Goal: Information Seeking & Learning: Learn about a topic

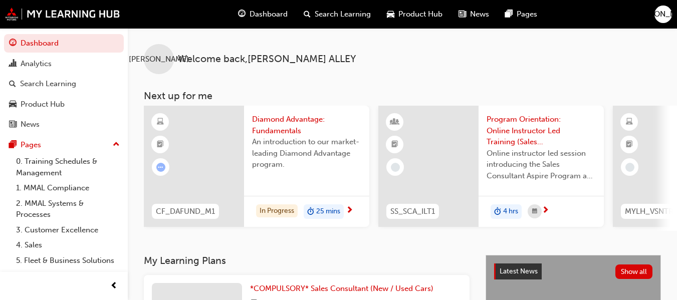
click at [311, 165] on span "An introduction to our market-leading Diamond Advantage program." at bounding box center [306, 153] width 109 height 34
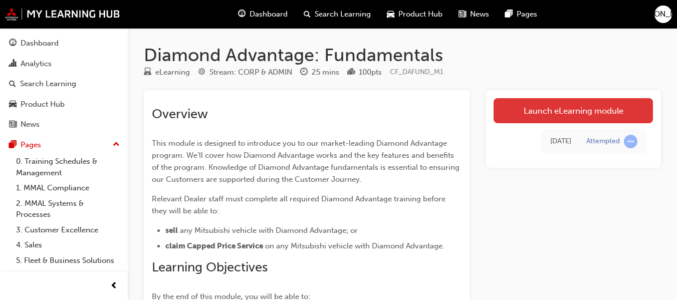
click at [560, 116] on link "Launch eLearning module" at bounding box center [572, 110] width 159 height 25
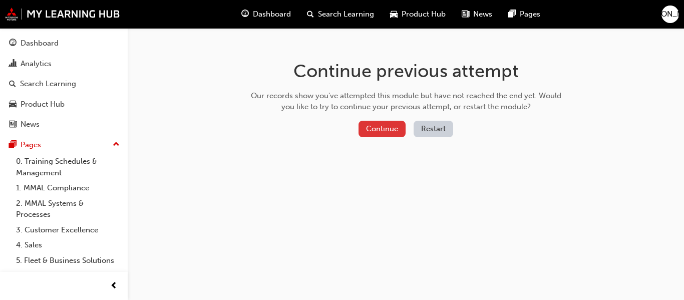
click at [371, 131] on button "Continue" at bounding box center [382, 129] width 47 height 17
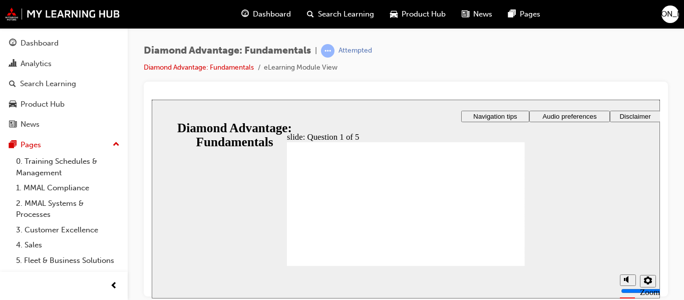
click at [528, 46] on div "Diamond Advantage: Fundamentals | Attempted Diamond Advantage: Fundamentals eLe…" at bounding box center [406, 63] width 524 height 38
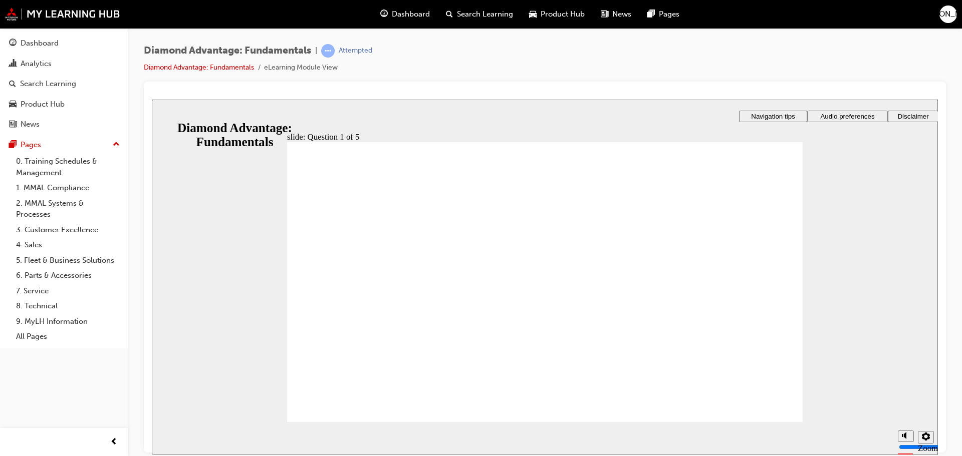
drag, startPoint x: 477, startPoint y: 286, endPoint x: 482, endPoint y: 290, distance: 6.4
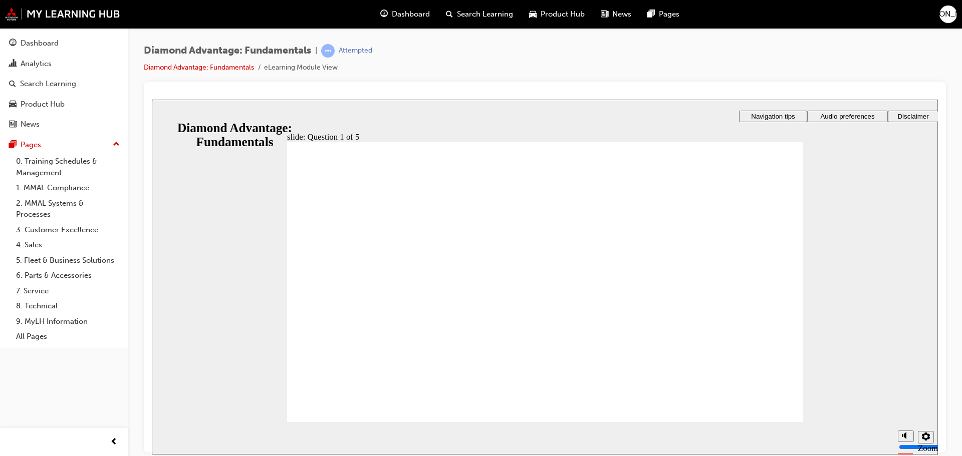
click at [684, 87] on div at bounding box center [545, 267] width 802 height 371
click at [684, 300] on icon "settings" at bounding box center [926, 436] width 8 height 8
click at [89, 22] on div "Dashboard Search Learning Product Hub News Pages JA" at bounding box center [481, 14] width 962 height 29
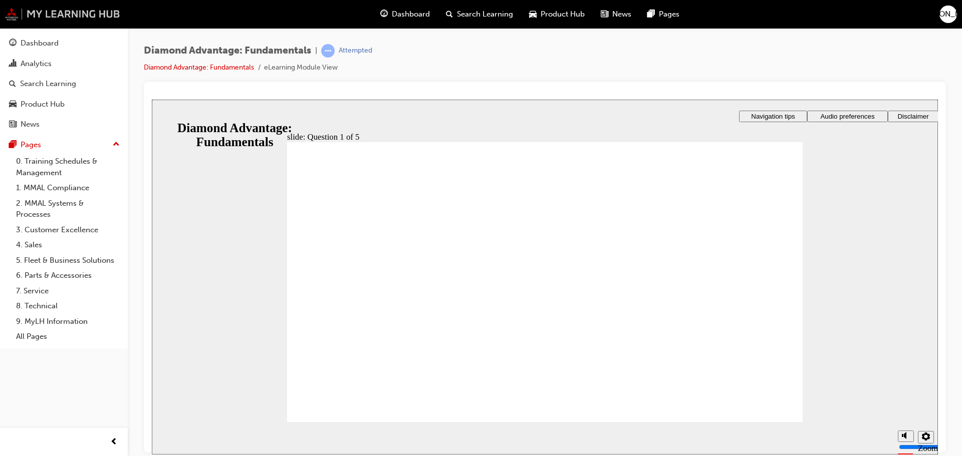
click at [86, 19] on img at bounding box center [62, 14] width 115 height 13
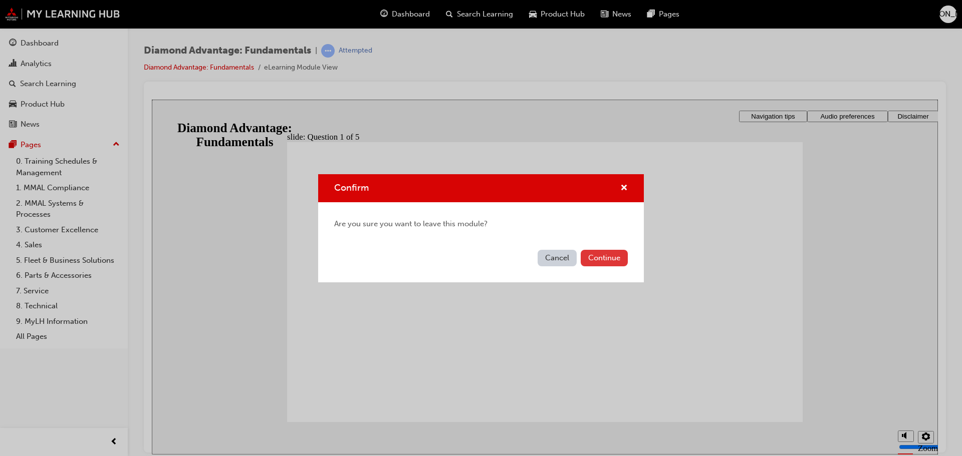
click at [595, 255] on button "Continue" at bounding box center [604, 258] width 47 height 17
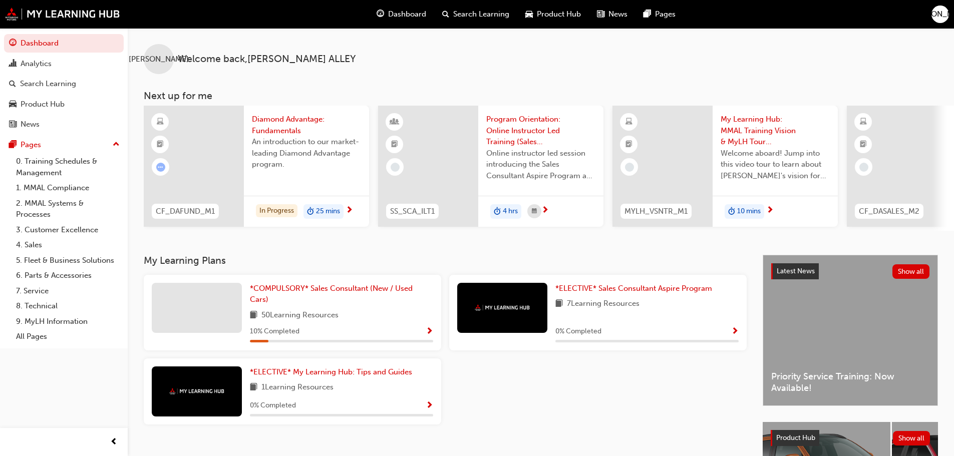
click at [349, 211] on span "next-icon" at bounding box center [350, 210] width 8 height 9
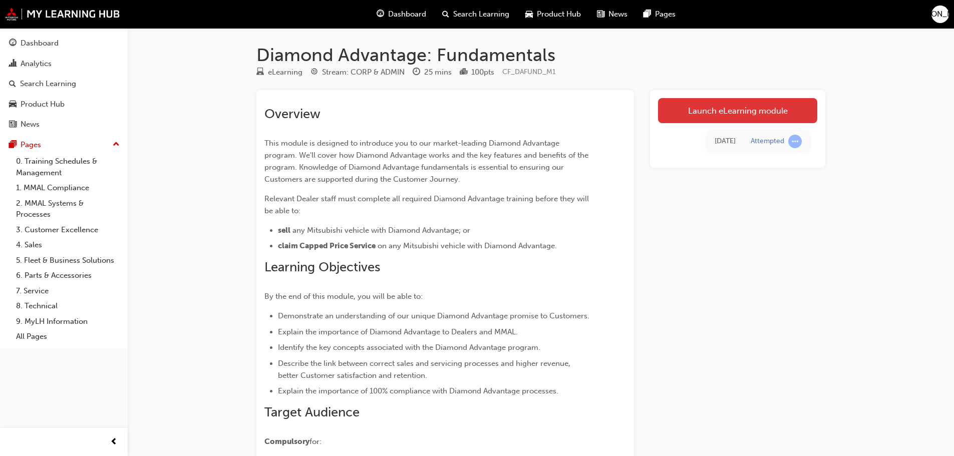
click at [684, 118] on link "Launch eLearning module" at bounding box center [737, 110] width 159 height 25
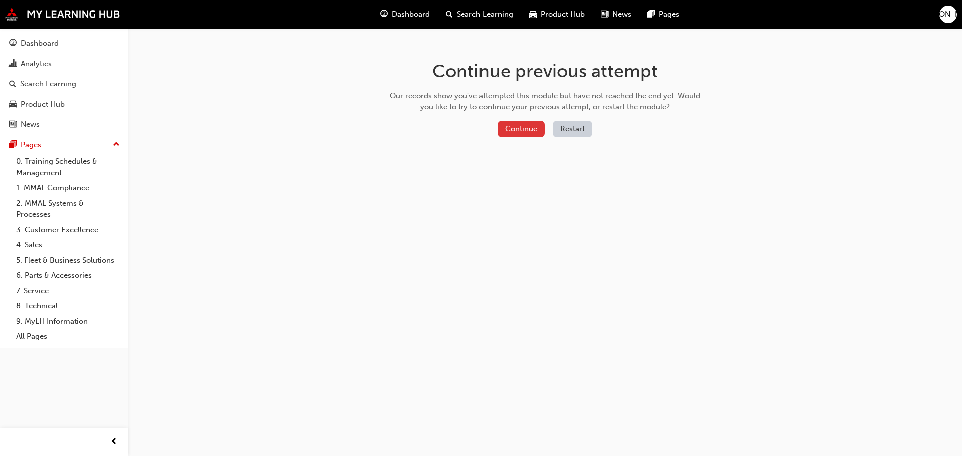
click at [527, 123] on button "Continue" at bounding box center [520, 129] width 47 height 17
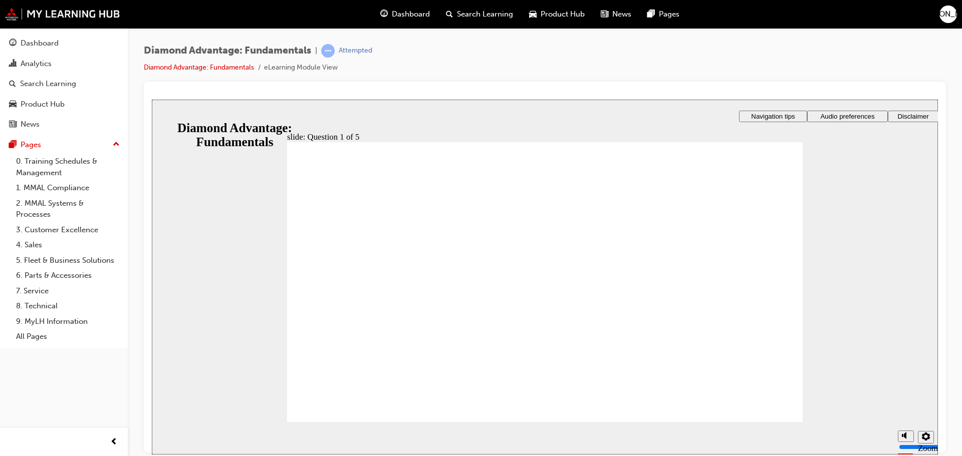
drag, startPoint x: 471, startPoint y: 313, endPoint x: 508, endPoint y: 338, distance: 45.0
drag, startPoint x: 454, startPoint y: 355, endPoint x: 484, endPoint y: 348, distance: 30.8
drag, startPoint x: 664, startPoint y: 363, endPoint x: 657, endPoint y: 325, distance: 38.2
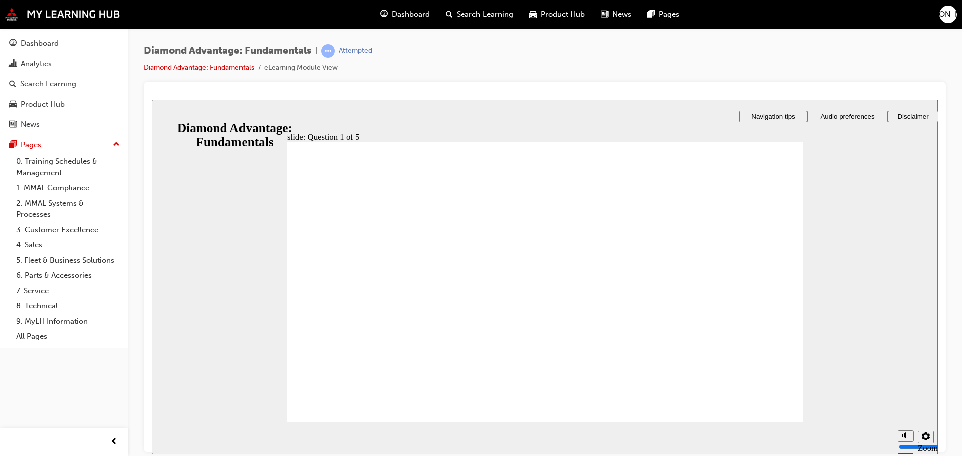
drag, startPoint x: 595, startPoint y: 367, endPoint x: 477, endPoint y: 311, distance: 130.6
drag, startPoint x: 438, startPoint y: 362, endPoint x: 547, endPoint y: 331, distance: 113.1
drag, startPoint x: 576, startPoint y: 299, endPoint x: 579, endPoint y: 317, distance: 18.9
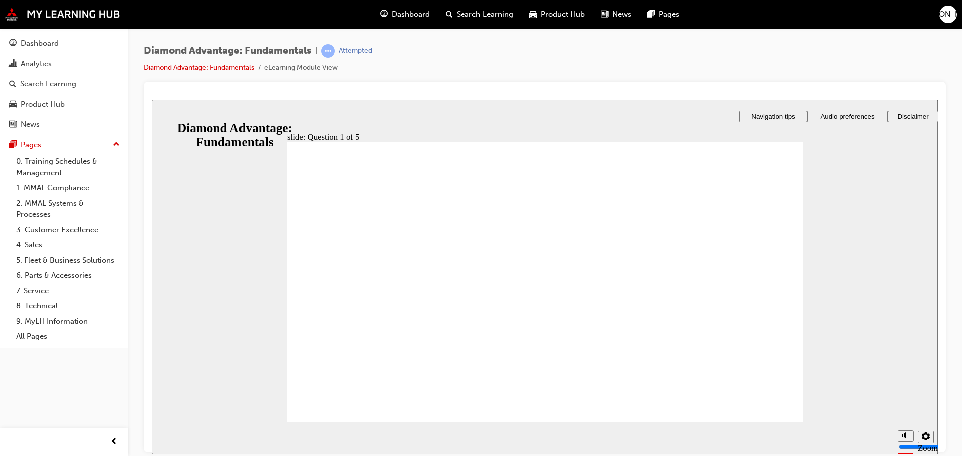
drag, startPoint x: 433, startPoint y: 330, endPoint x: 521, endPoint y: 324, distance: 88.3
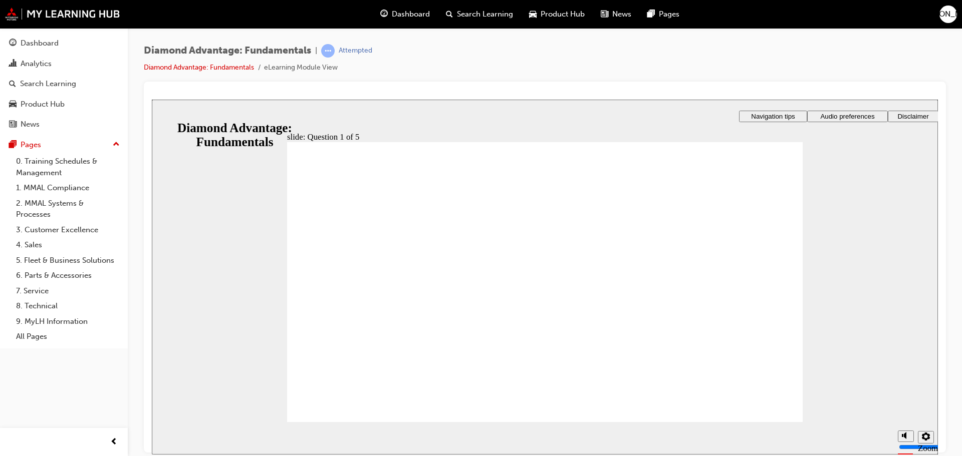
drag, startPoint x: 668, startPoint y: 304, endPoint x: 675, endPoint y: 337, distance: 34.3
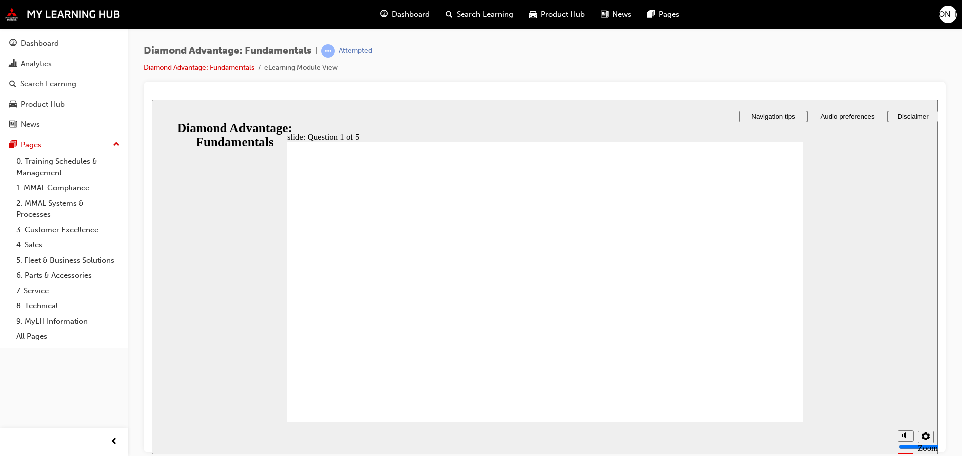
radio input "false"
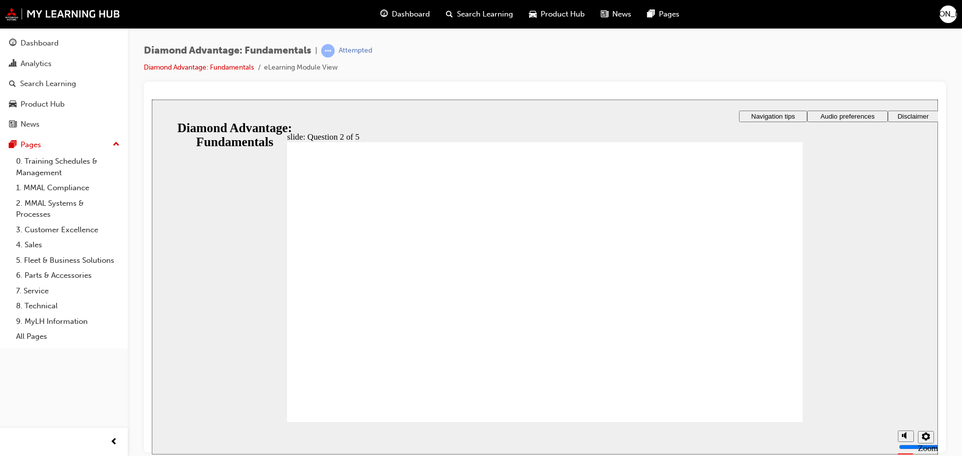
radio input "true"
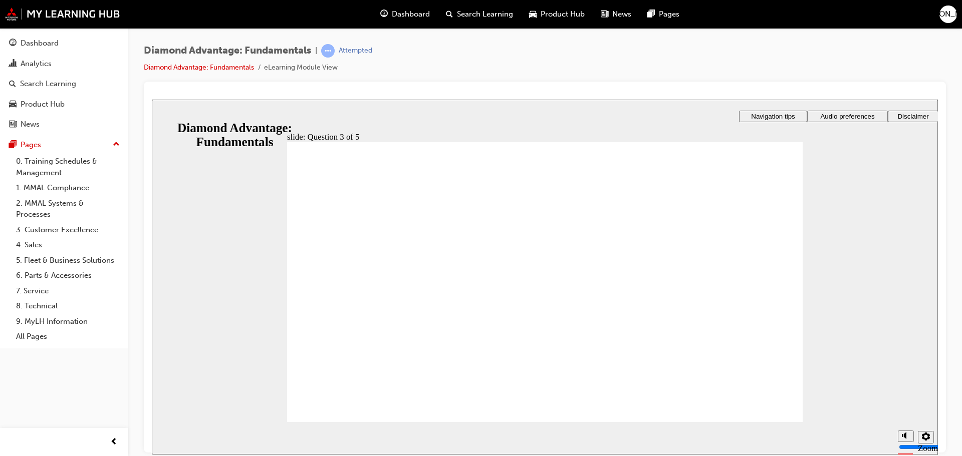
radio input "true"
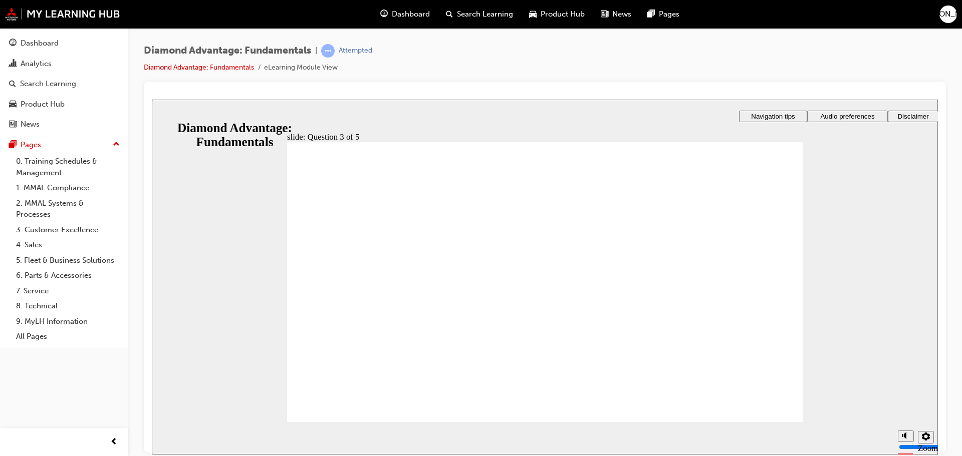
checkbox input "true"
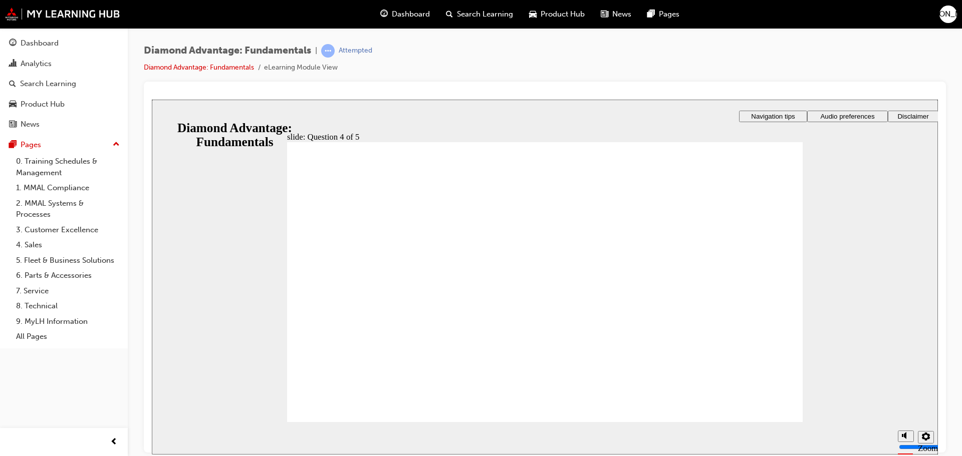
checkbox input "true"
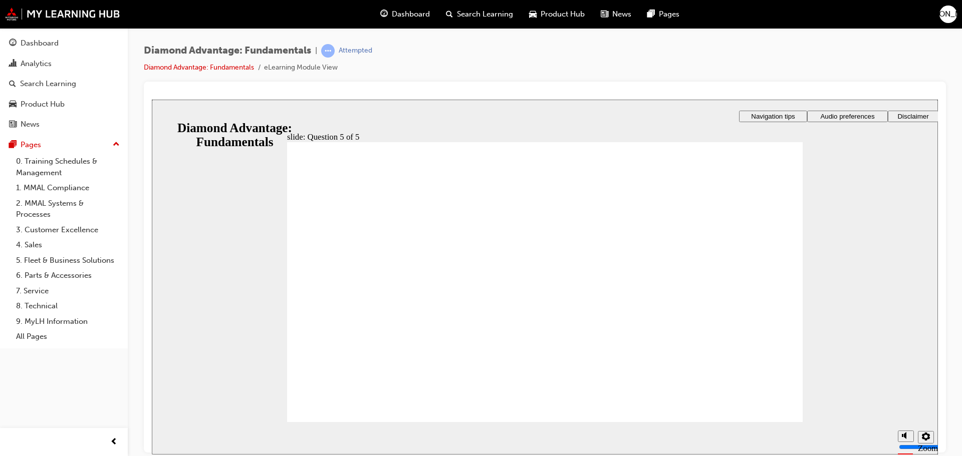
radio input "true"
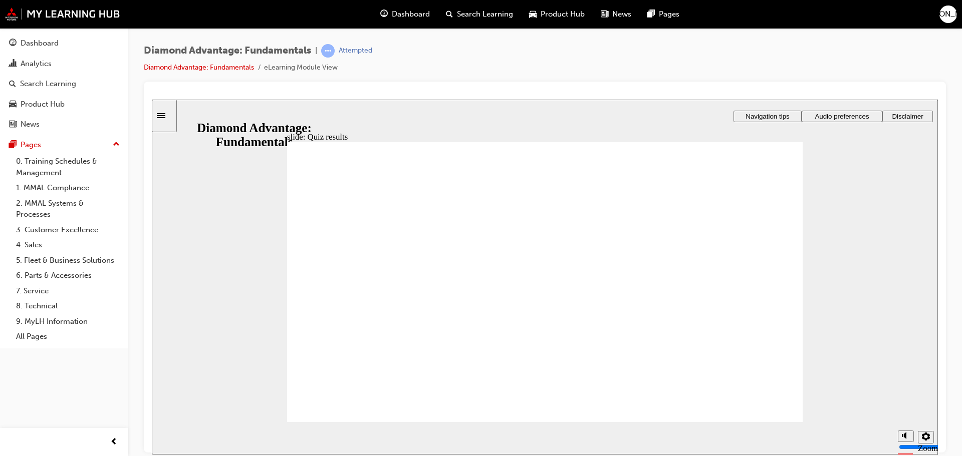
drag, startPoint x: 760, startPoint y: 401, endPoint x: 723, endPoint y: 400, distance: 37.6
drag, startPoint x: 449, startPoint y: 356, endPoint x: 453, endPoint y: 318, distance: 37.8
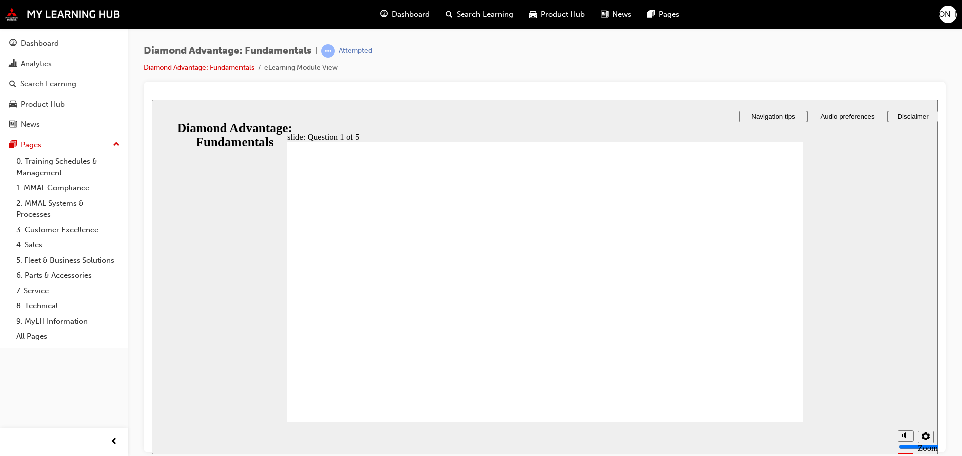
drag, startPoint x: 579, startPoint y: 357, endPoint x: 579, endPoint y: 322, distance: 35.1
drag, startPoint x: 662, startPoint y: 361, endPoint x: 655, endPoint y: 320, distance: 41.3
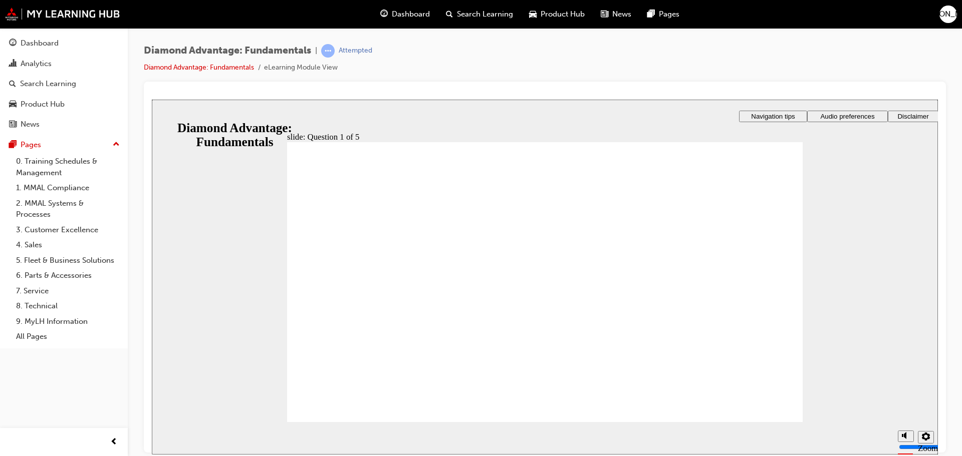
drag, startPoint x: 564, startPoint y: 326, endPoint x: 572, endPoint y: 349, distance: 23.9
drag, startPoint x: 409, startPoint y: 296, endPoint x: 416, endPoint y: 323, distance: 27.6
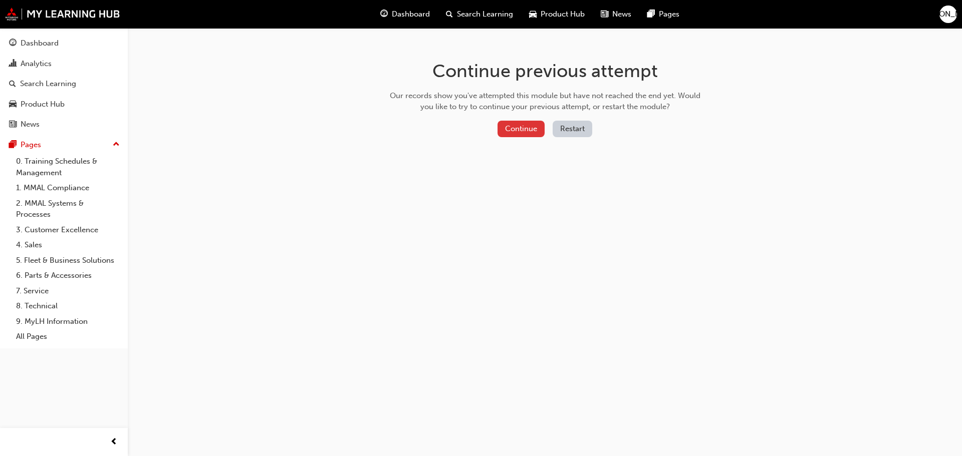
click at [522, 127] on button "Continue" at bounding box center [520, 129] width 47 height 17
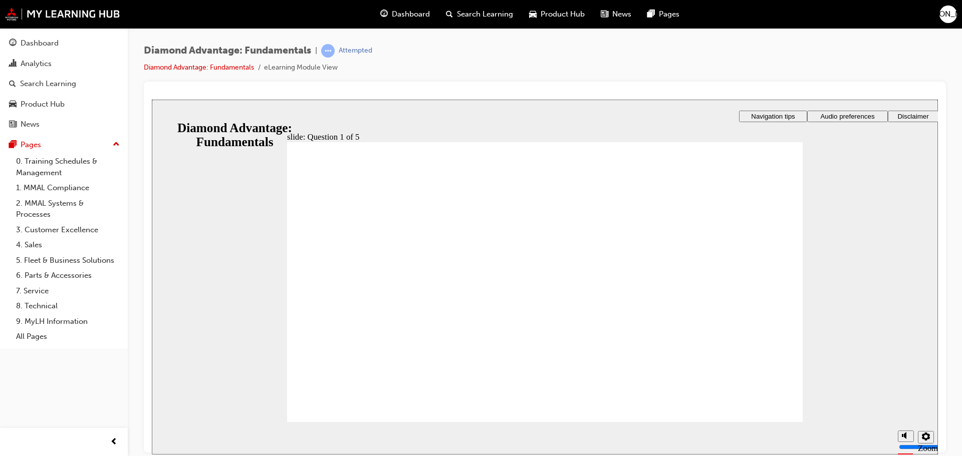
drag, startPoint x: 456, startPoint y: 361, endPoint x: 592, endPoint y: 325, distance: 141.1
drag, startPoint x: 640, startPoint y: 351, endPoint x: 388, endPoint y: 304, distance: 256.4
drag, startPoint x: 549, startPoint y: 362, endPoint x: 649, endPoint y: 318, distance: 108.8
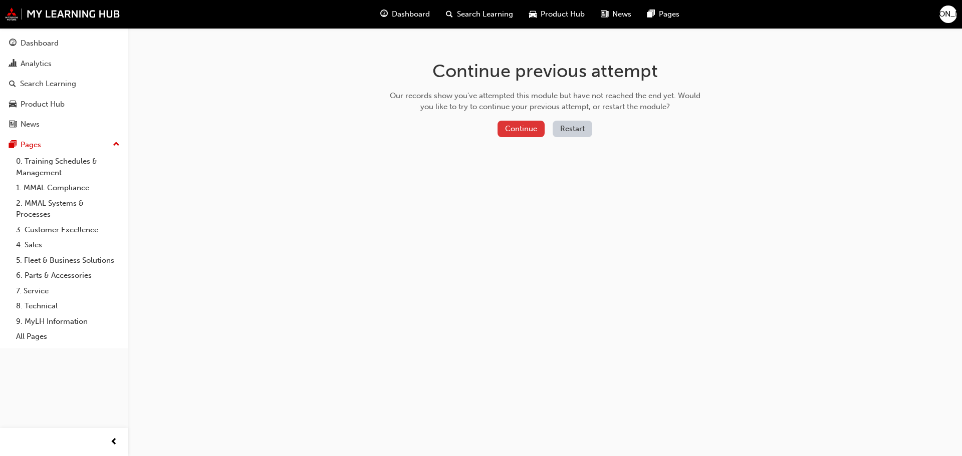
click at [528, 135] on button "Continue" at bounding box center [520, 129] width 47 height 17
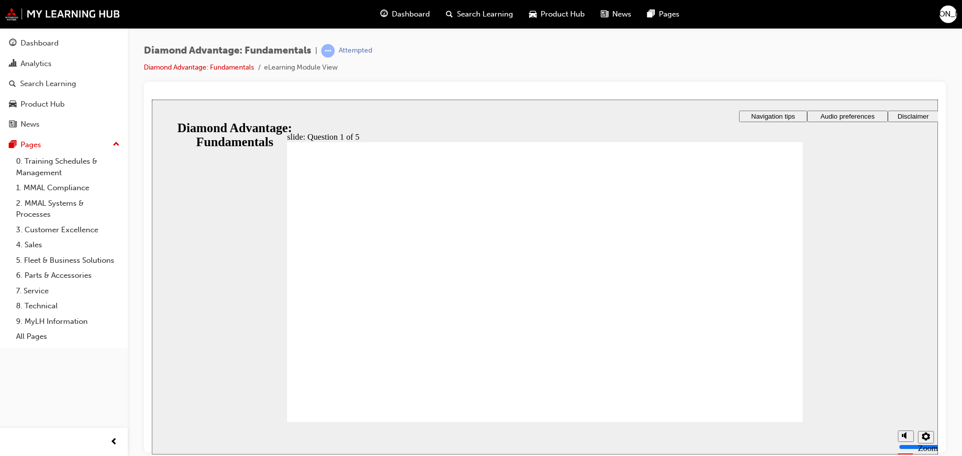
drag, startPoint x: 468, startPoint y: 357, endPoint x: 498, endPoint y: 355, distance: 30.7
drag, startPoint x: 563, startPoint y: 358, endPoint x: 572, endPoint y: 310, distance: 48.4
drag, startPoint x: 650, startPoint y: 359, endPoint x: 572, endPoint y: 351, distance: 78.0
drag, startPoint x: 572, startPoint y: 351, endPoint x: 408, endPoint y: 313, distance: 168.2
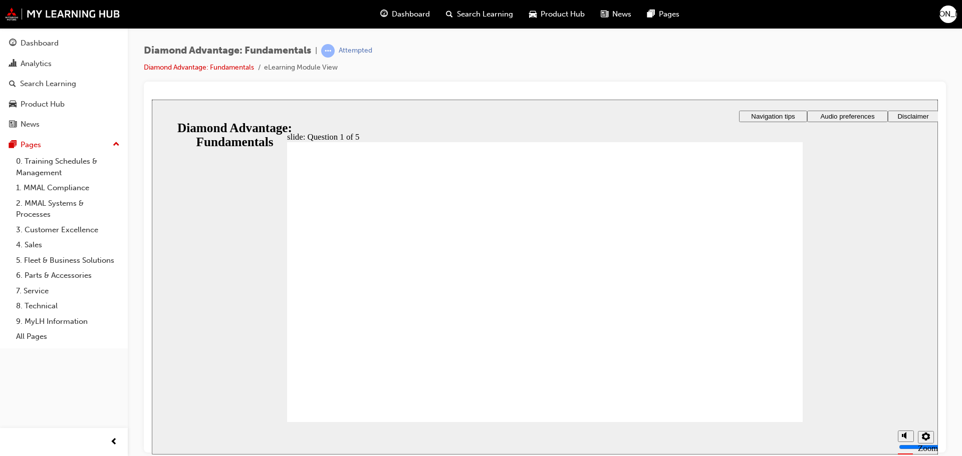
drag, startPoint x: 498, startPoint y: 362, endPoint x: 714, endPoint y: 325, distance: 218.6
drag, startPoint x: 700, startPoint y: 366, endPoint x: 449, endPoint y: 323, distance: 254.6
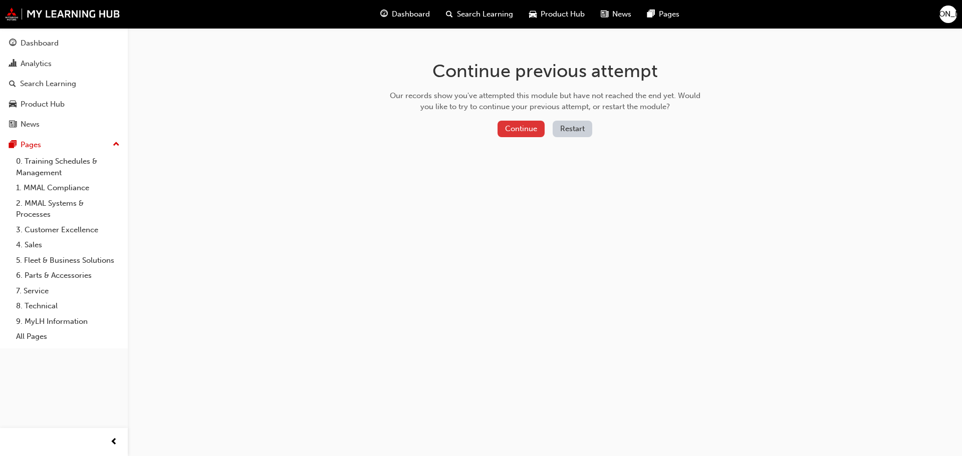
click at [529, 135] on button "Continue" at bounding box center [520, 129] width 47 height 17
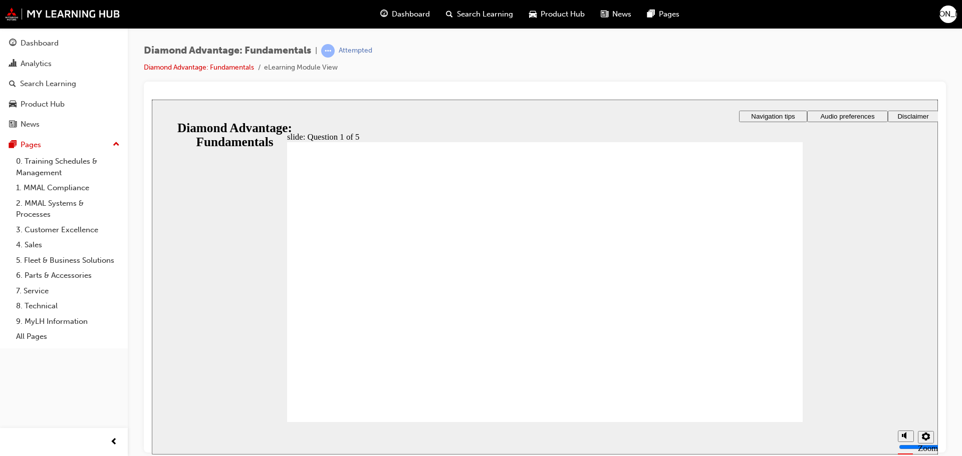
drag, startPoint x: 534, startPoint y: 357, endPoint x: 435, endPoint y: 317, distance: 106.7
drag, startPoint x: 435, startPoint y: 317, endPoint x: 430, endPoint y: 333, distance: 16.8
drag, startPoint x: 538, startPoint y: 322, endPoint x: 426, endPoint y: 319, distance: 111.7
drag, startPoint x: 685, startPoint y: 353, endPoint x: 683, endPoint y: 322, distance: 31.6
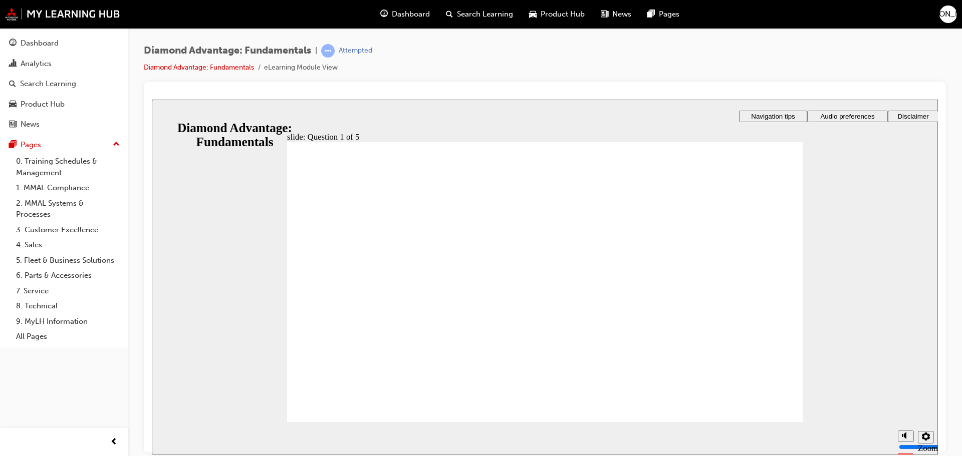
drag, startPoint x: 456, startPoint y: 360, endPoint x: 599, endPoint y: 319, distance: 148.9
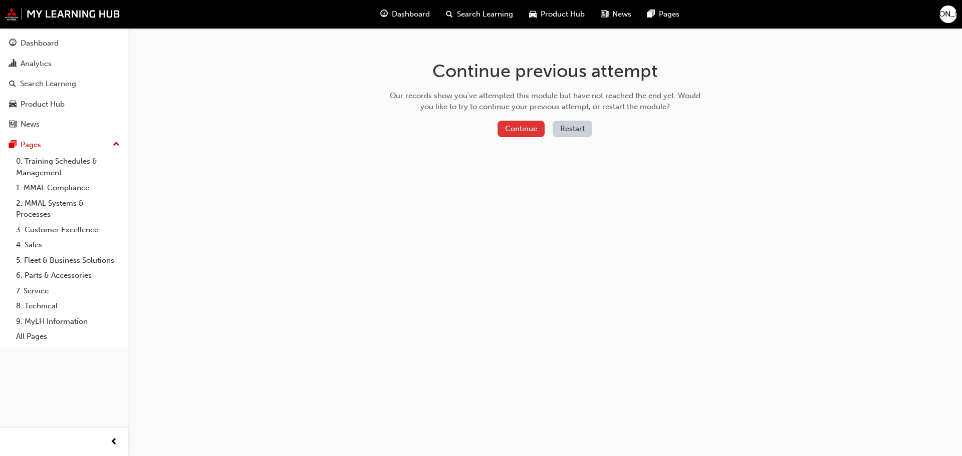
click at [533, 125] on button "Continue" at bounding box center [520, 129] width 47 height 17
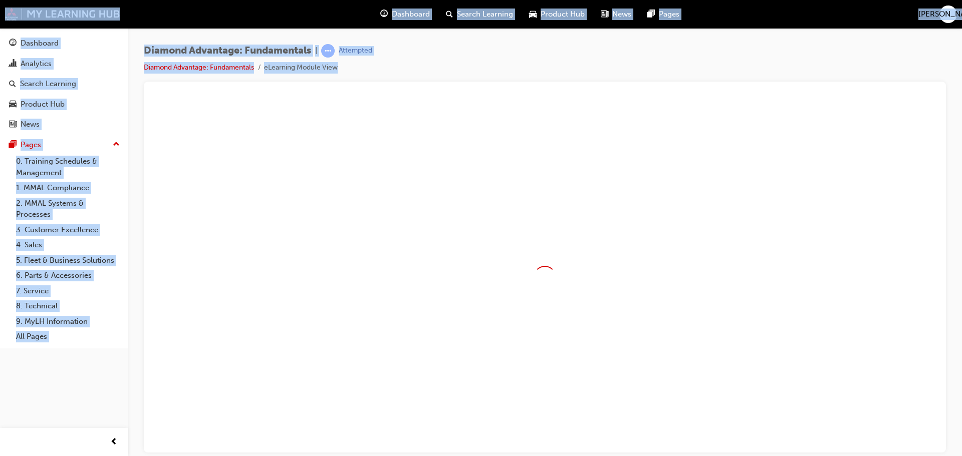
click at [533, 125] on div at bounding box center [545, 277] width 786 height 355
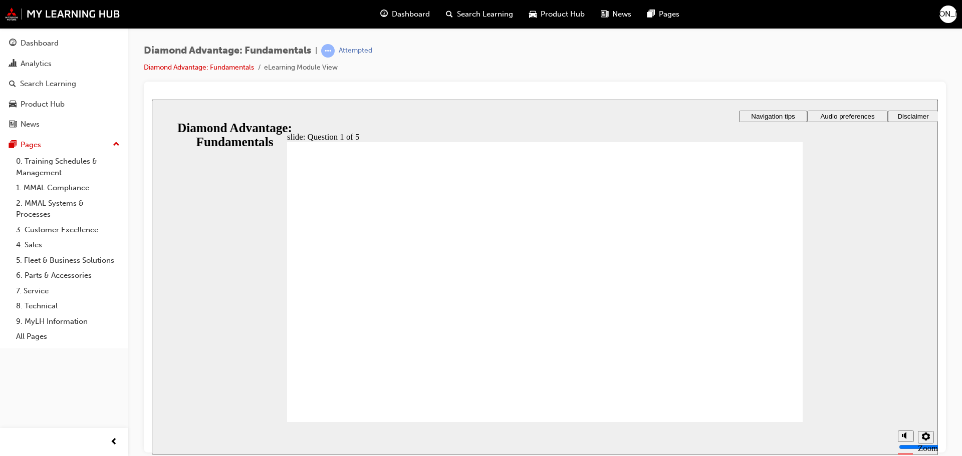
drag, startPoint x: 454, startPoint y: 368, endPoint x: 447, endPoint y: 329, distance: 40.2
drag, startPoint x: 510, startPoint y: 358, endPoint x: 385, endPoint y: 296, distance: 140.2
drag, startPoint x: 437, startPoint y: 363, endPoint x: 683, endPoint y: 343, distance: 247.3
drag, startPoint x: 676, startPoint y: 369, endPoint x: 536, endPoint y: 321, distance: 147.6
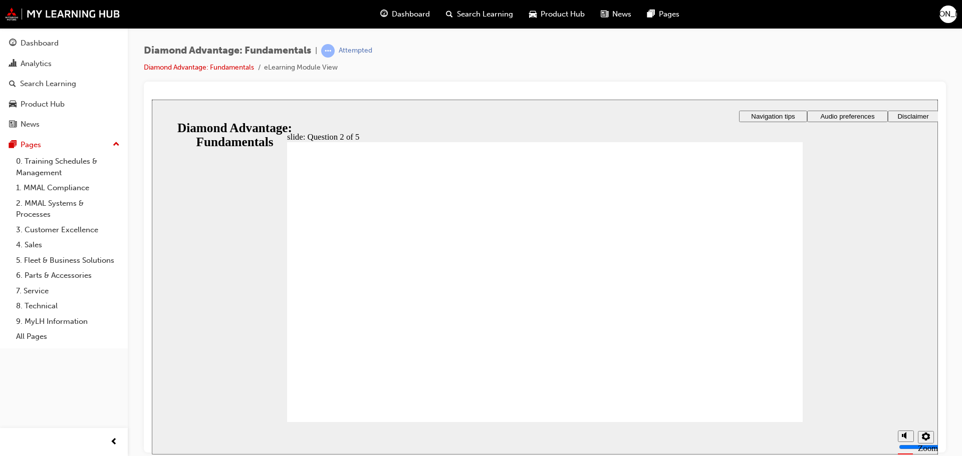
radio input "true"
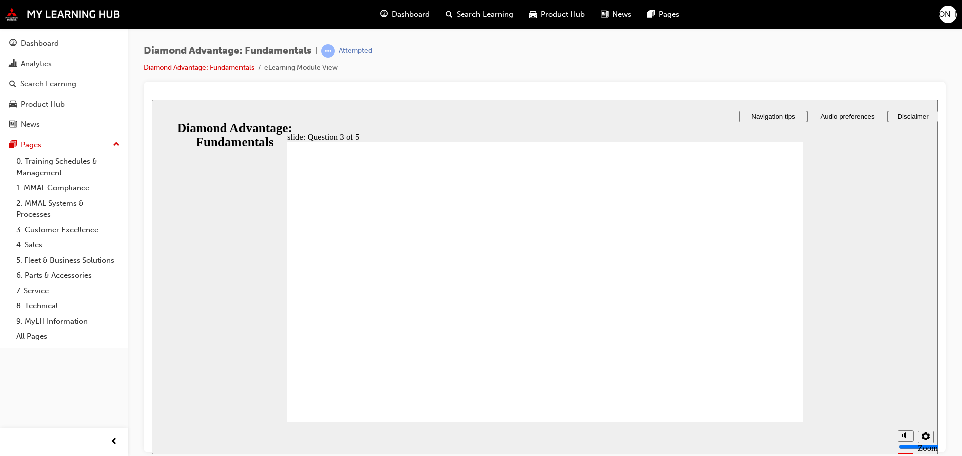
radio input "true"
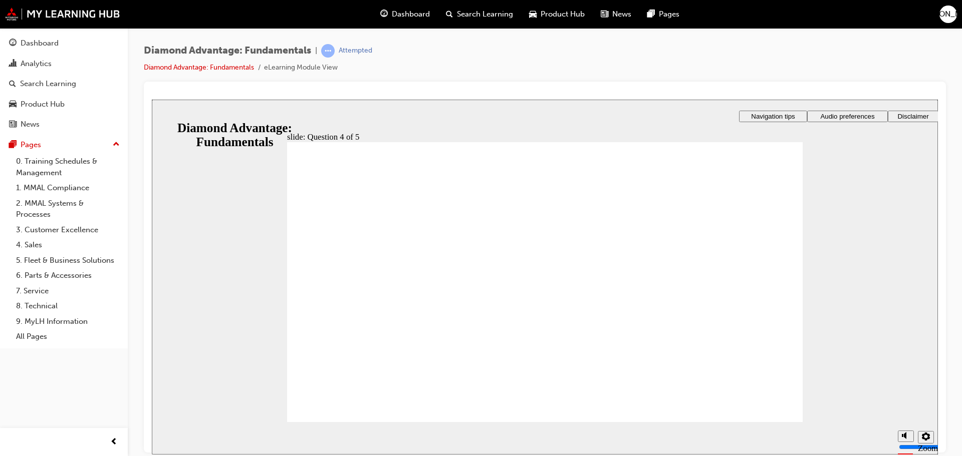
checkbox input "true"
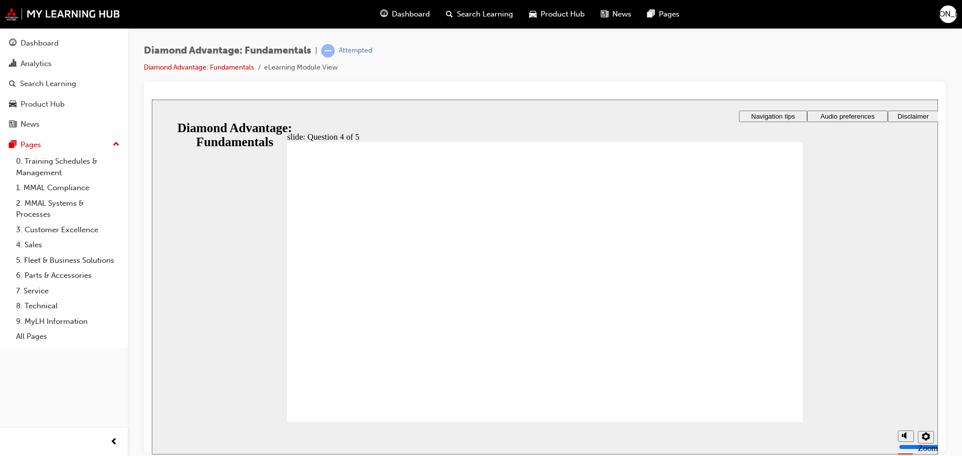
radio input "true"
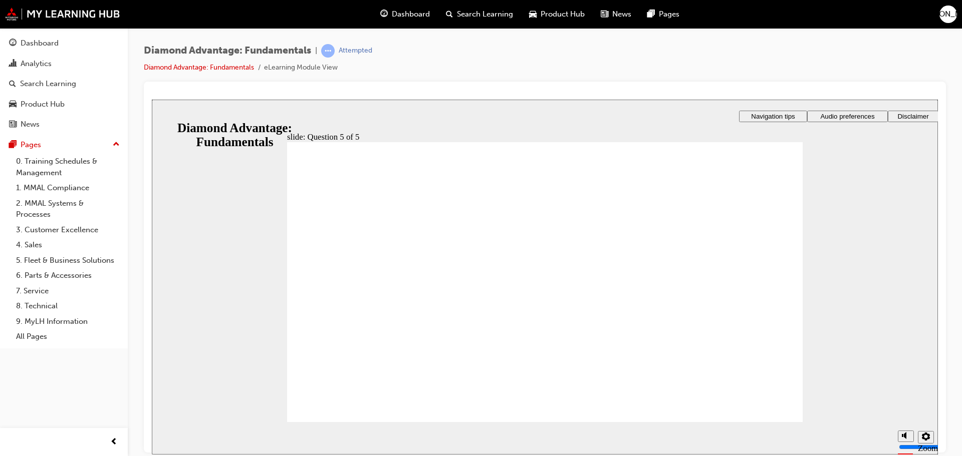
drag, startPoint x: 465, startPoint y: 358, endPoint x: 445, endPoint y: 358, distance: 20.0
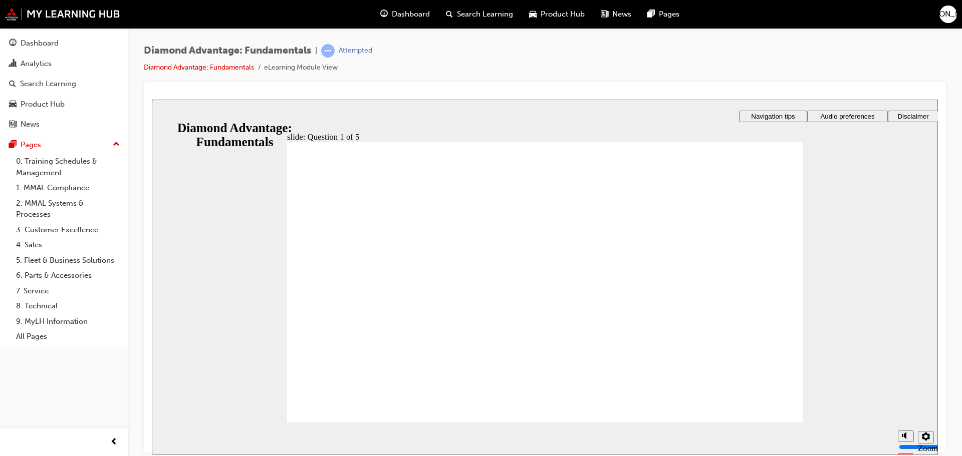
drag, startPoint x: 557, startPoint y: 359, endPoint x: 414, endPoint y: 325, distance: 146.9
drag, startPoint x: 449, startPoint y: 362, endPoint x: 582, endPoint y: 331, distance: 135.7
drag, startPoint x: 675, startPoint y: 364, endPoint x: 674, endPoint y: 330, distance: 34.1
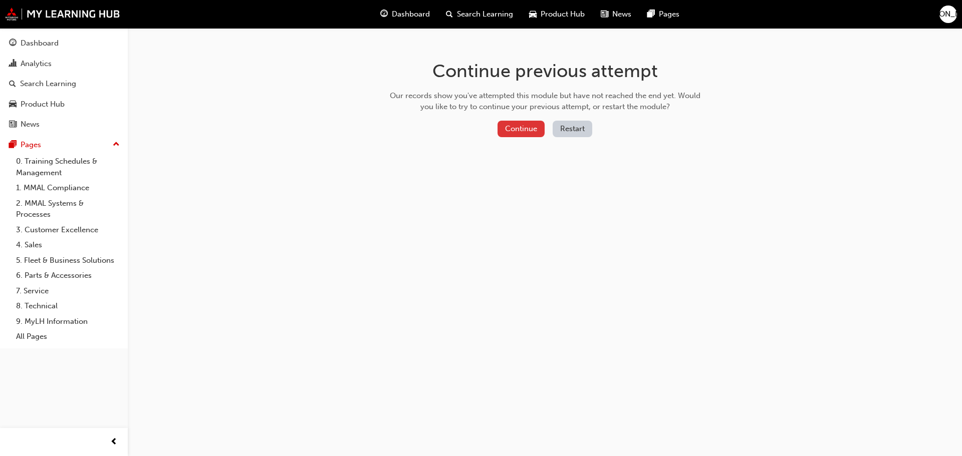
click at [528, 134] on button "Continue" at bounding box center [520, 129] width 47 height 17
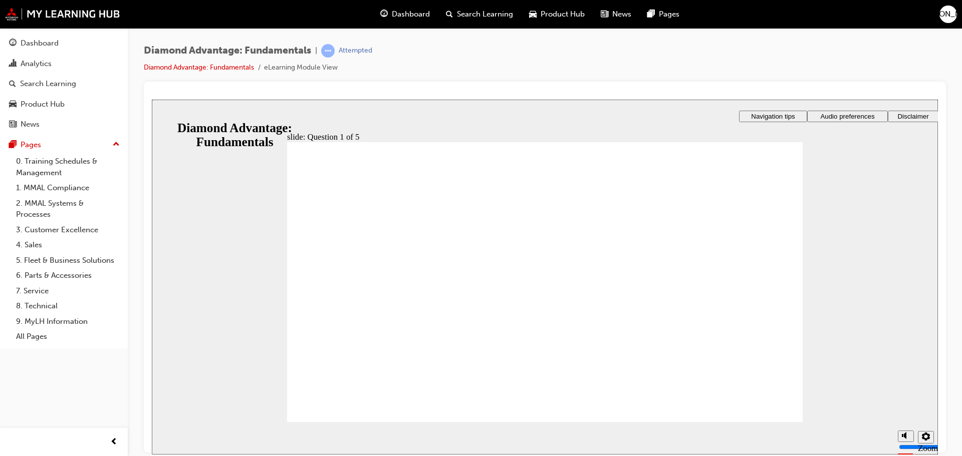
drag, startPoint x: 446, startPoint y: 359, endPoint x: 453, endPoint y: 347, distance: 13.7
drag, startPoint x: 516, startPoint y: 357, endPoint x: 422, endPoint y: 316, distance: 103.4
drag, startPoint x: 450, startPoint y: 357, endPoint x: 703, endPoint y: 317, distance: 255.6
drag, startPoint x: 667, startPoint y: 366, endPoint x: 565, endPoint y: 323, distance: 110.7
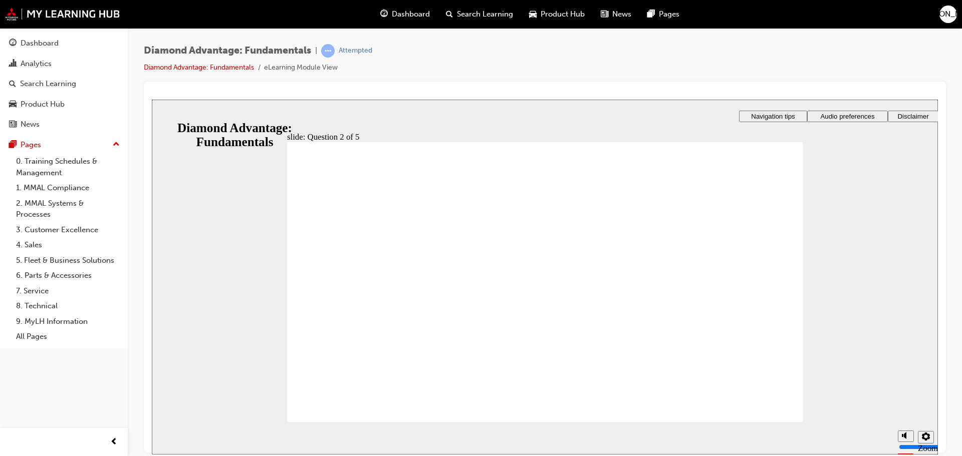
radio input "true"
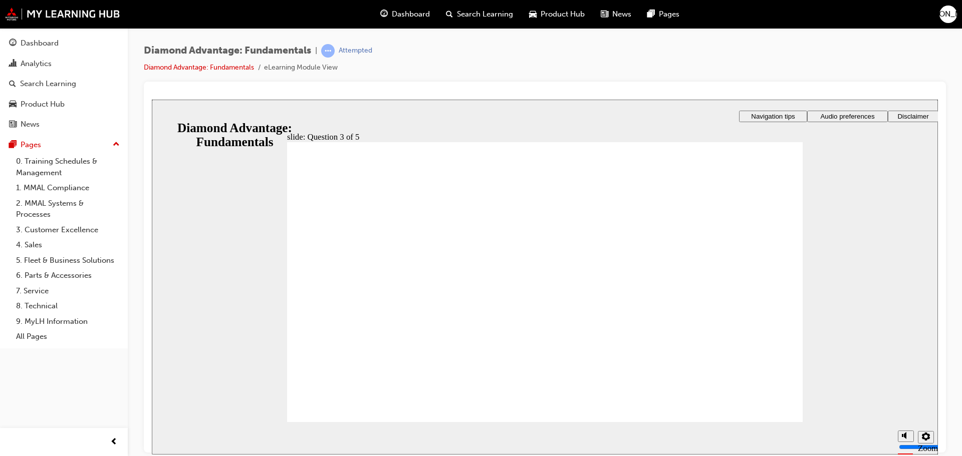
radio input "true"
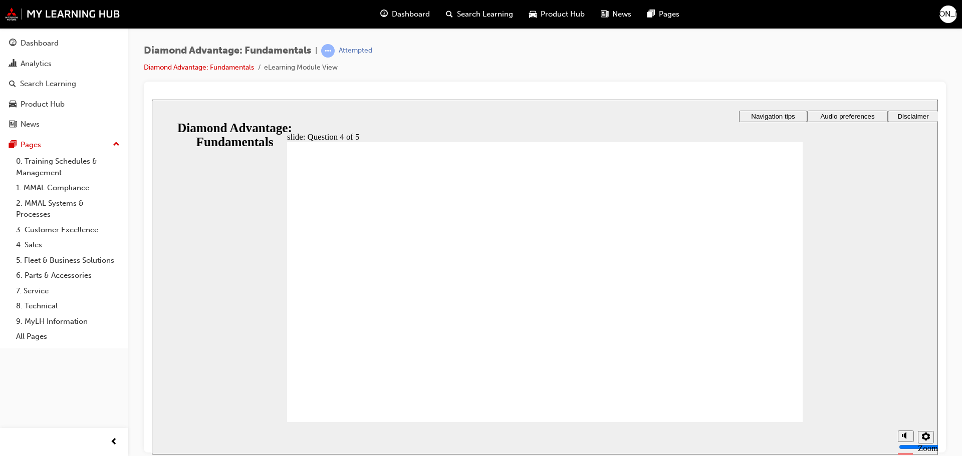
checkbox input "true"
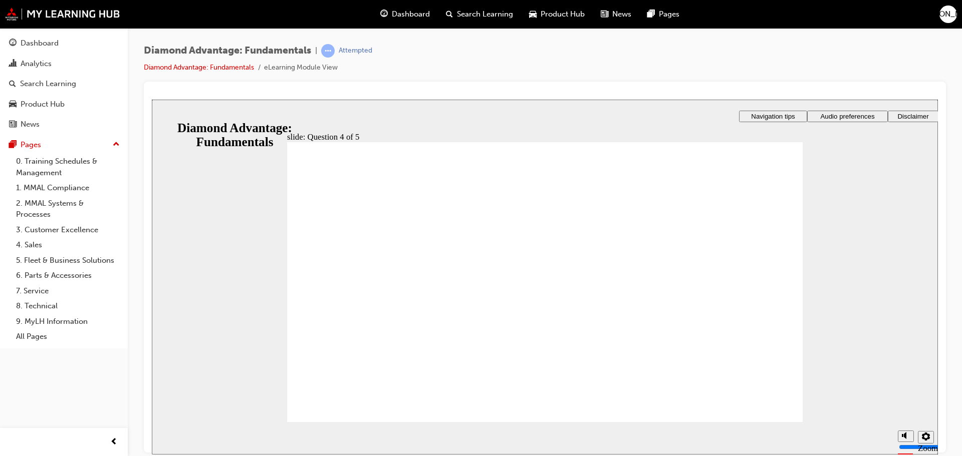
checkbox input "true"
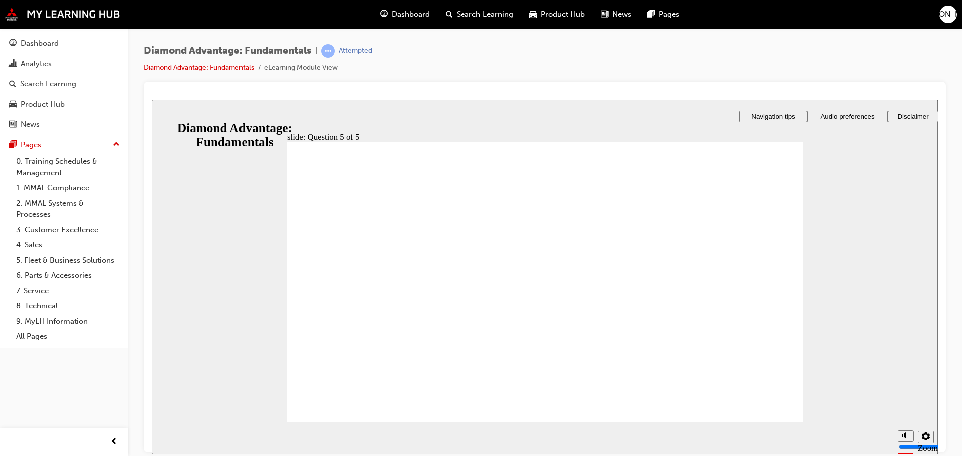
radio input "true"
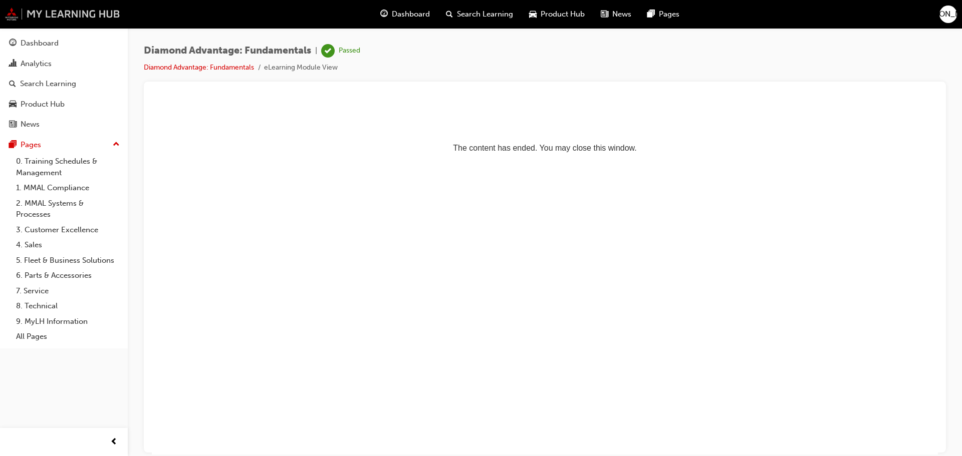
click at [83, 11] on img at bounding box center [62, 14] width 115 height 13
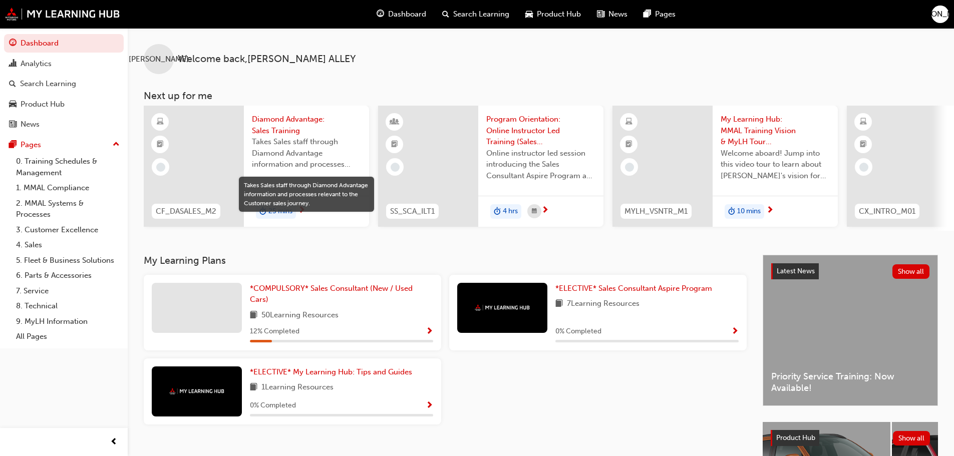
click at [334, 153] on span "Takes Sales staff through Diamond Advantage information and processes relevant …" at bounding box center [306, 153] width 109 height 34
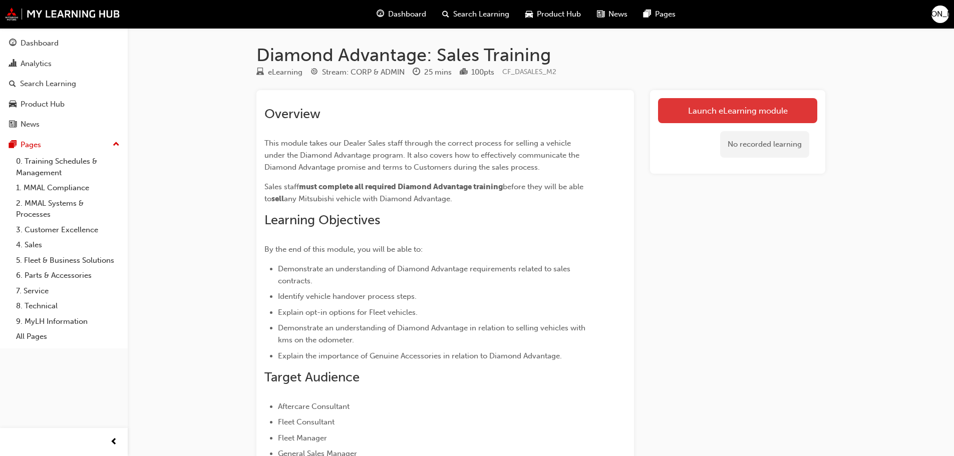
click at [794, 106] on link "Launch eLearning module" at bounding box center [737, 110] width 159 height 25
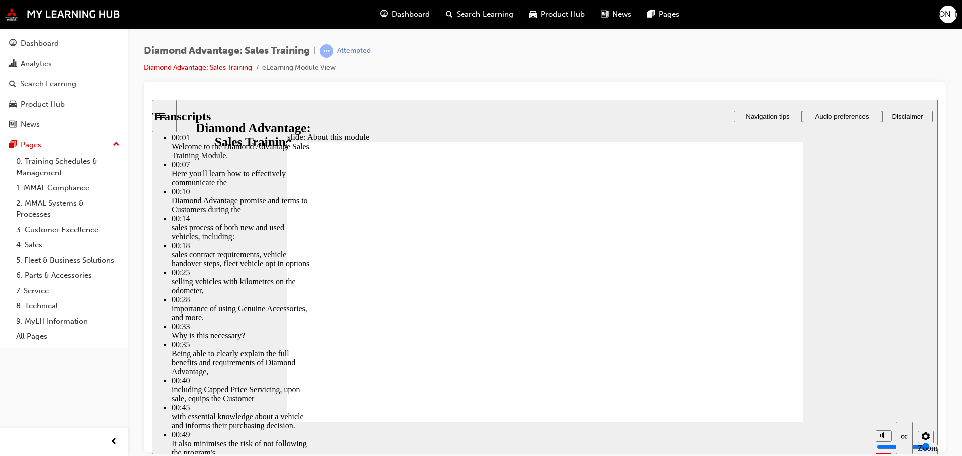
type input "6"
type input "5"
type input "6"
type input "5"
type input "6"
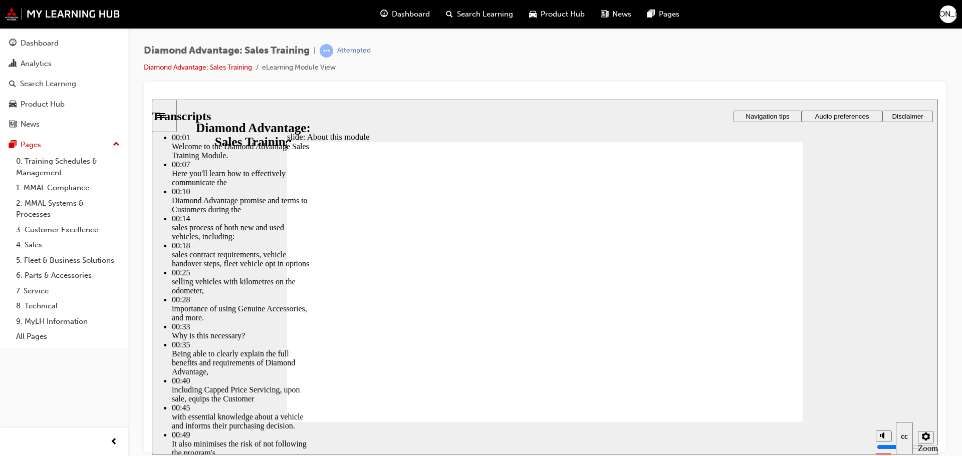
type input "5"
type input "6"
type input "5"
type input "7"
type input "5"
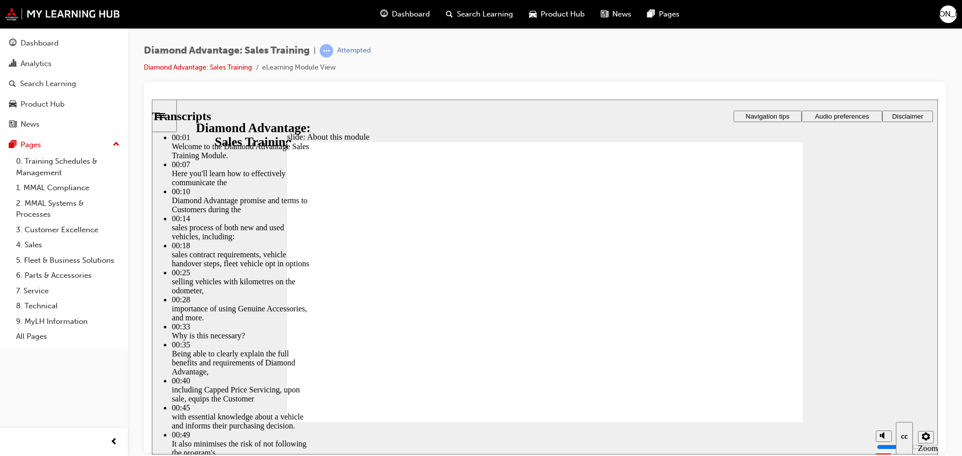
type input "7"
type input "5"
type input "7"
type input "5"
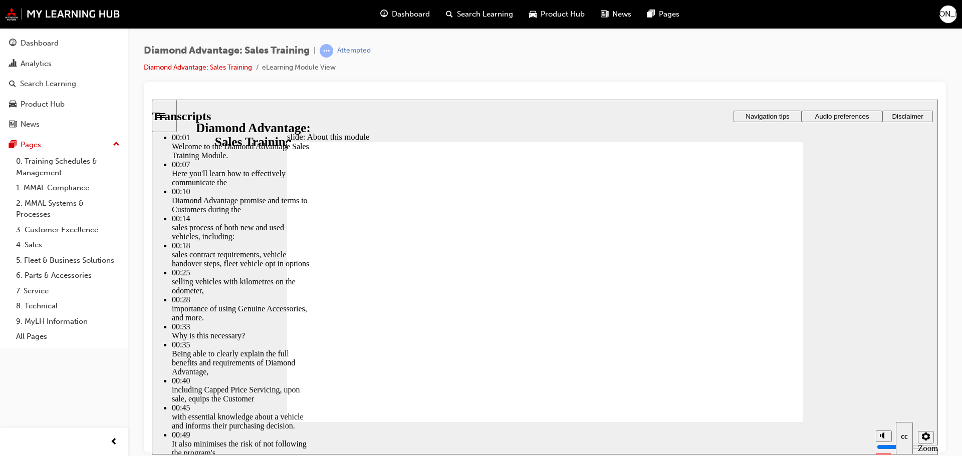
type input "5"
type input "7"
type input "5"
type input "6"
type input "7"
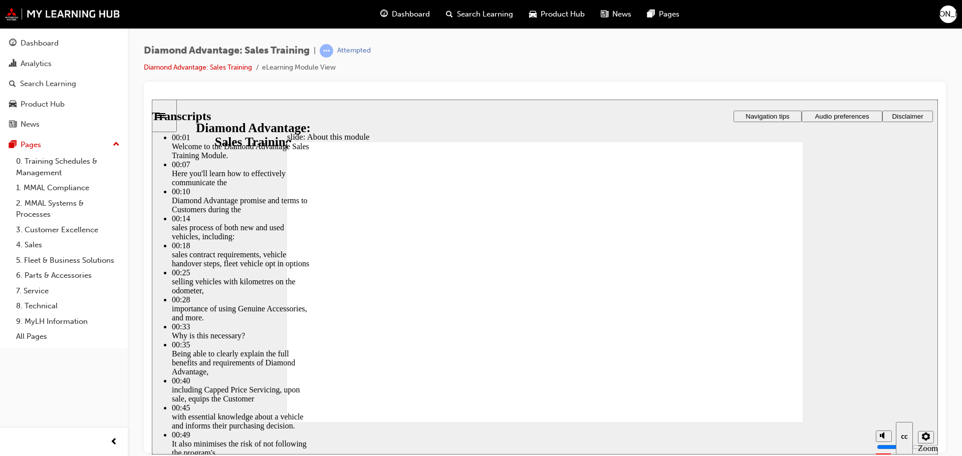
type input "6"
type input "7"
type input "6"
type input "7"
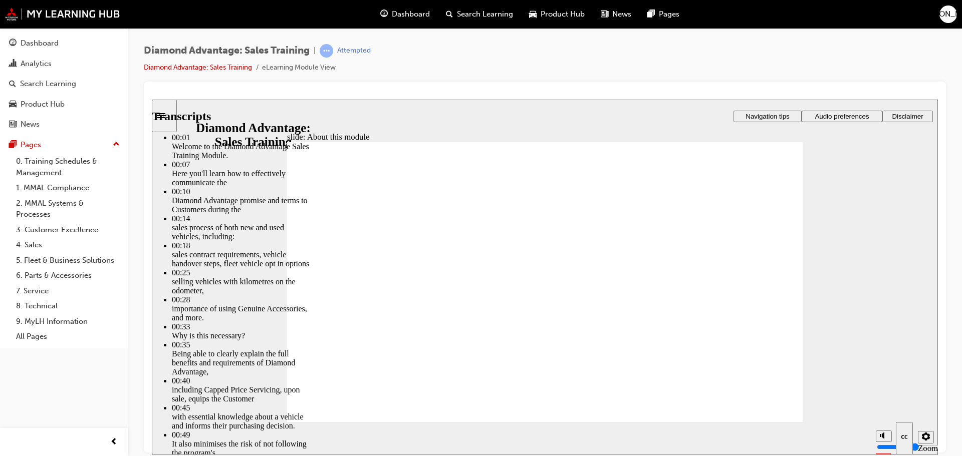
type input "6"
type input "7"
type input "6"
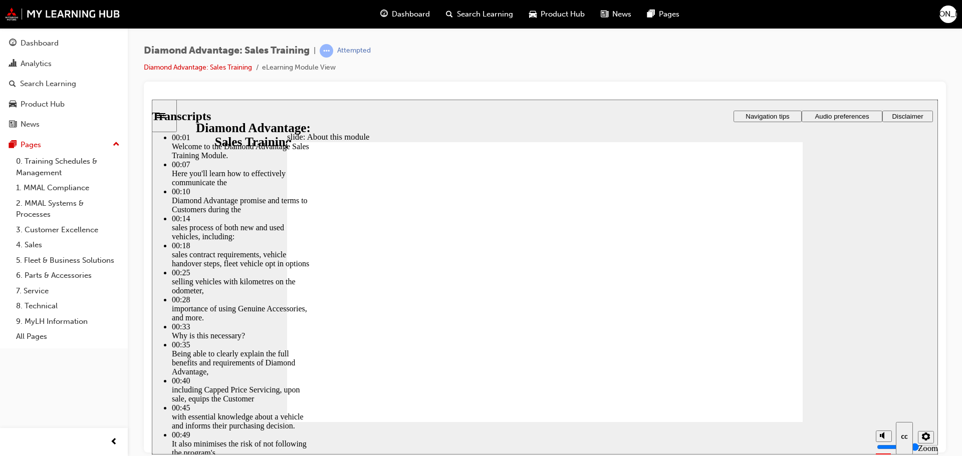
type input "7"
type input "6"
type input "7"
type input "6"
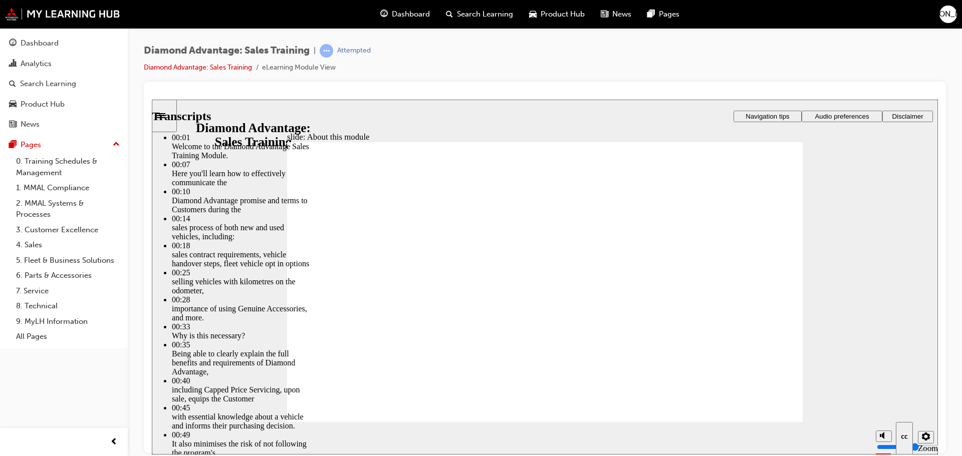
type input "6"
type input "7"
type input "6"
type input "7"
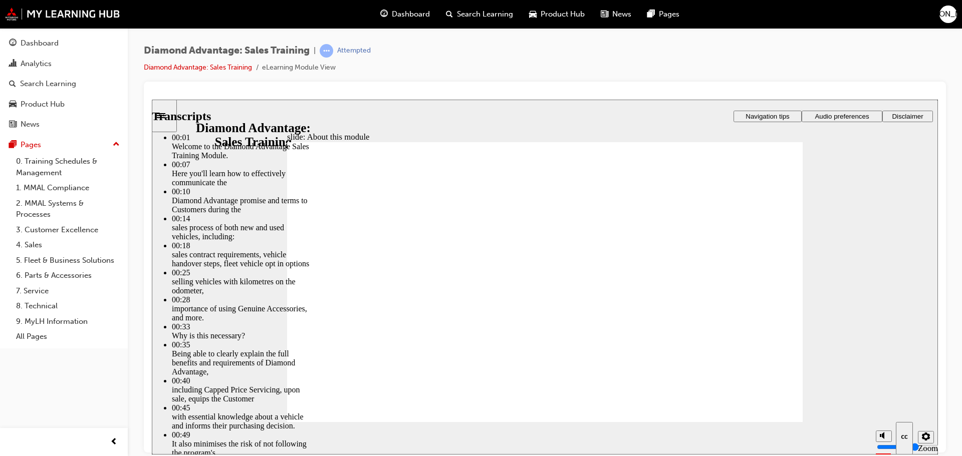
type input "7"
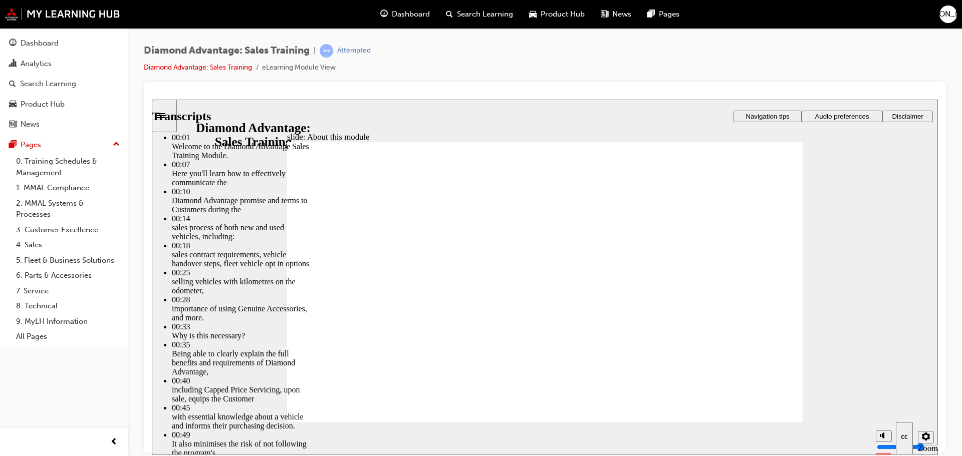
type input "7"
type input "8"
type input "7"
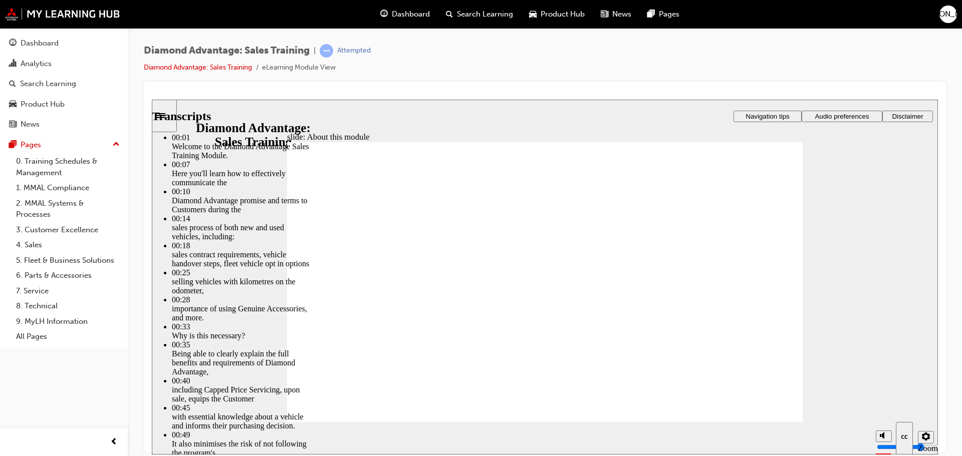
type input "7"
type input "8"
type input "7"
type input "8"
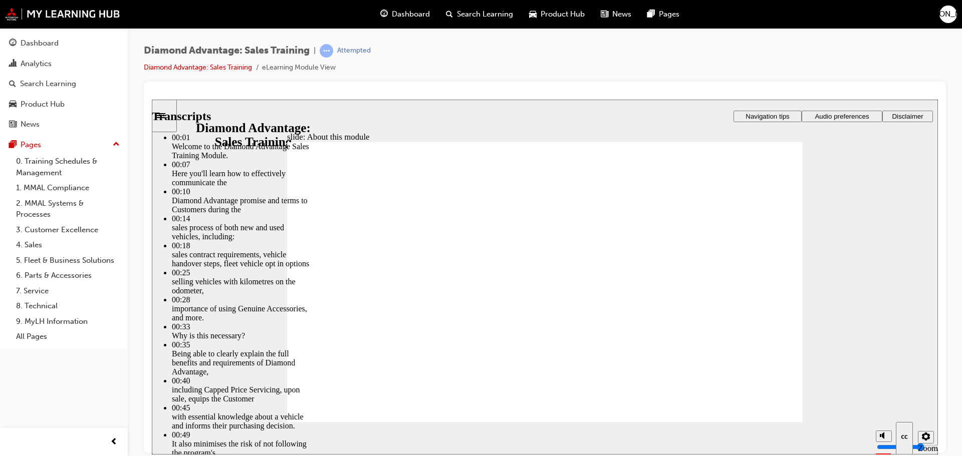
type input "7"
type input "8"
type input "7"
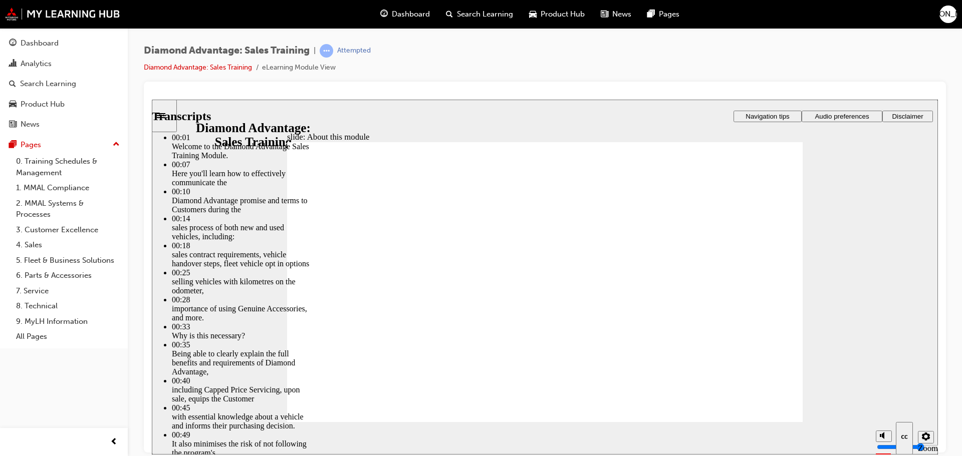
type input "8"
type input "7"
type input "8"
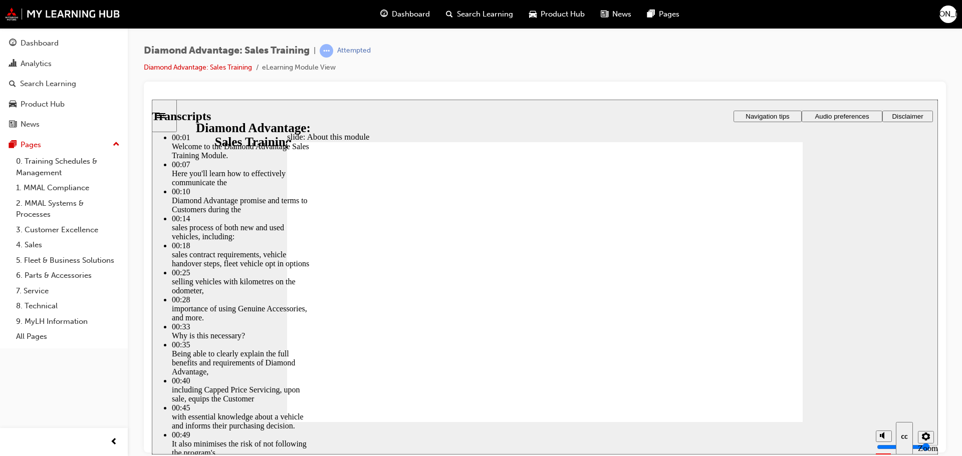
type input "8"
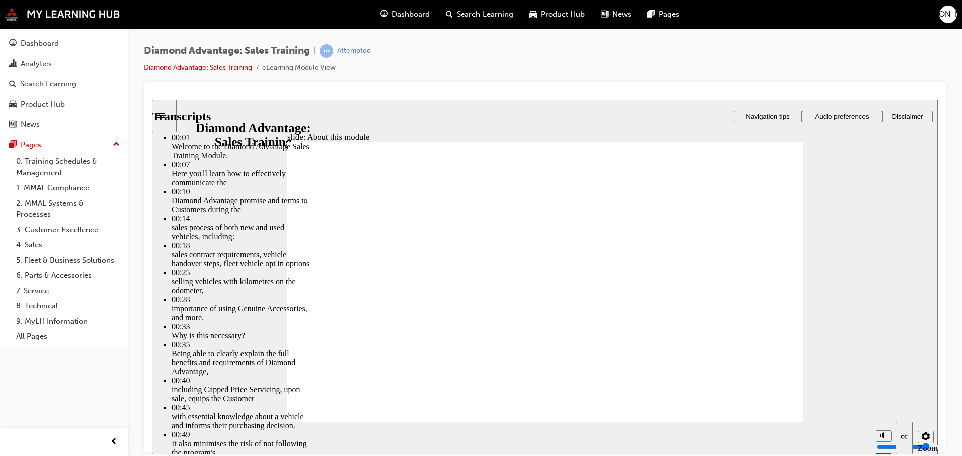
type input "8"
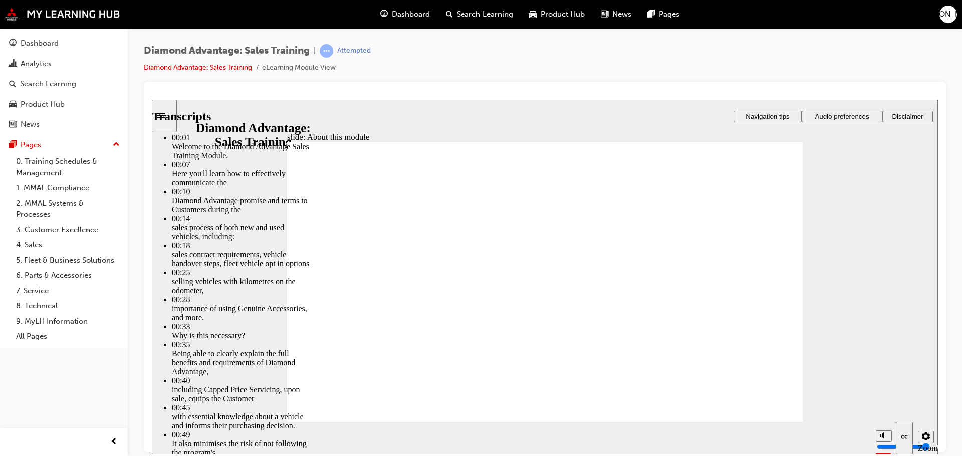
type input "8"
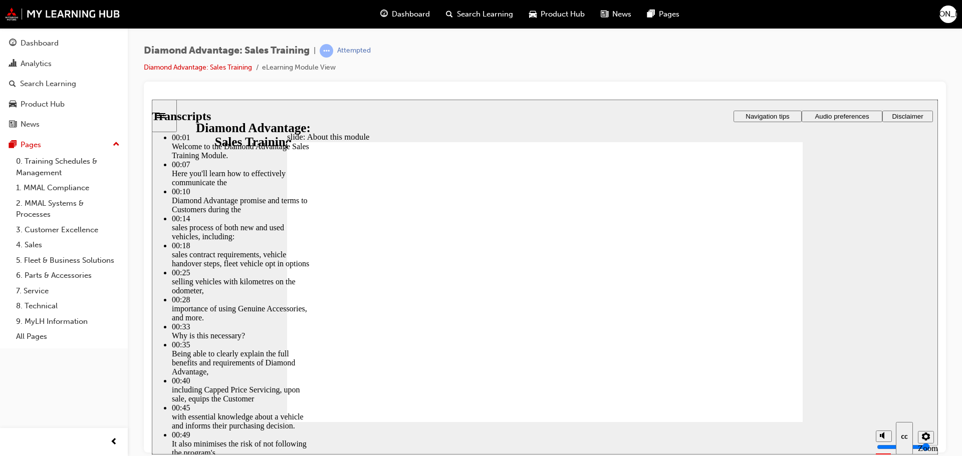
type input "8"
type input "9"
type input "8"
type input "9"
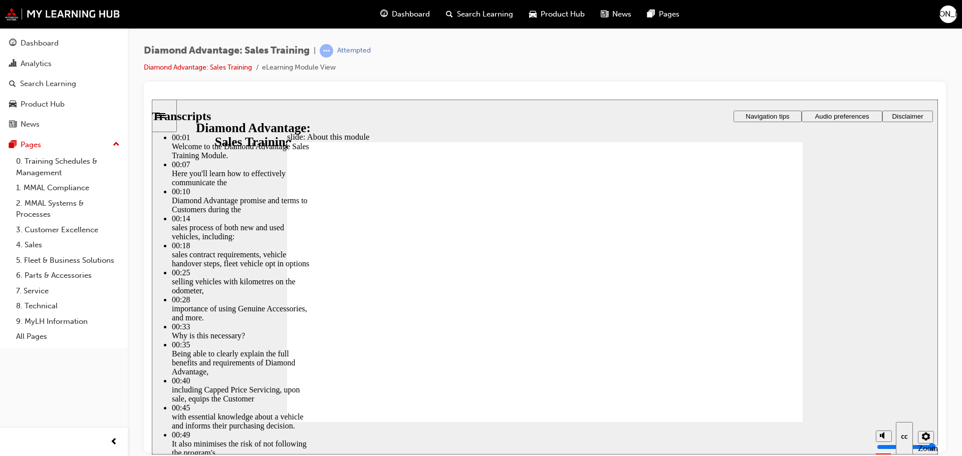
type input "9"
type input "8"
type input "9"
type input "8"
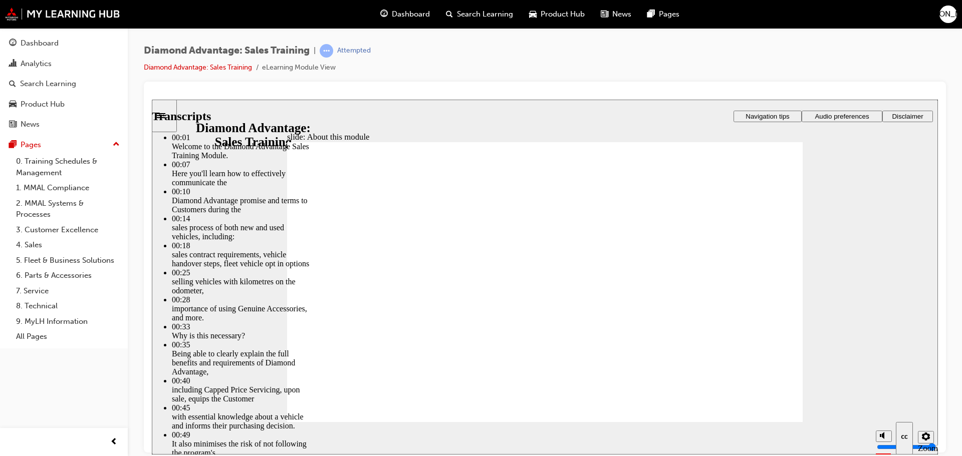
type input "9"
type input "8"
type input "9"
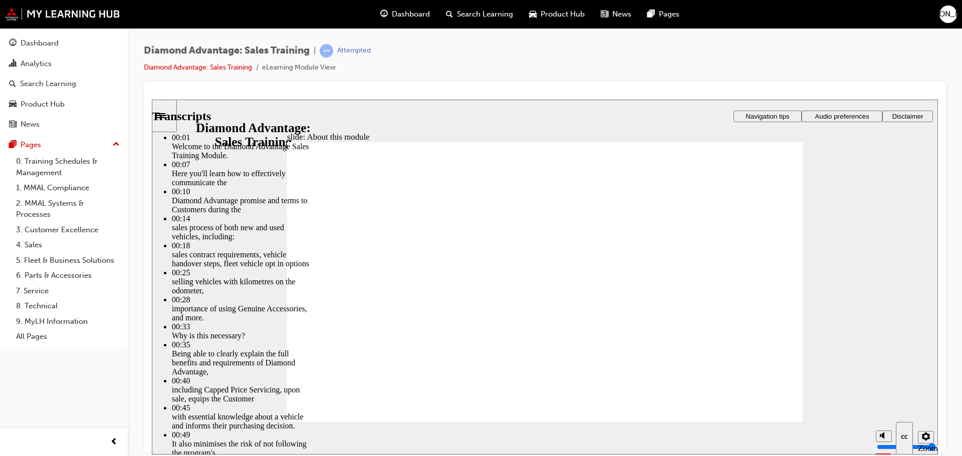
type input "9"
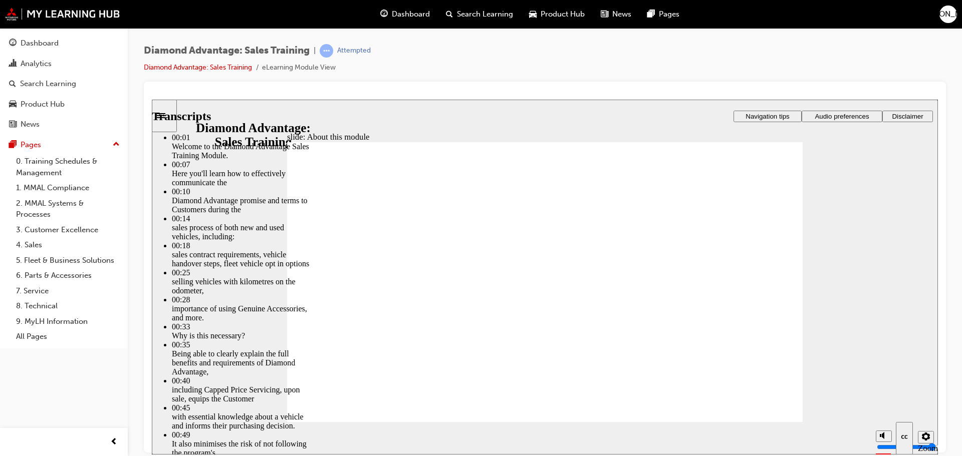
type input "9"
type input "8"
type input "9"
type input "8"
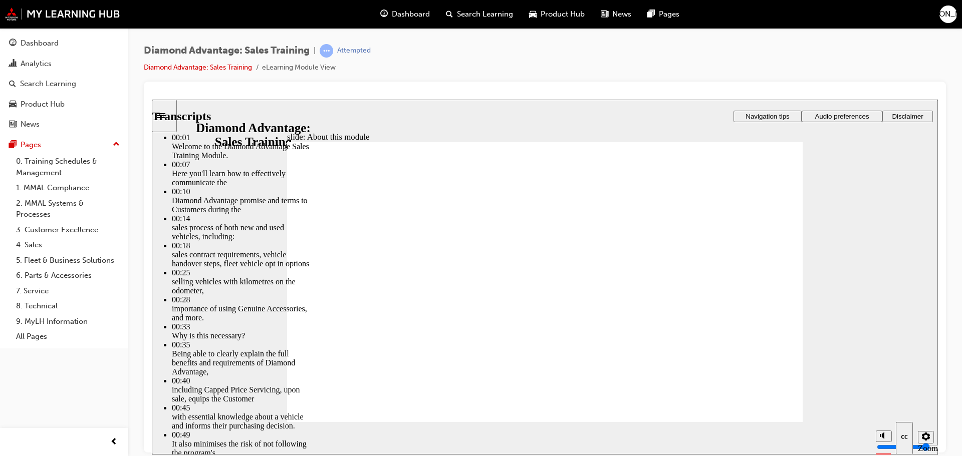
type input "8"
type input "9"
type input "8"
type input "9"
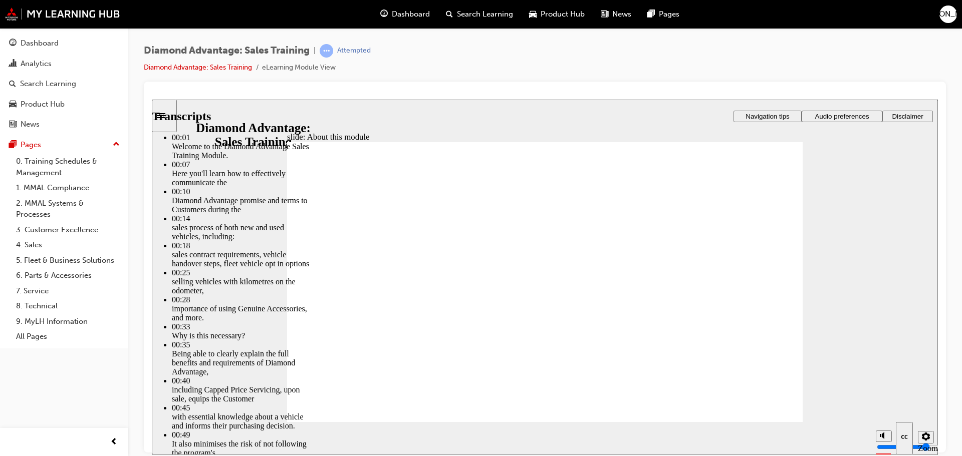
type input "8"
type input "9"
type input "8"
type input "7"
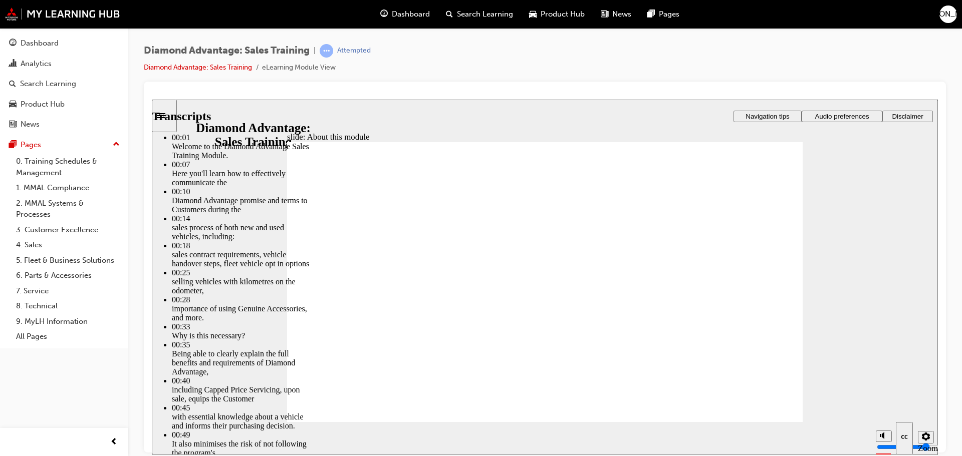
type input "9"
type input "7"
type input "9"
type input "7"
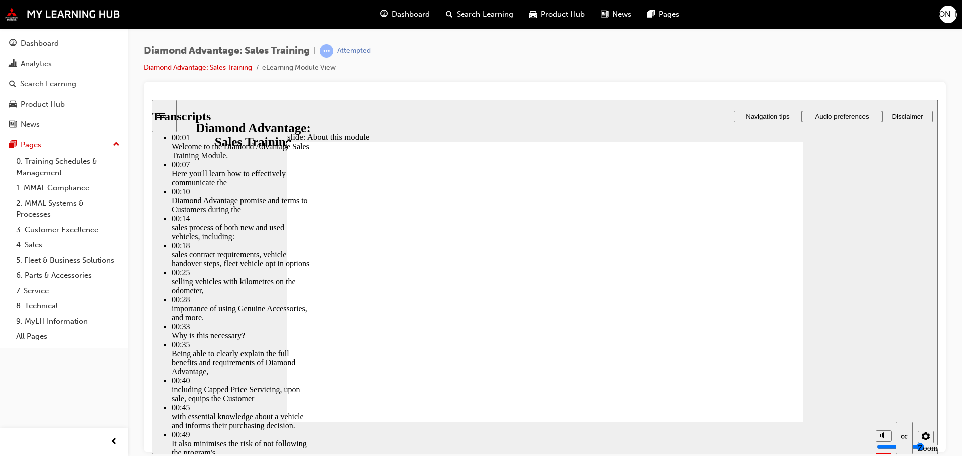
type input "9"
type input "7"
type input "9"
type input "7"
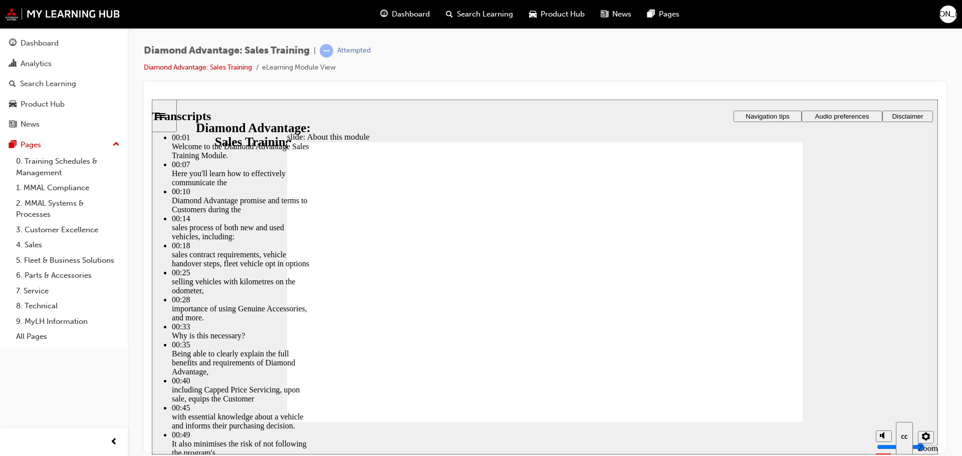
type input "7"
type input "9"
type input "7"
type input "10"
type input "7"
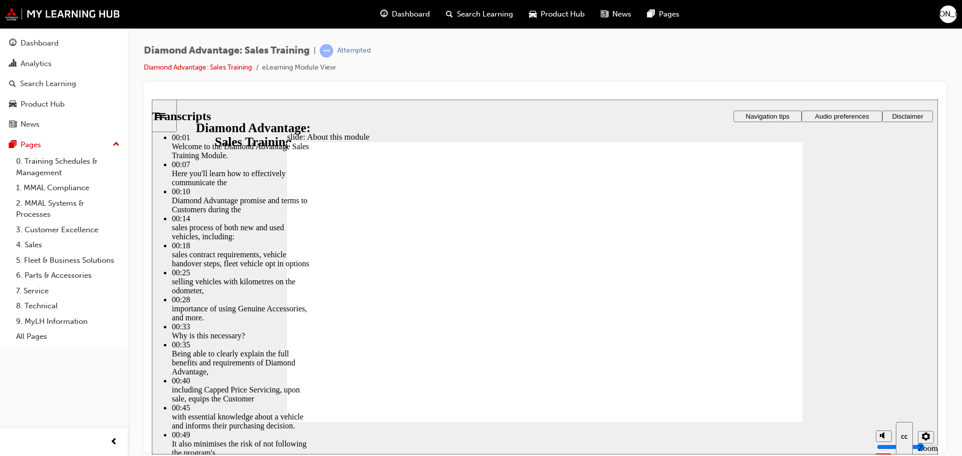
type input "7"
type input "10"
type input "7"
type input "10"
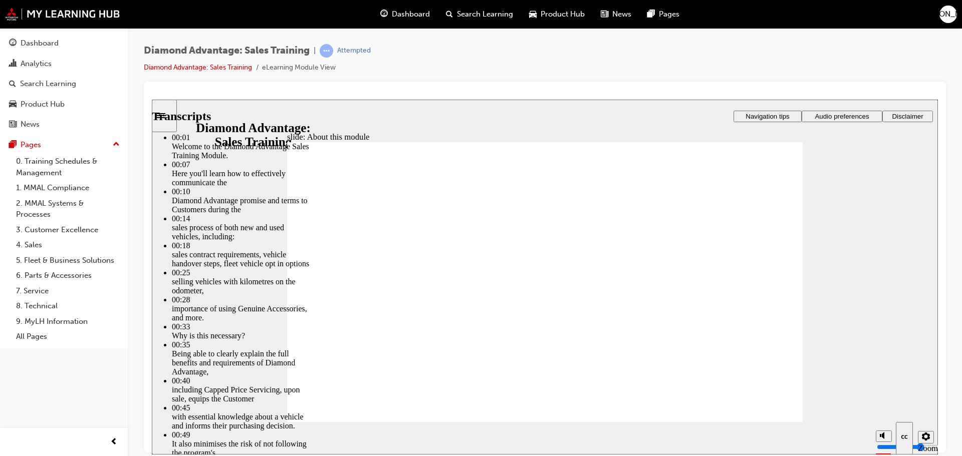
type input "7"
type input "6"
type input "10"
type input "6"
type input "10"
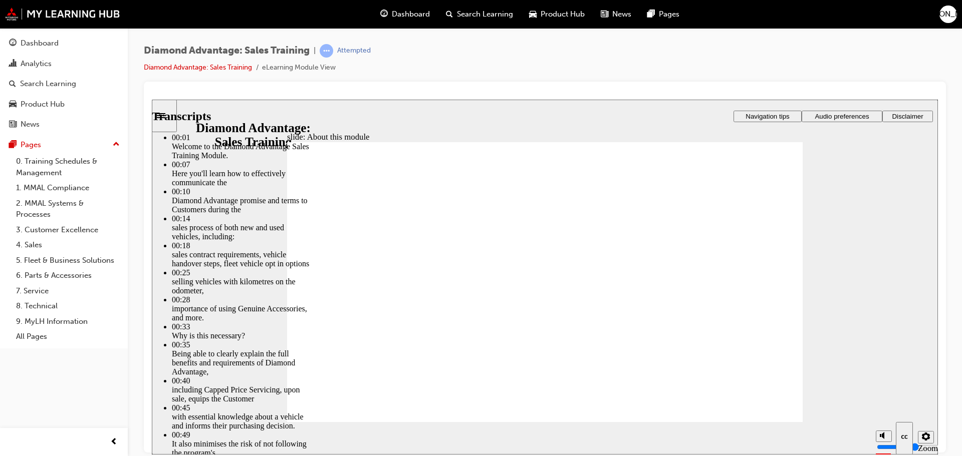
type input "6"
type input "10"
type input "6"
type input "10"
type input "6"
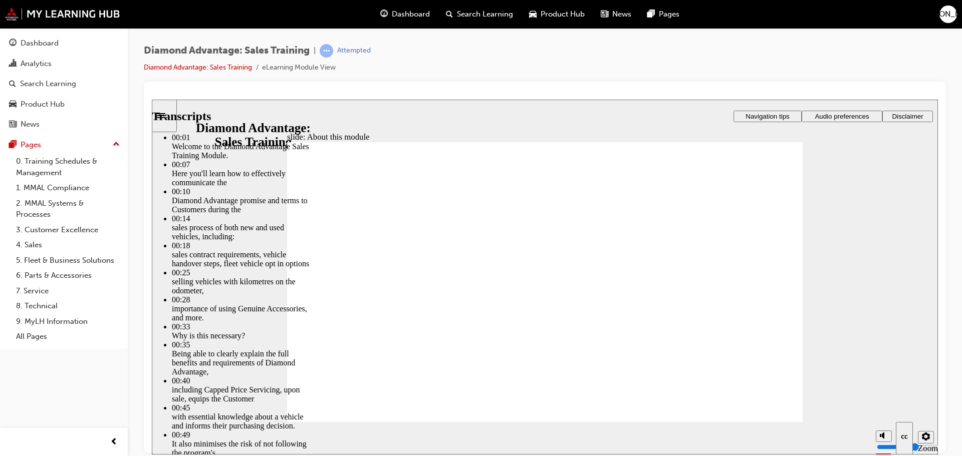
type input "11"
type input "6"
type input "11"
type input "6"
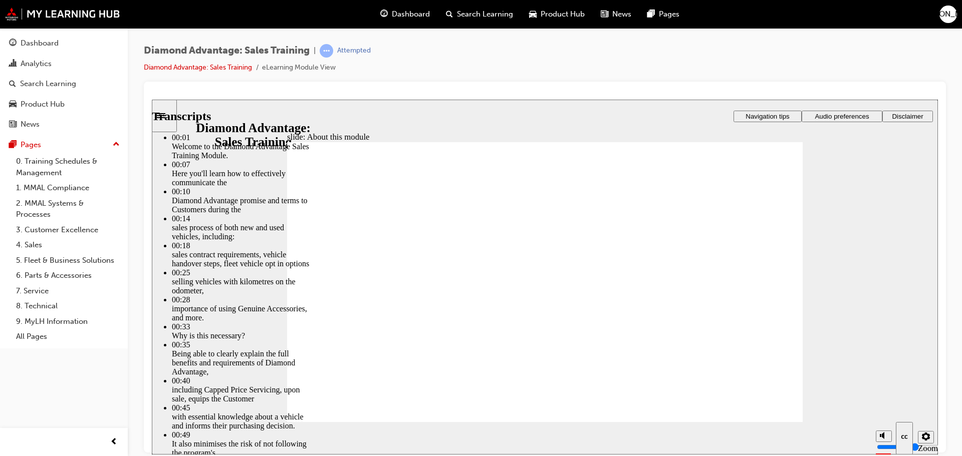
type input "11"
type input "6"
type input "7"
type input "11"
type input "7"
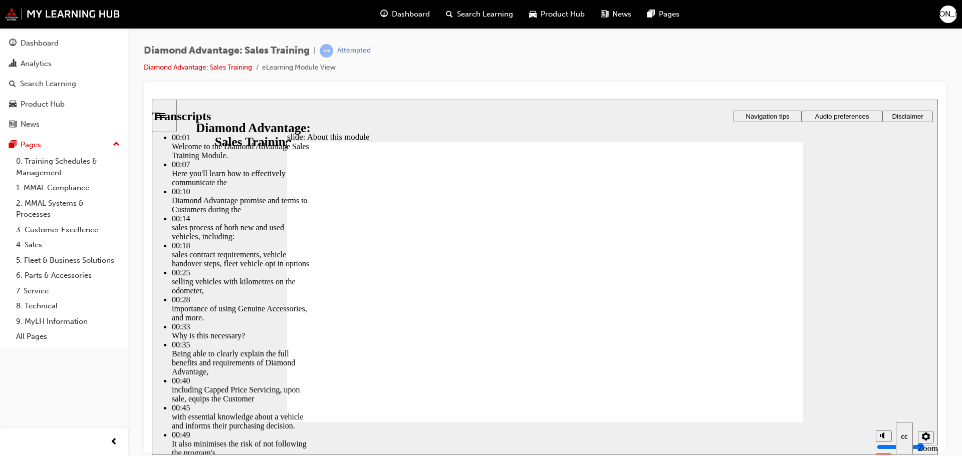
type input "11"
type input "7"
type input "11"
type input "7"
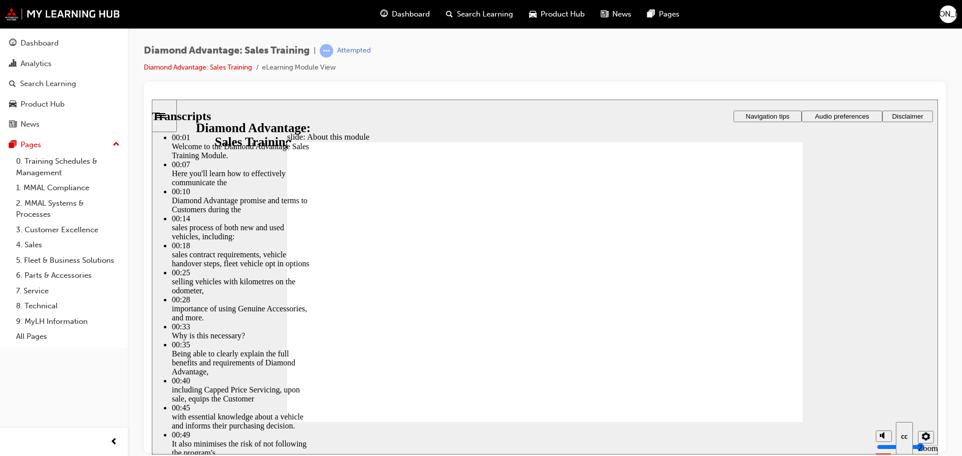
type input "7"
type input "11"
type input "7"
type input "11"
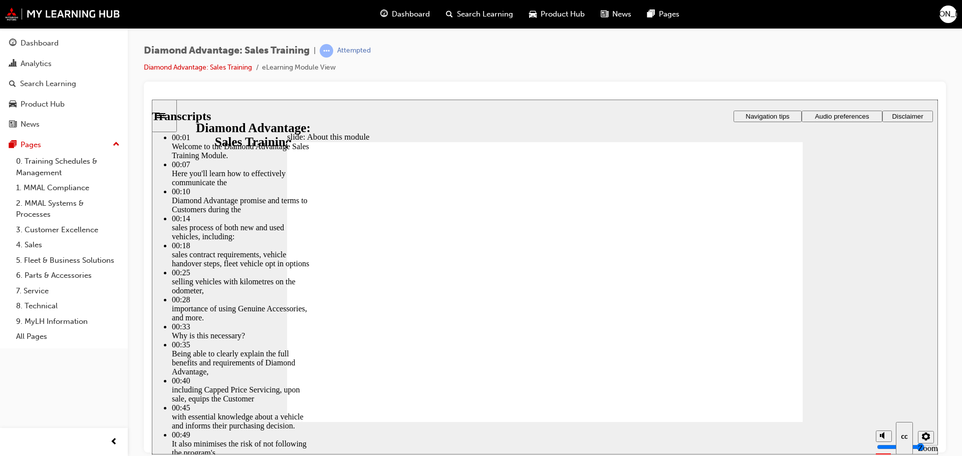
type input "7"
type input "11"
type input "7"
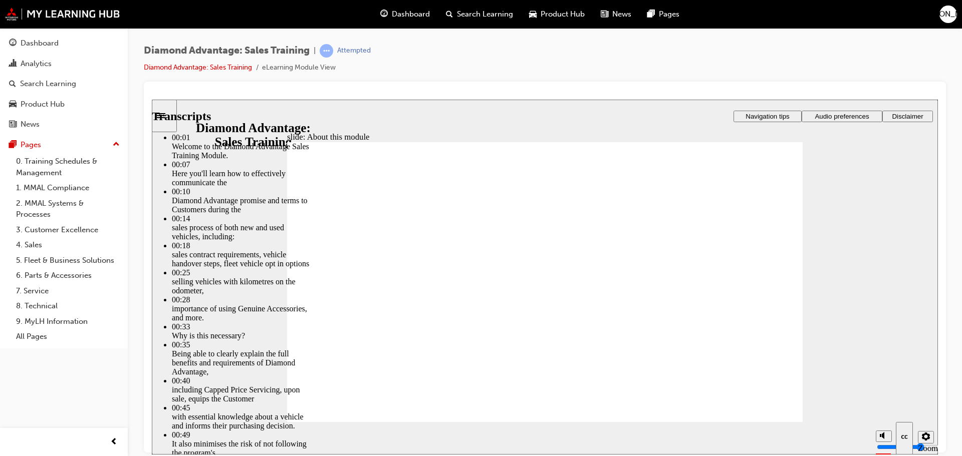
type input "12"
type input "7"
type input "12"
type input "7"
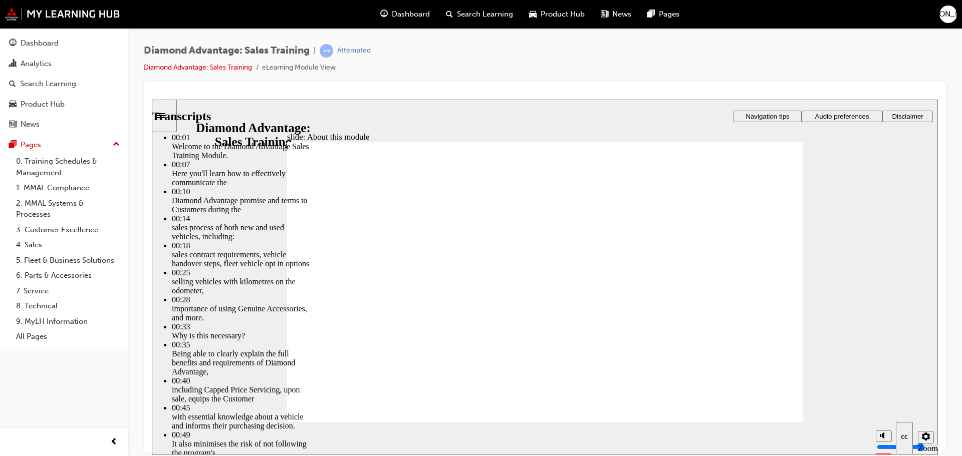
type input "8"
type input "12"
type input "8"
type input "12"
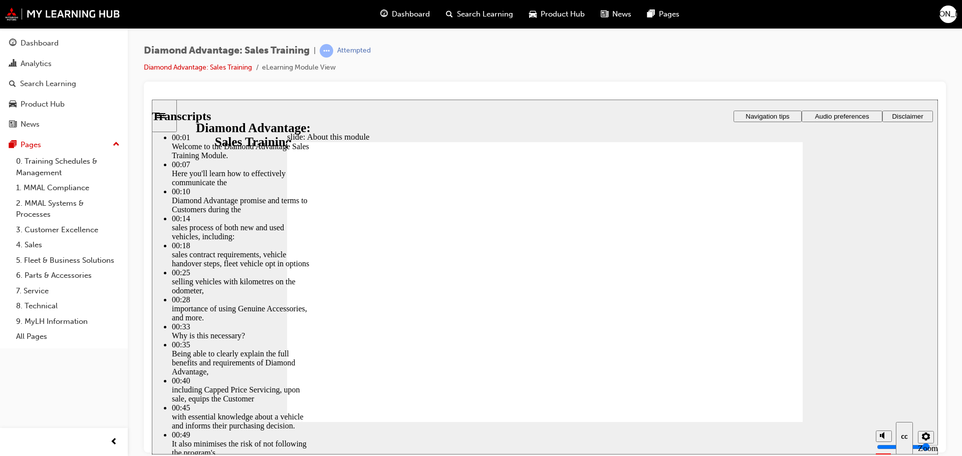
type input "8"
type input "12"
type input "8"
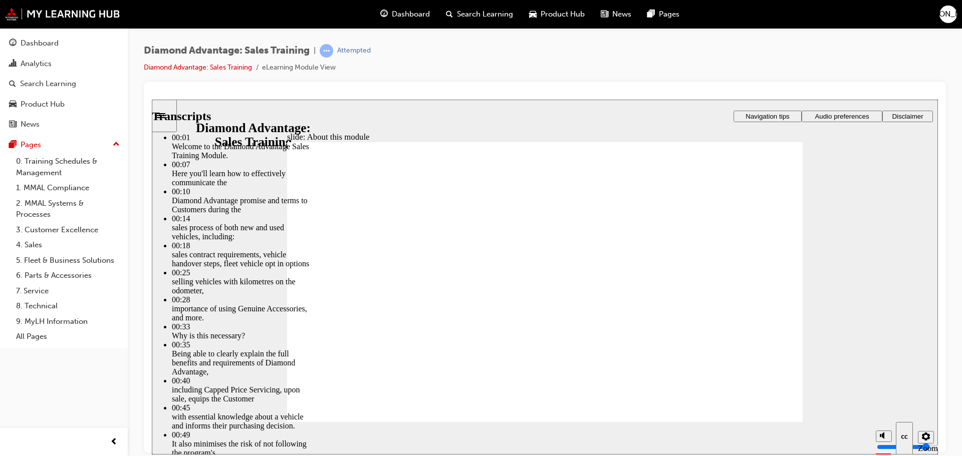
type input "12"
type input "8"
type input "12"
type input "8"
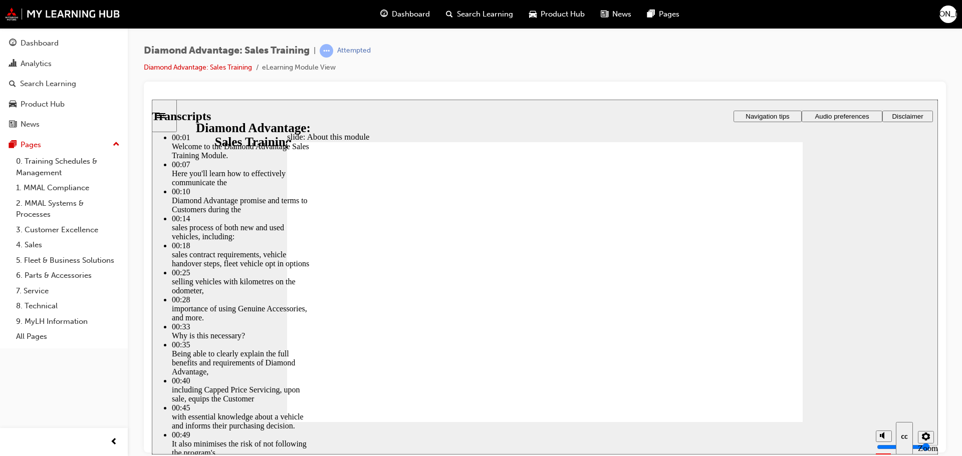
type input "12"
type input "8"
drag, startPoint x: 634, startPoint y: 336, endPoint x: 628, endPoint y: 326, distance: 11.0
type input "8"
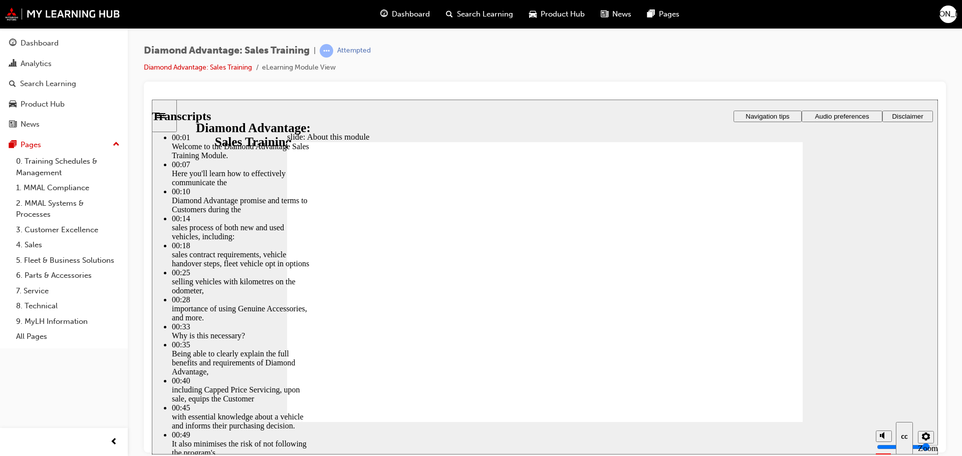
type input "12"
drag, startPoint x: 546, startPoint y: 359, endPoint x: 672, endPoint y: 357, distance: 126.3
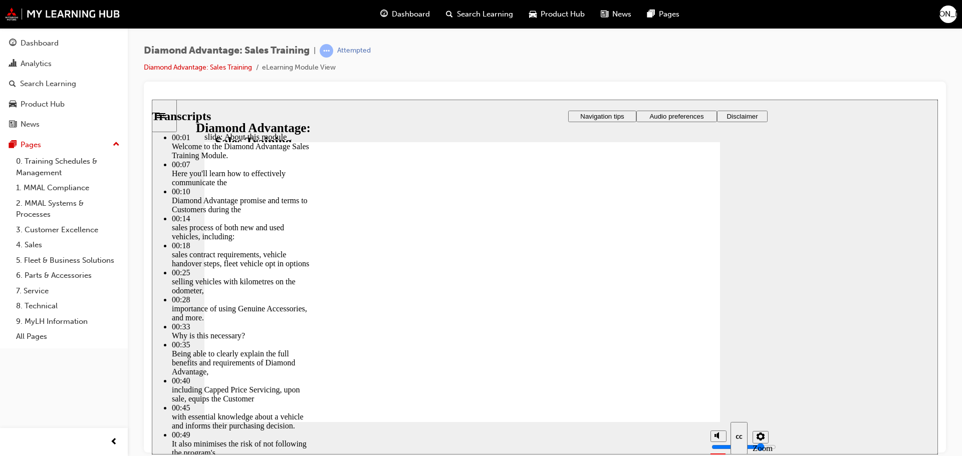
scroll to position [97, 0]
click at [312, 109] on div at bounding box center [232, 109] width 160 height 0
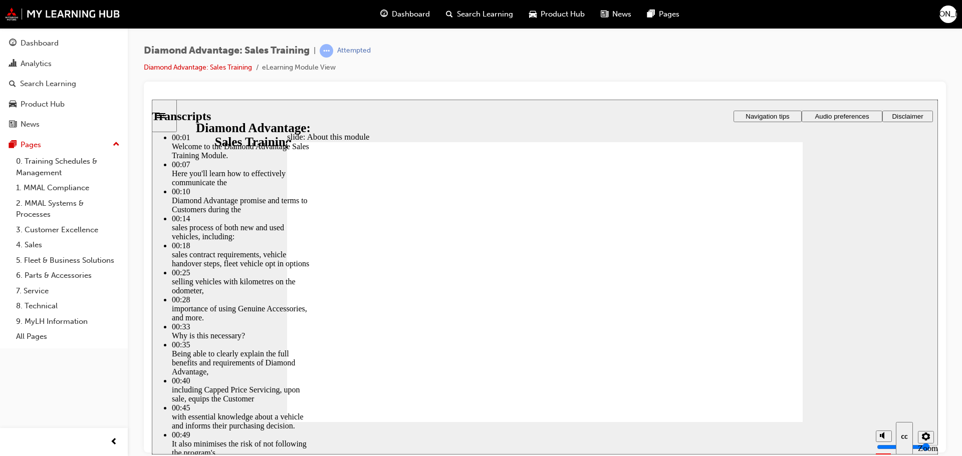
scroll to position [246, 0]
drag, startPoint x: 665, startPoint y: 358, endPoint x: 791, endPoint y: 358, distance: 125.7
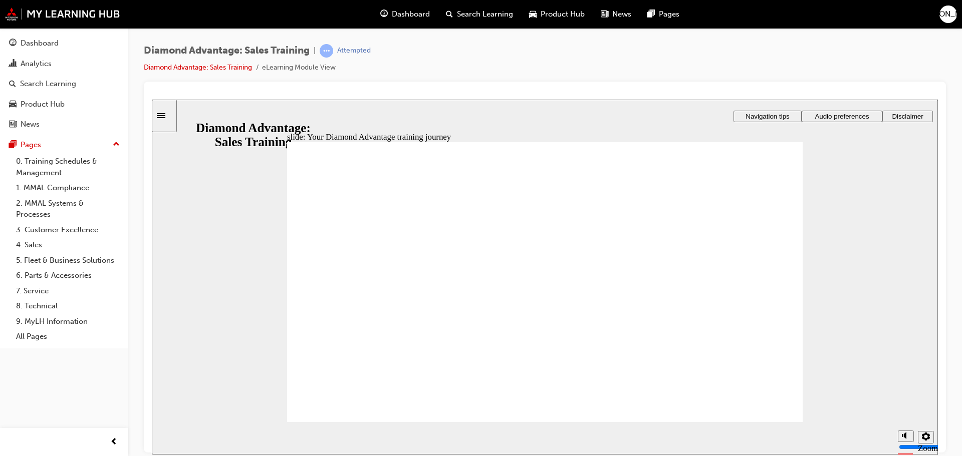
click at [214, 252] on div "slide: Your Diamond Advantage training journey Rectangle 1 Rectangle 3 Your Dia…" at bounding box center [545, 276] width 786 height 355
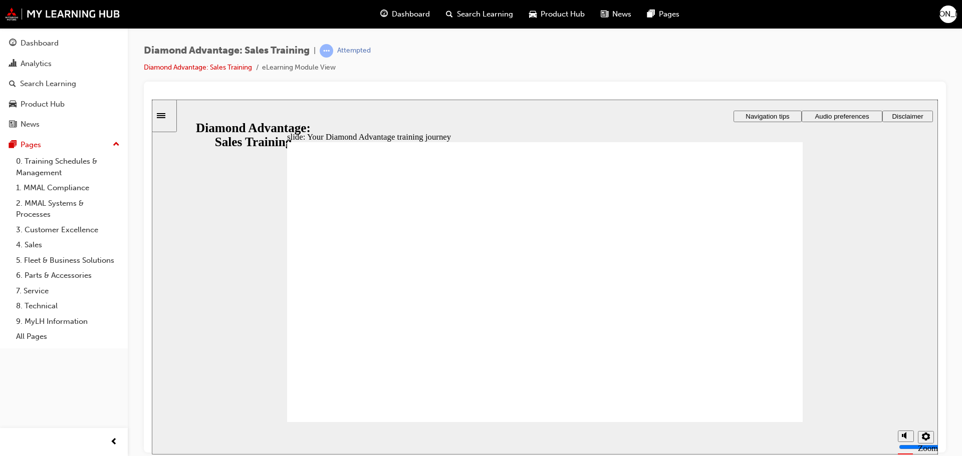
drag, startPoint x: 392, startPoint y: 292, endPoint x: 398, endPoint y: 295, distance: 6.5
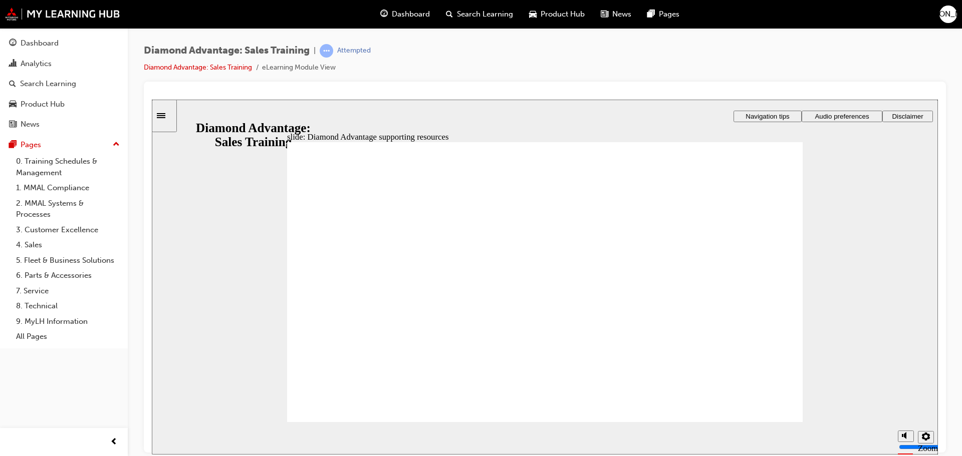
drag, startPoint x: 679, startPoint y: 304, endPoint x: 709, endPoint y: 345, distance: 50.6
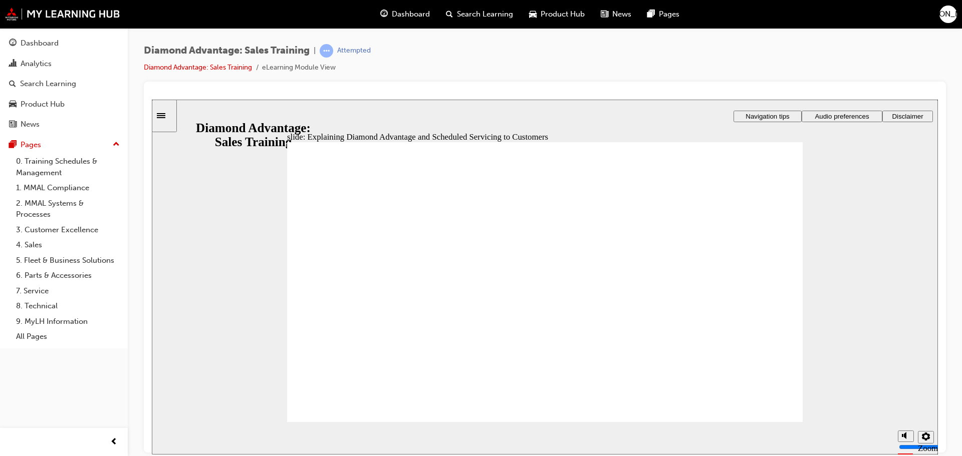
drag, startPoint x: 755, startPoint y: 193, endPoint x: 768, endPoint y: 200, distance: 15.0
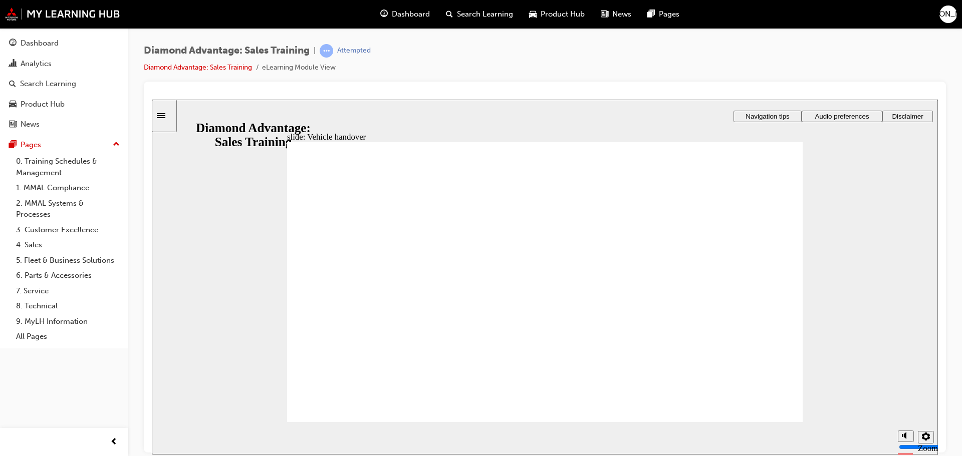
drag, startPoint x: 570, startPoint y: 329, endPoint x: 635, endPoint y: 328, distance: 65.6
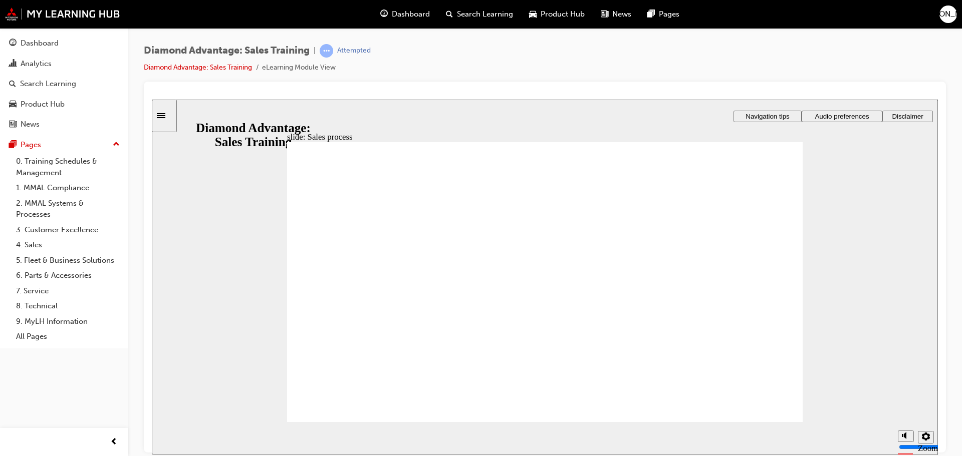
drag, startPoint x: 541, startPoint y: 372, endPoint x: 427, endPoint y: 383, distance: 114.7
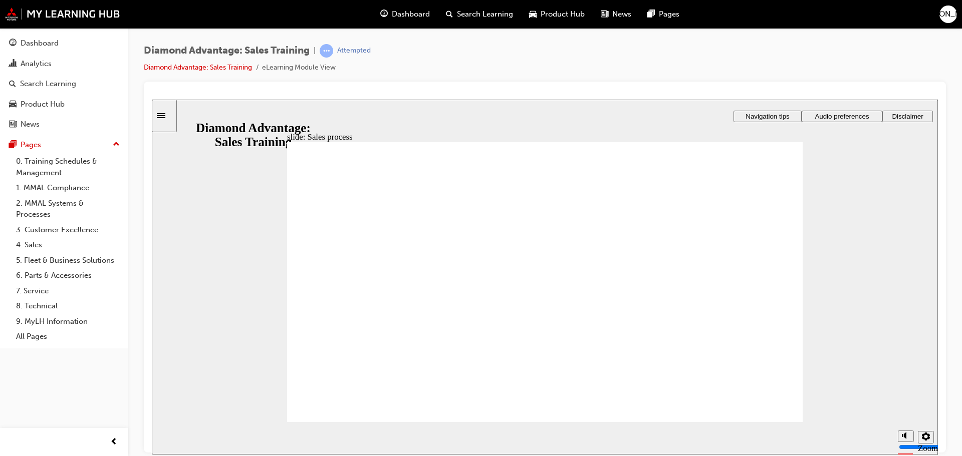
drag, startPoint x: 625, startPoint y: 301, endPoint x: 632, endPoint y: 301, distance: 7.0
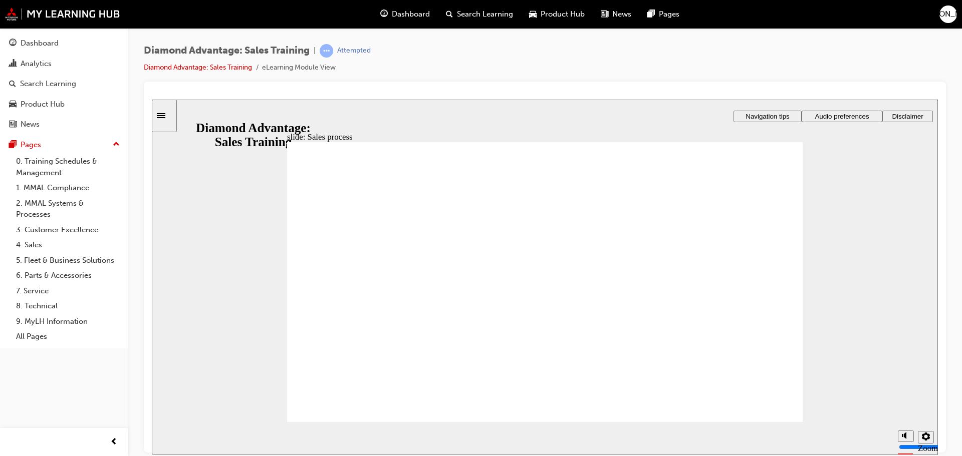
drag, startPoint x: 633, startPoint y: 303, endPoint x: 625, endPoint y: 305, distance: 8.2
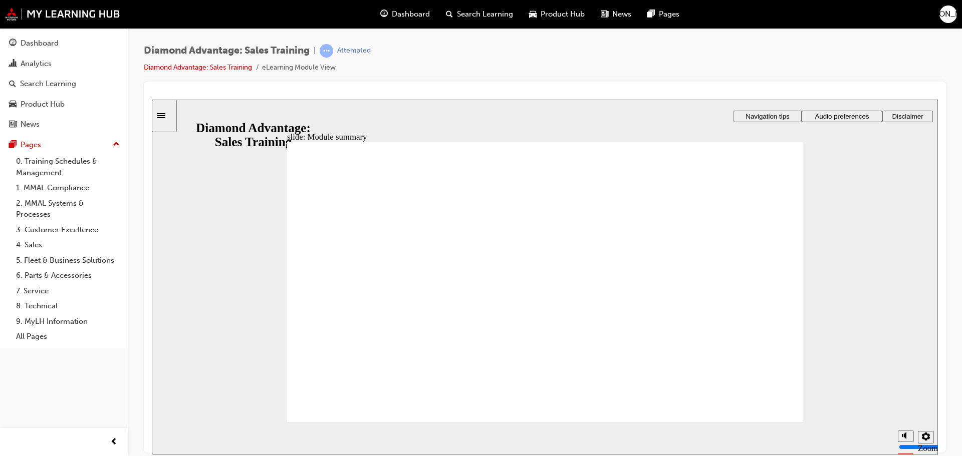
drag, startPoint x: 637, startPoint y: 212, endPoint x: 644, endPoint y: 194, distance: 18.9
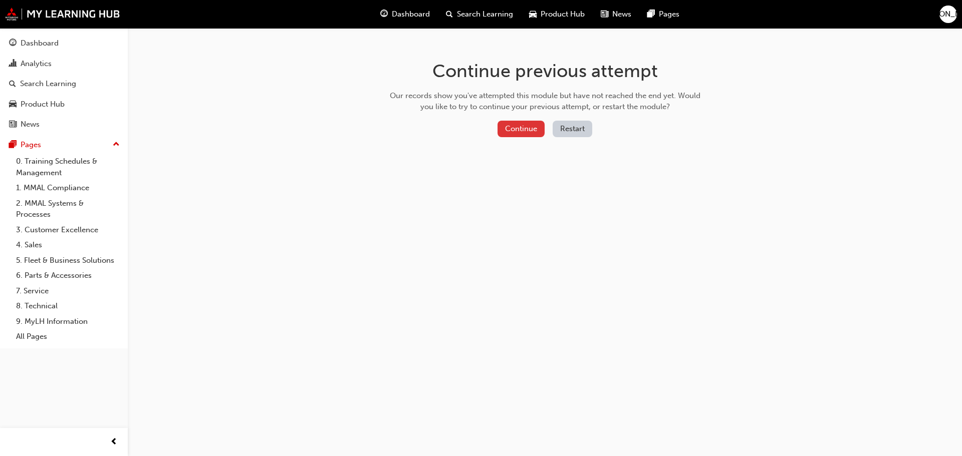
click at [531, 134] on button "Continue" at bounding box center [520, 129] width 47 height 17
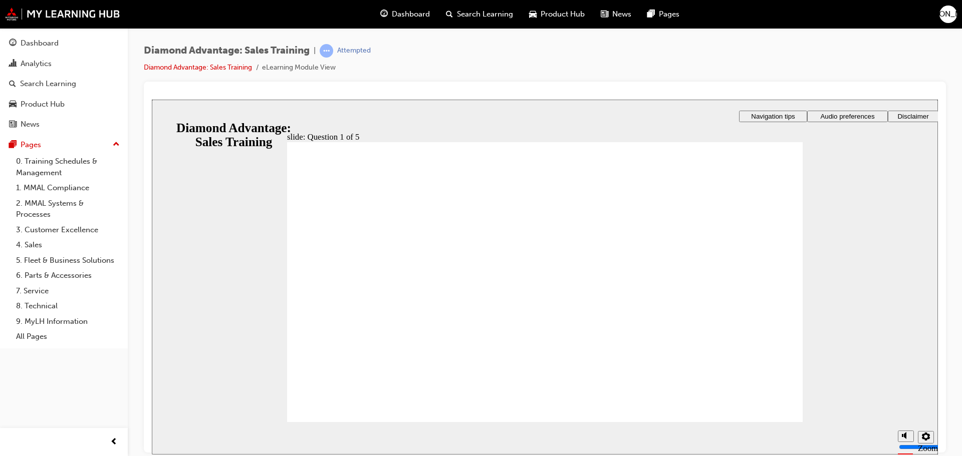
checkbox input "true"
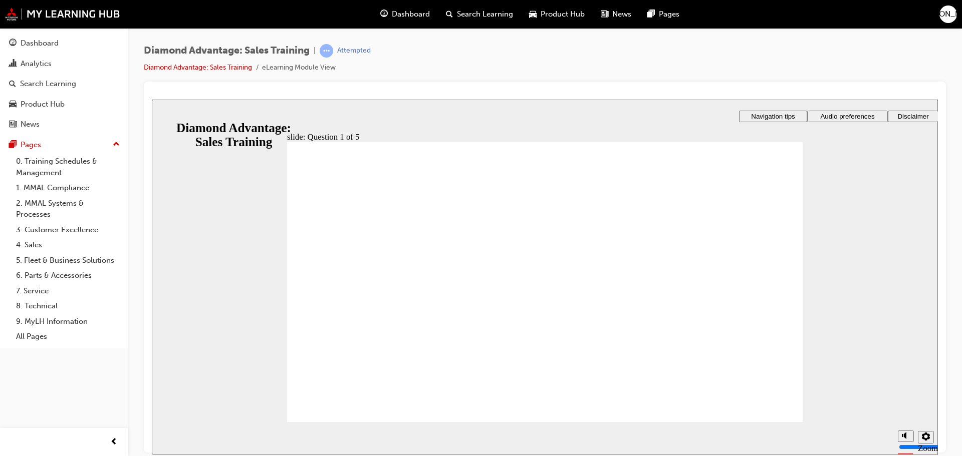
checkbox input "true"
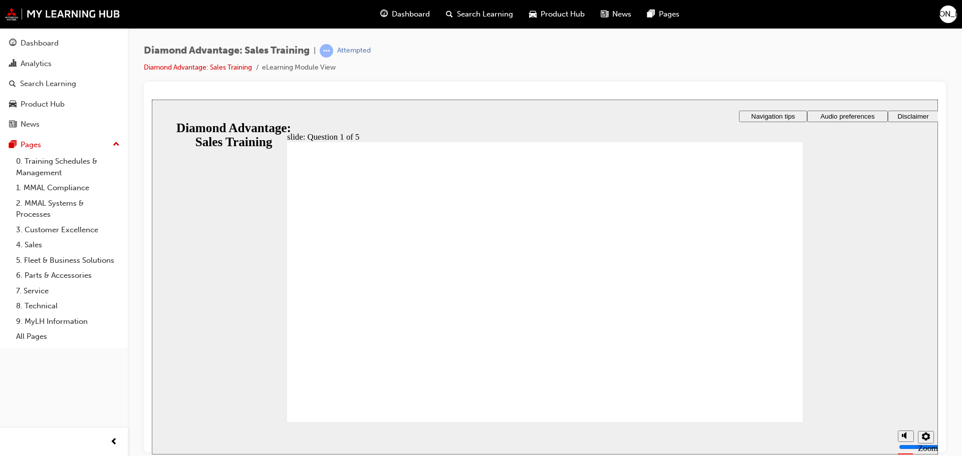
radio input "true"
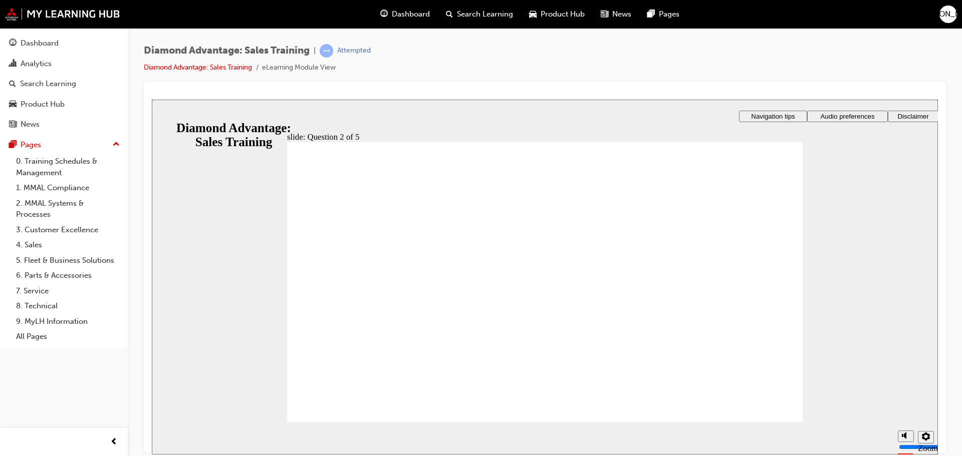
radio input "true"
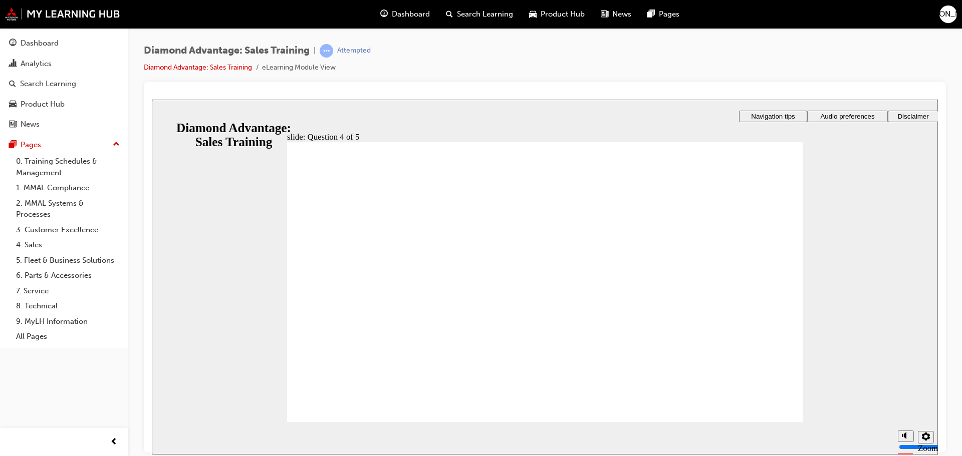
radio input "false"
radio input "true"
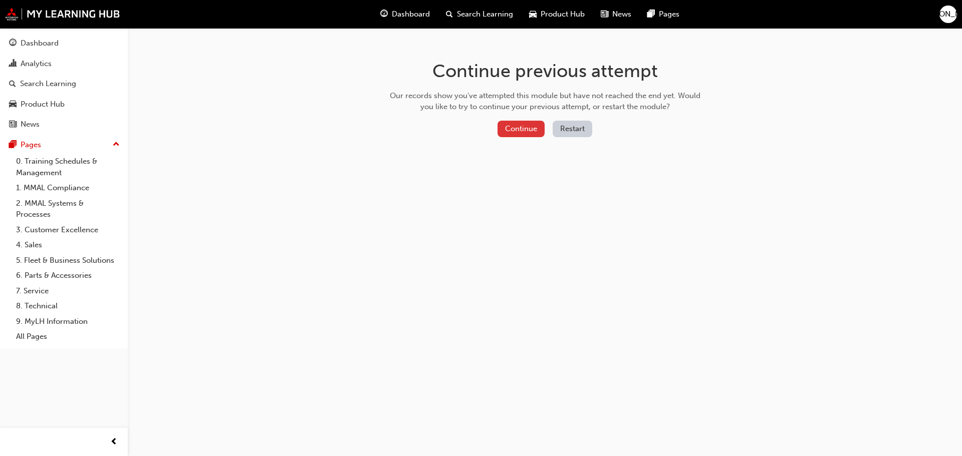
click at [525, 135] on button "Continue" at bounding box center [520, 129] width 47 height 17
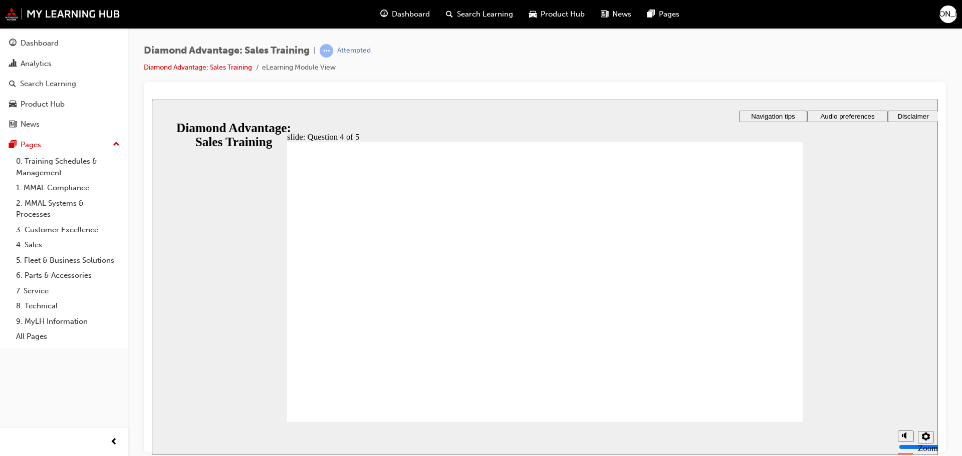
radio input "true"
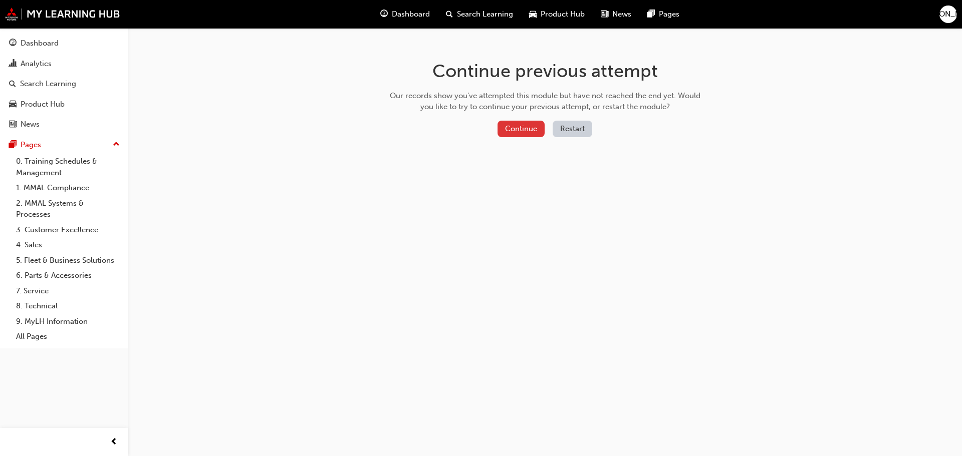
drag, startPoint x: 573, startPoint y: 128, endPoint x: 526, endPoint y: 127, distance: 46.6
click at [526, 127] on div "Continue Restart" at bounding box center [545, 131] width 318 height 21
click at [522, 134] on button "Continue" at bounding box center [520, 129] width 47 height 17
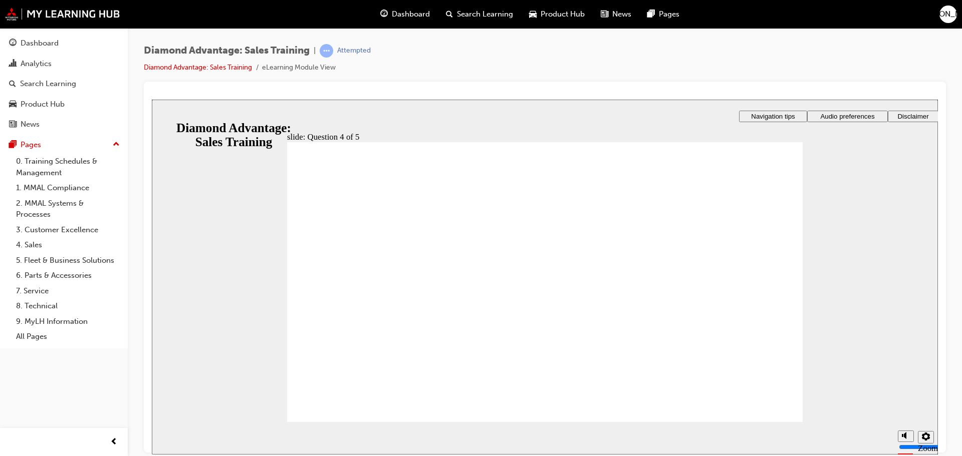
radio input "true"
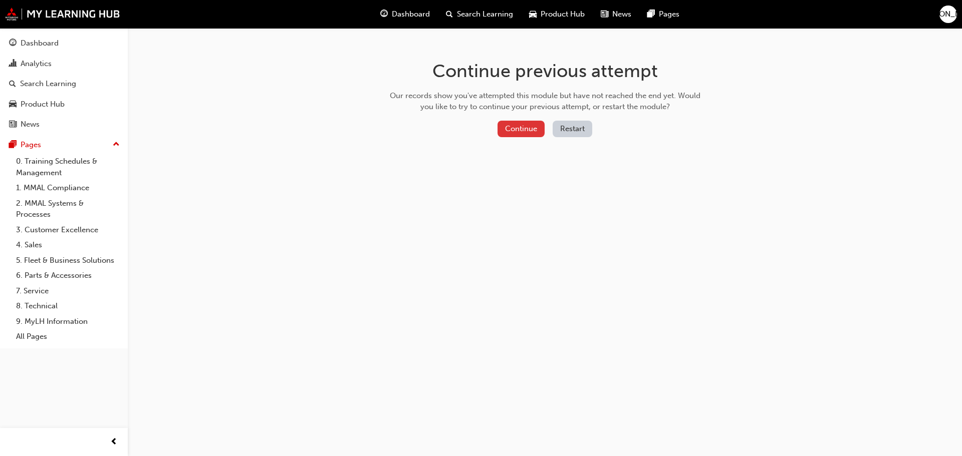
click at [522, 133] on button "Continue" at bounding box center [520, 129] width 47 height 17
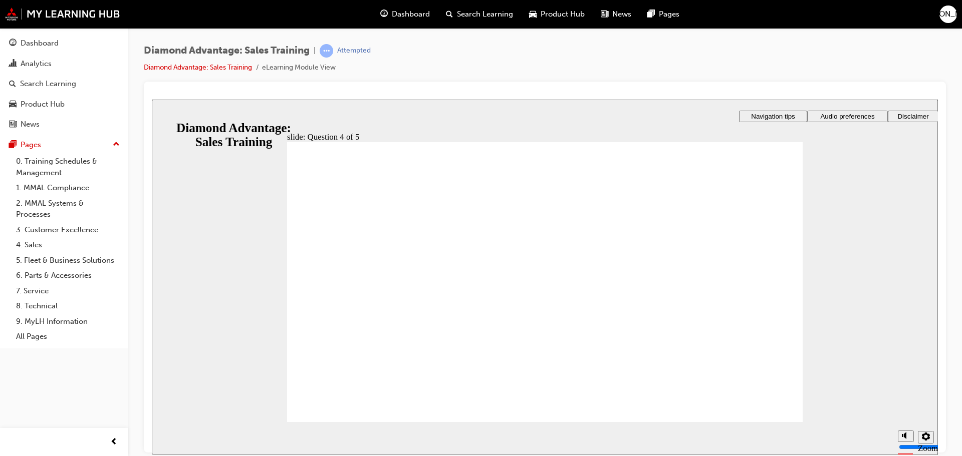
radio input "true"
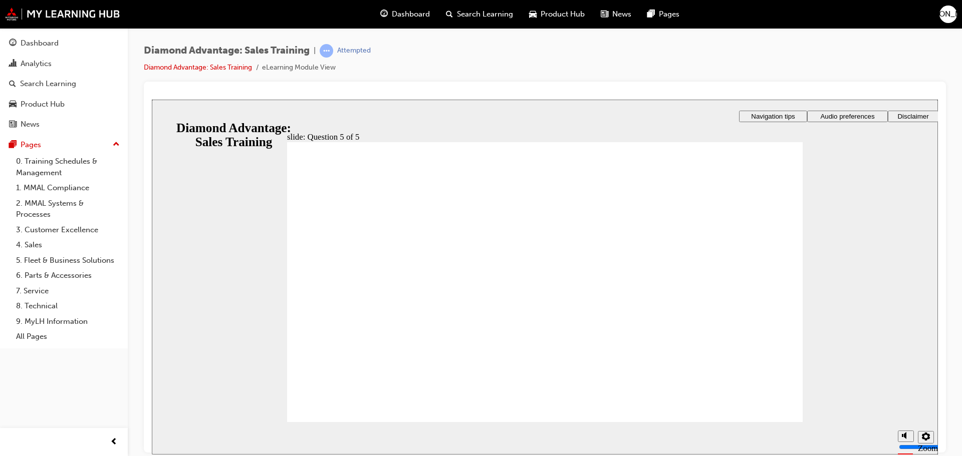
radio input "true"
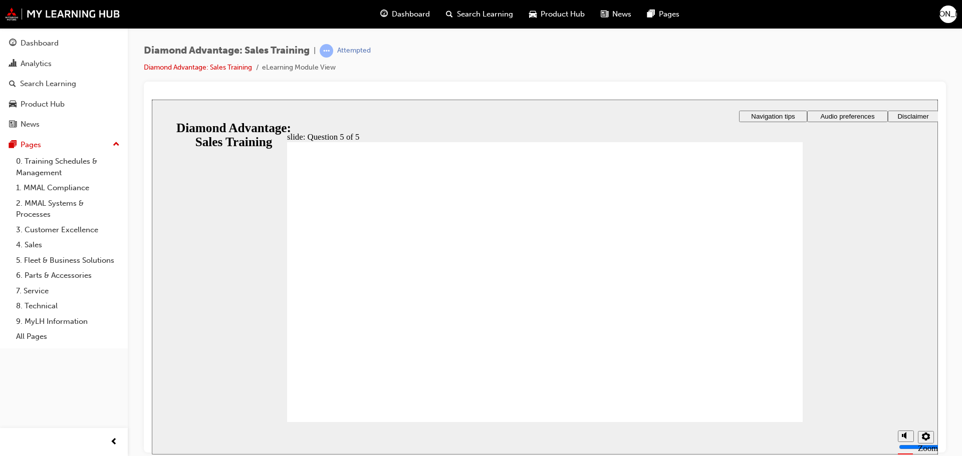
checkbox input "true"
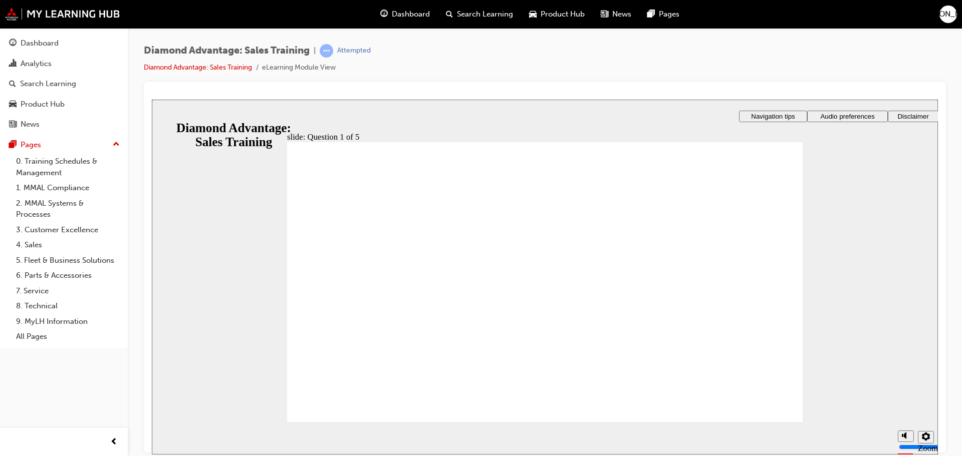
checkbox input "true"
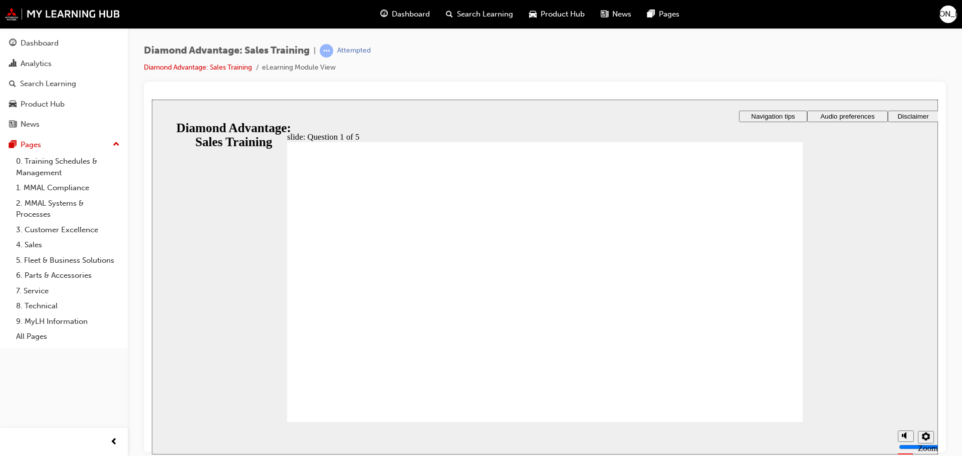
checkbox input "true"
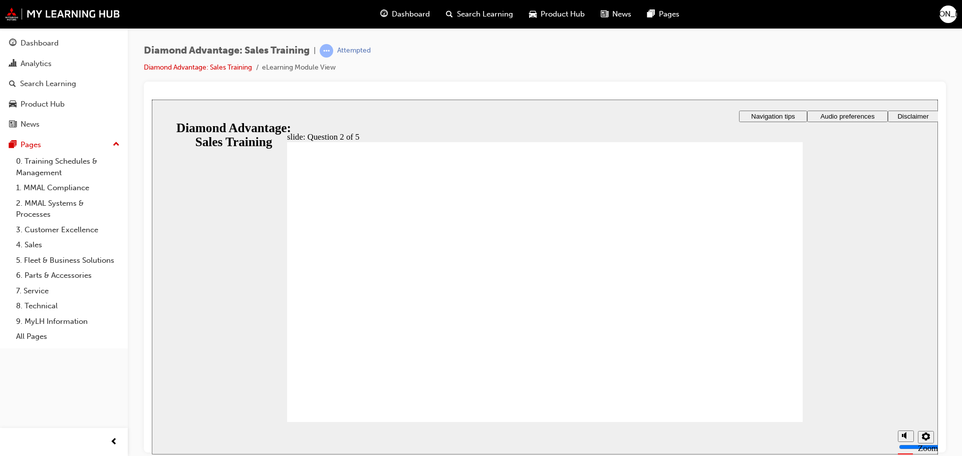
radio input "true"
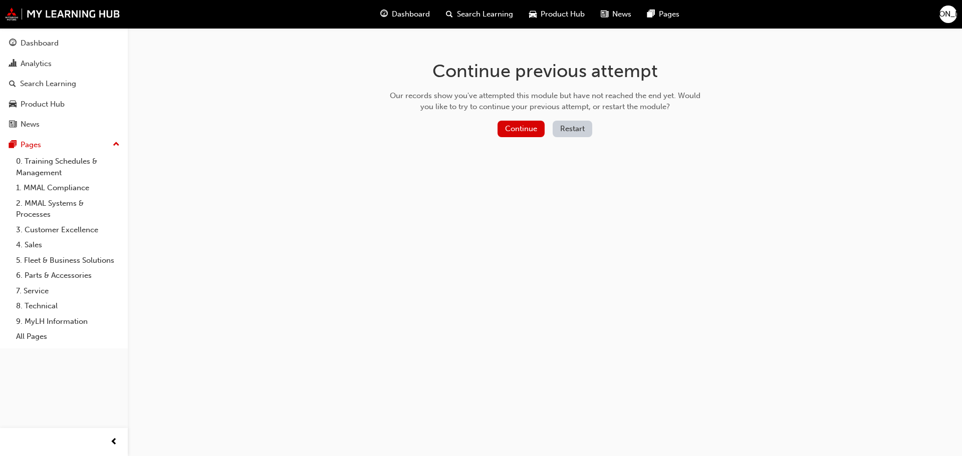
click at [579, 126] on button "Restart" at bounding box center [573, 129] width 40 height 17
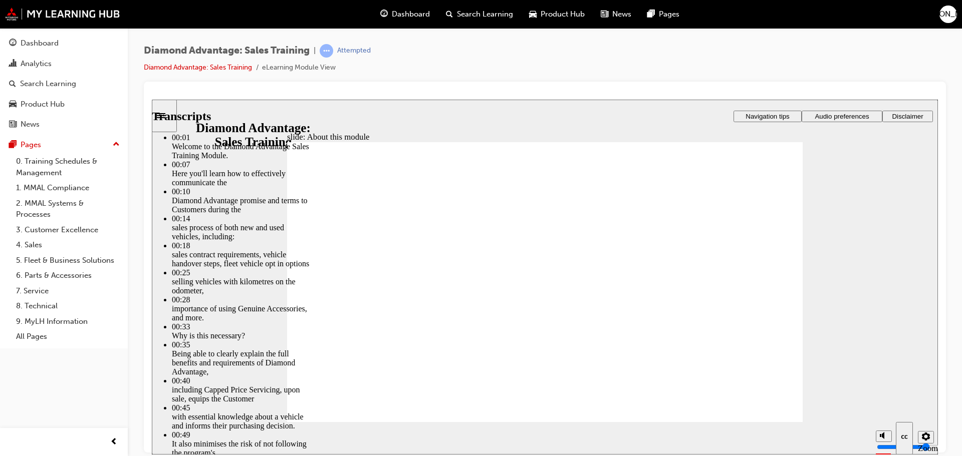
type input "62"
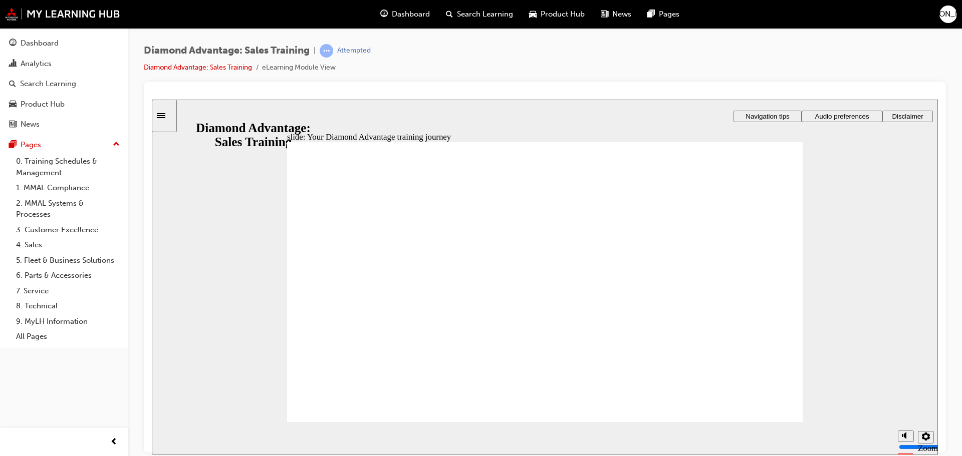
drag, startPoint x: 426, startPoint y: 332, endPoint x: 414, endPoint y: 324, distance: 14.3
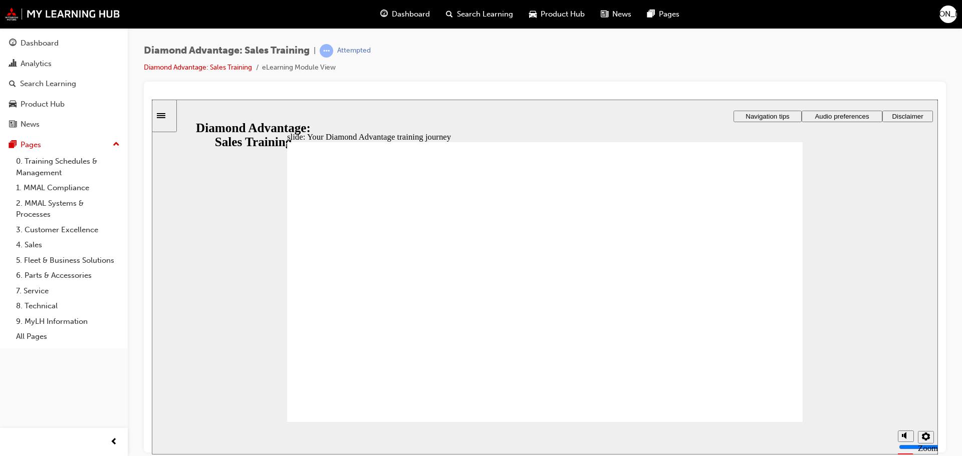
click at [152, 99] on image at bounding box center [152, 99] width 0 height 0
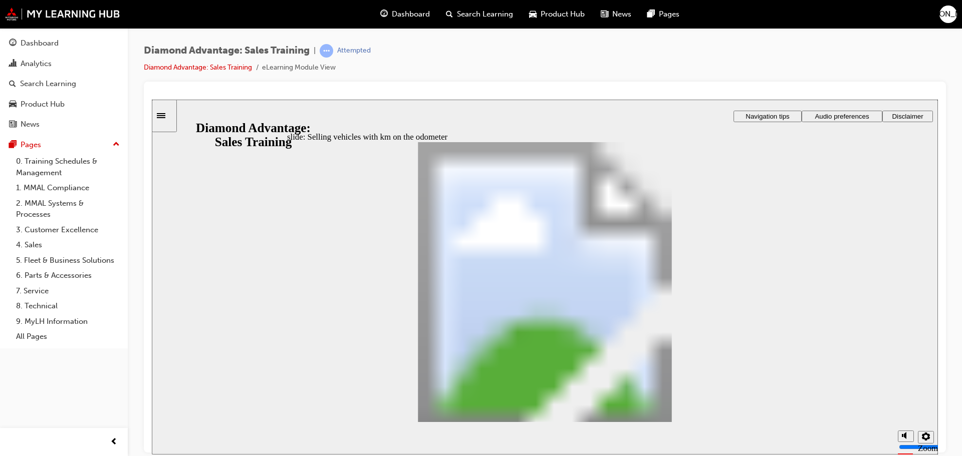
click at [152, 99] on image at bounding box center [152, 99] width 0 height 0
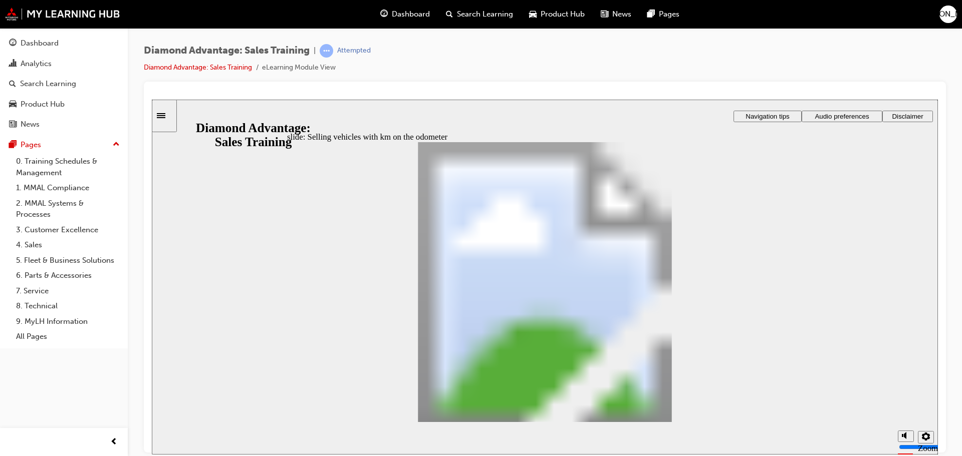
click at [152, 99] on image at bounding box center [152, 99] width 0 height 0
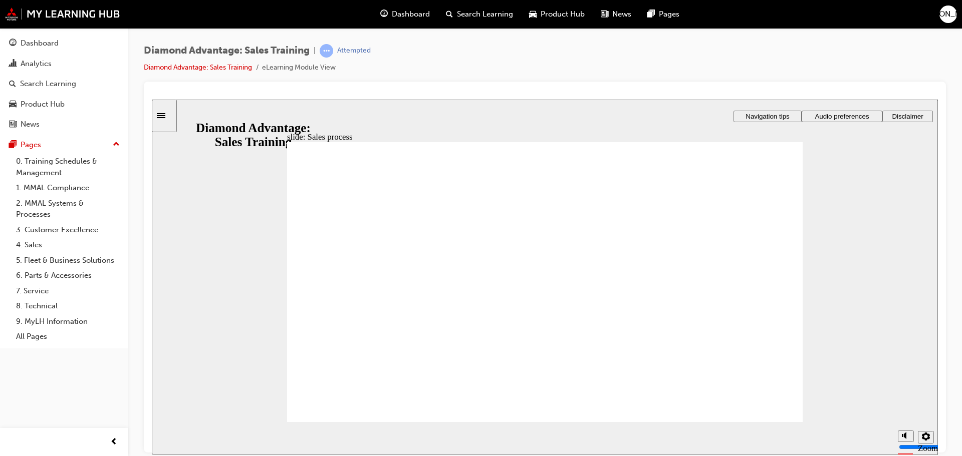
drag, startPoint x: 602, startPoint y: 198, endPoint x: 617, endPoint y: 226, distance: 31.8
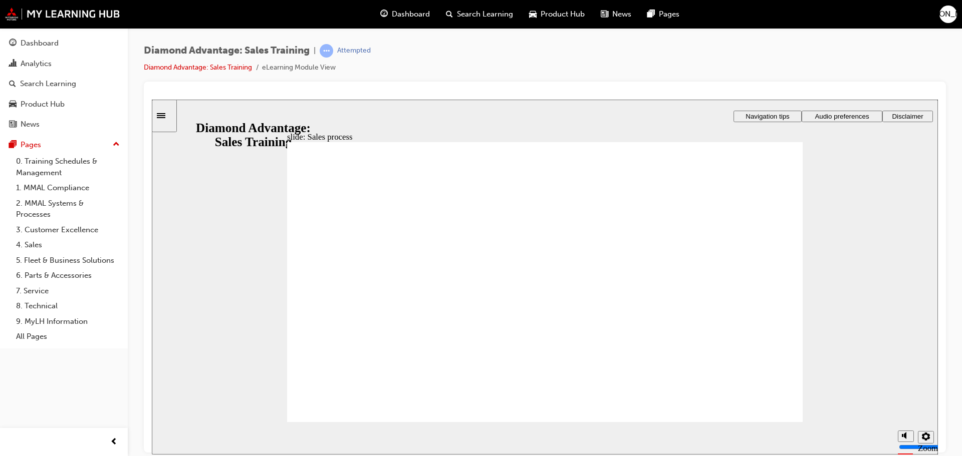
drag, startPoint x: 517, startPoint y: 307, endPoint x: 521, endPoint y: 322, distance: 15.1
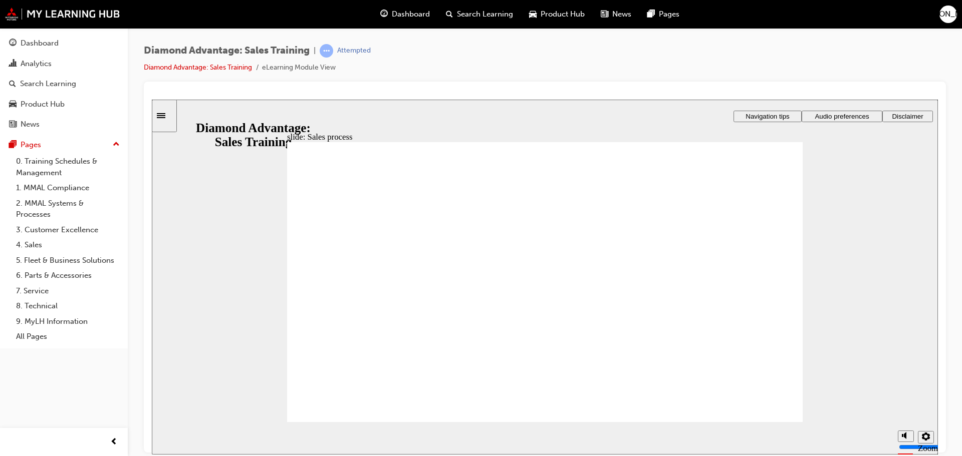
drag, startPoint x: 779, startPoint y: 185, endPoint x: 748, endPoint y: 238, distance: 61.8
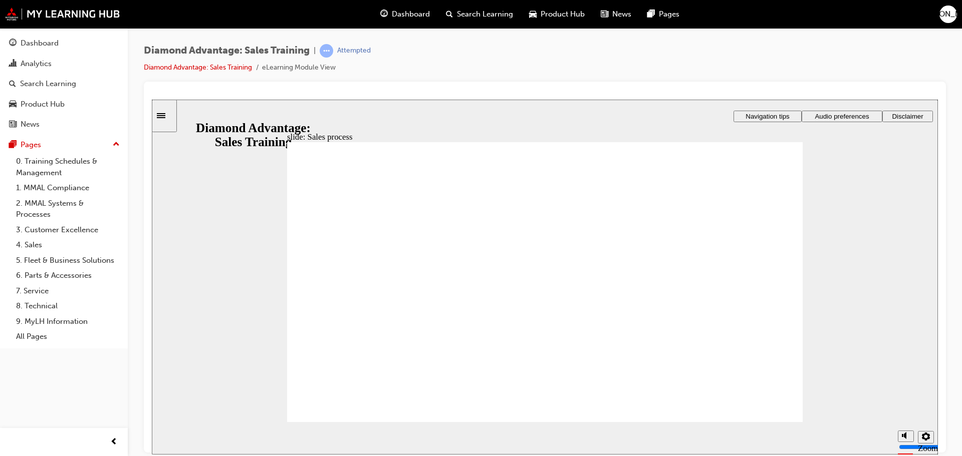
checkbox input "true"
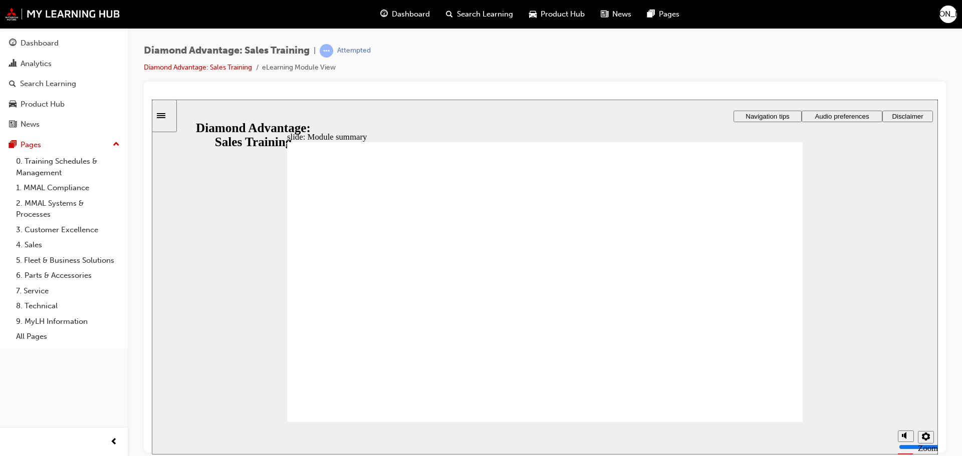
checkbox input "true"
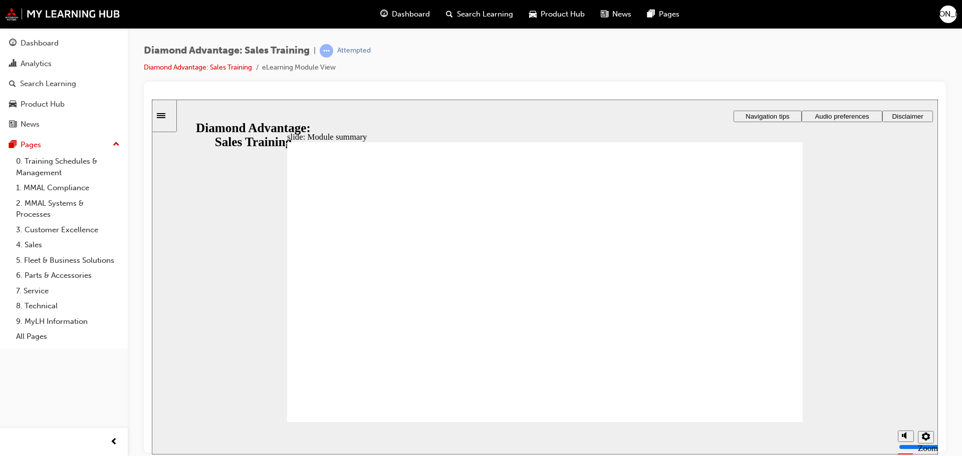
checkbox input "true"
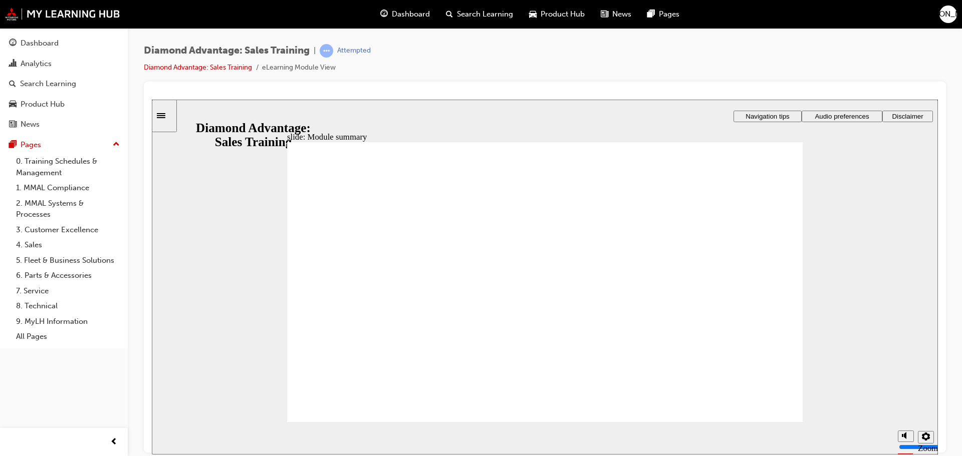
checkbox input "true"
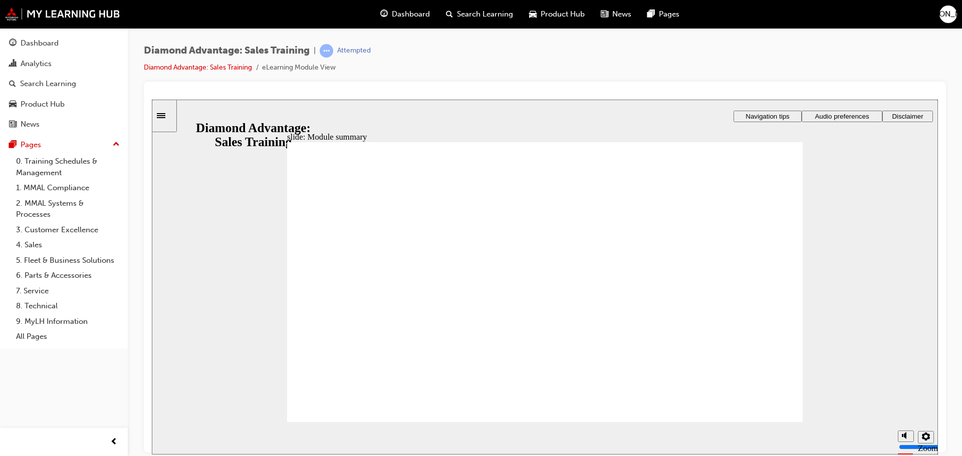
checkbox input "true"
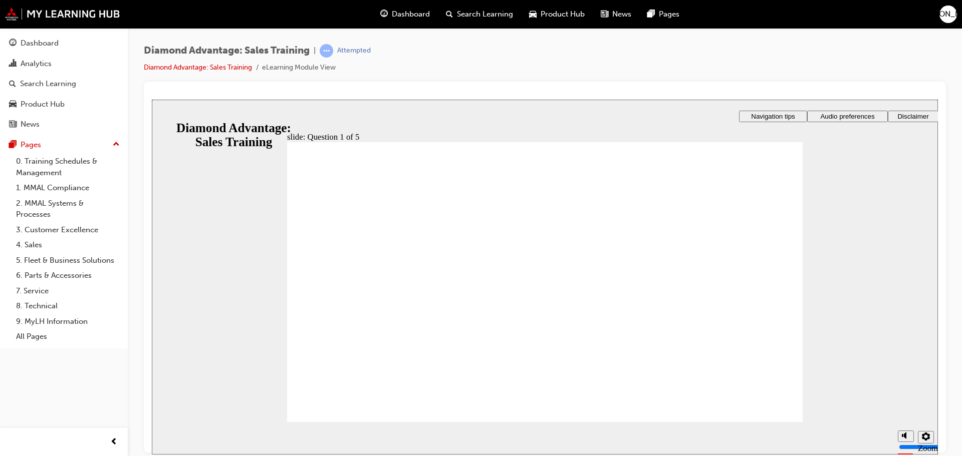
checkbox input "true"
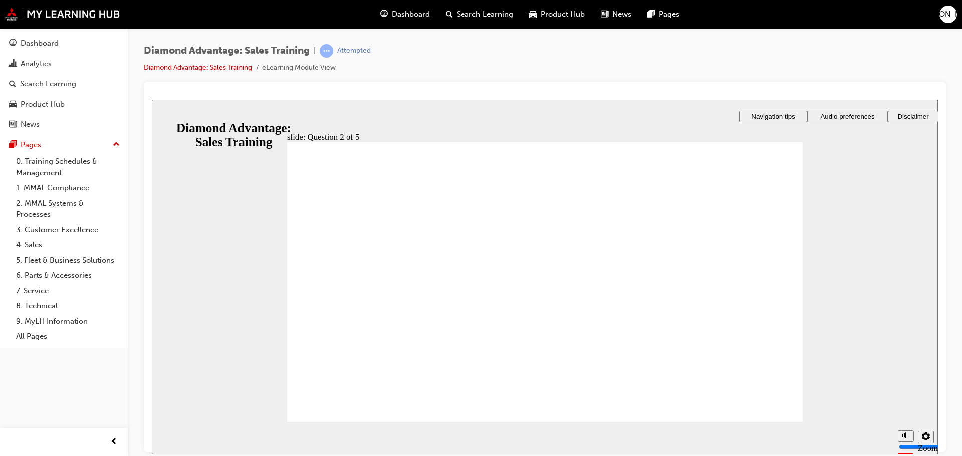
radio input "true"
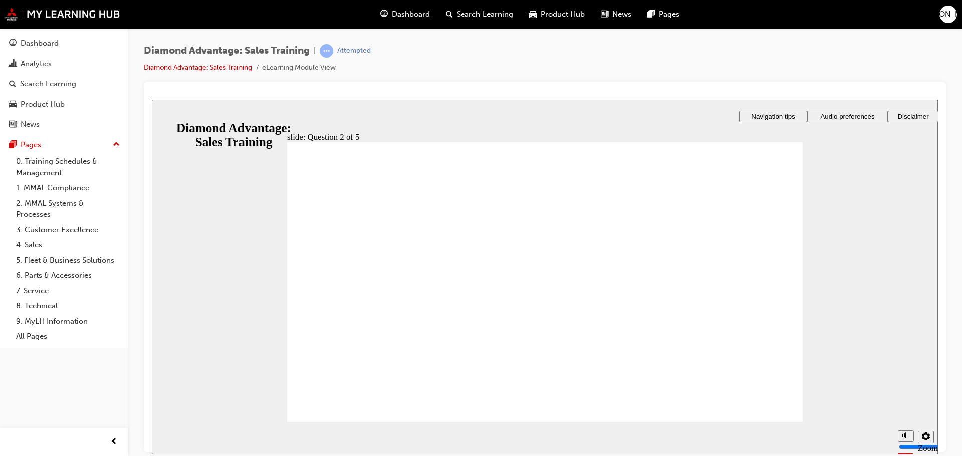
radio input "true"
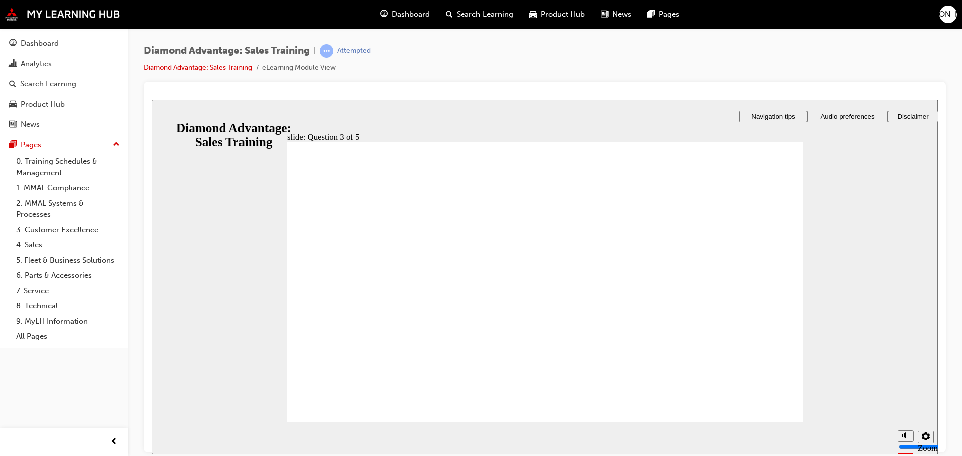
radio input "true"
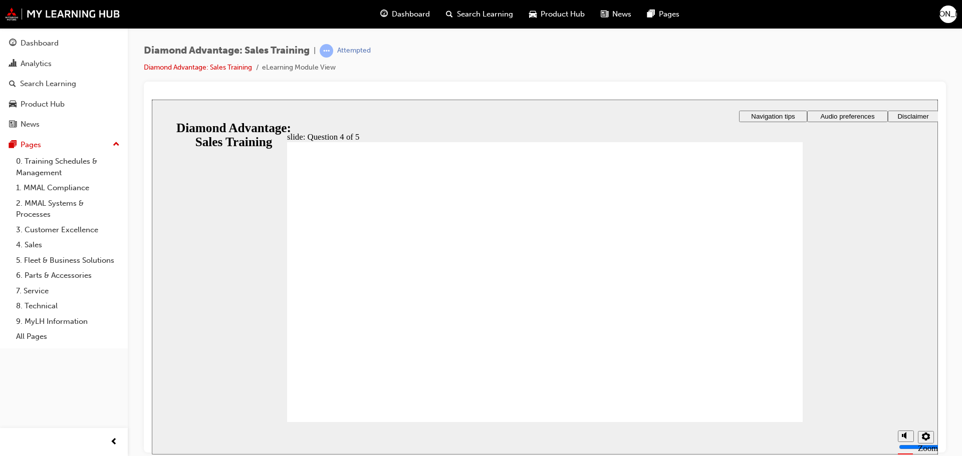
radio input "true"
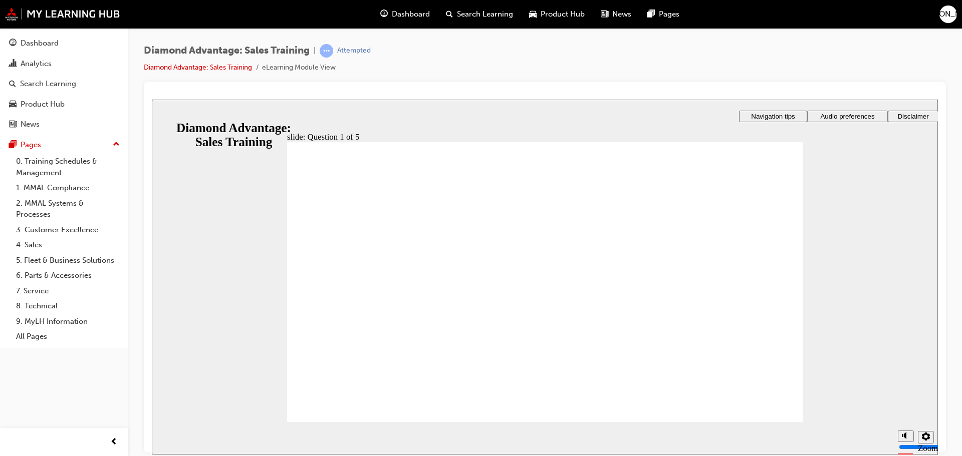
checkbox input "true"
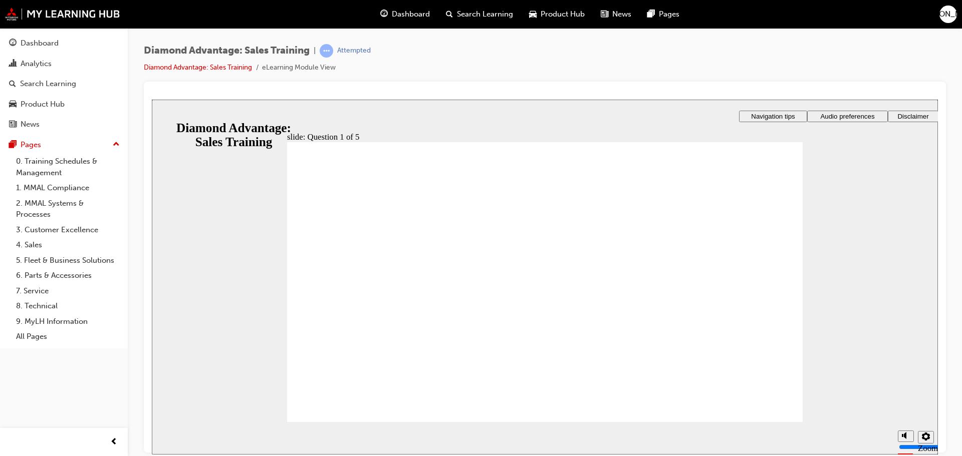
checkbox input "true"
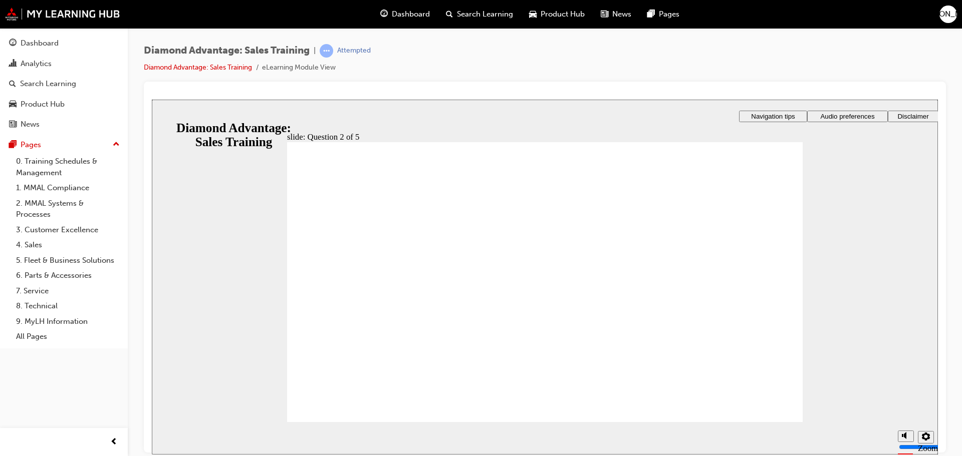
radio input "true"
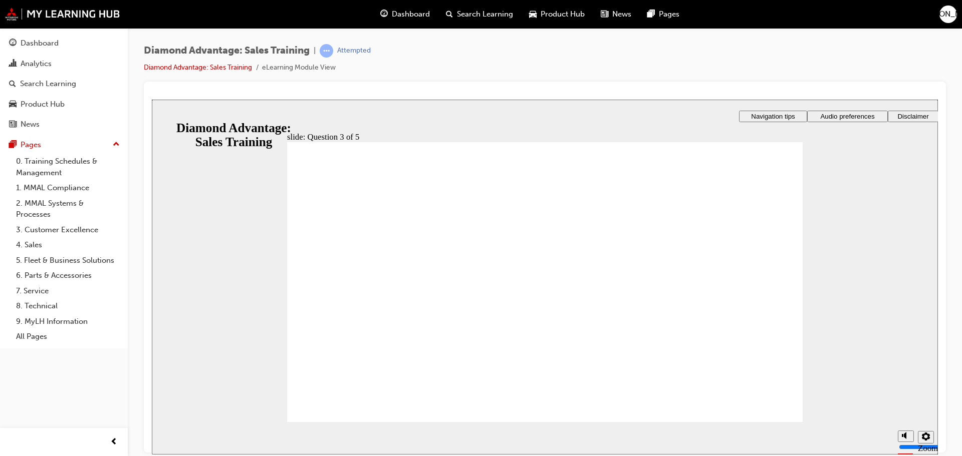
radio input "true"
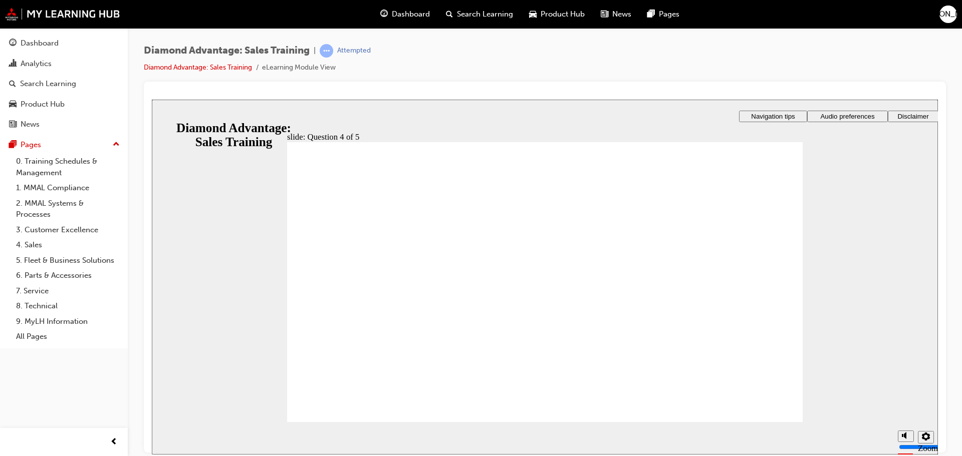
radio input "true"
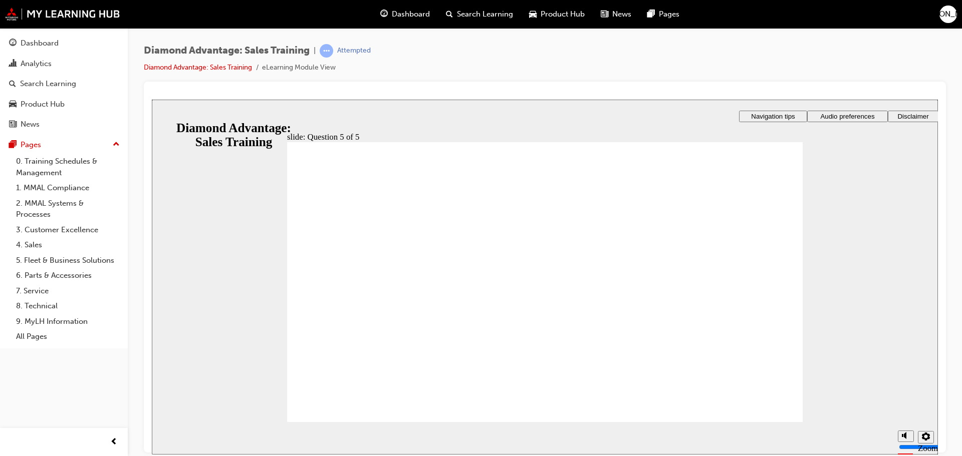
radio input "true"
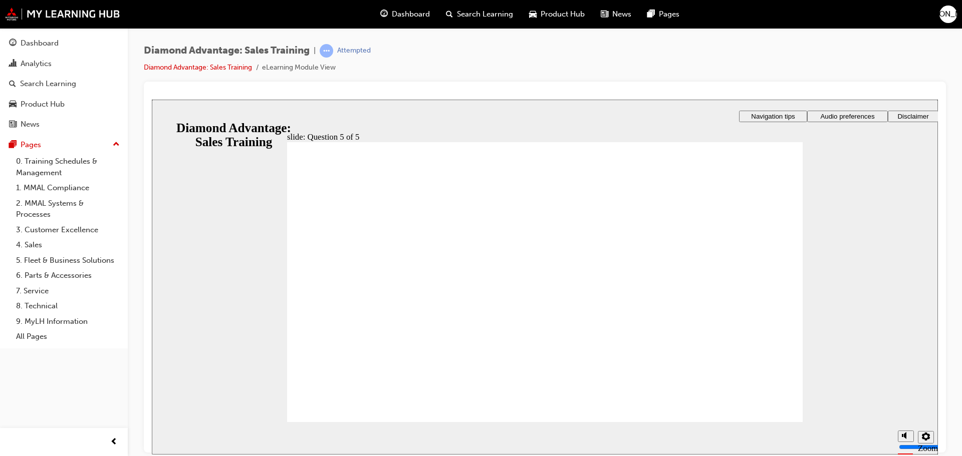
checkbox input "true"
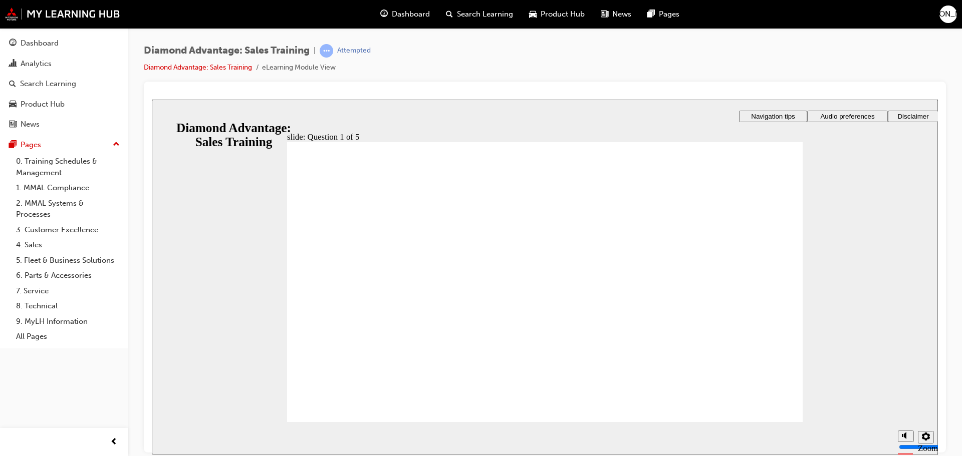
checkbox input "true"
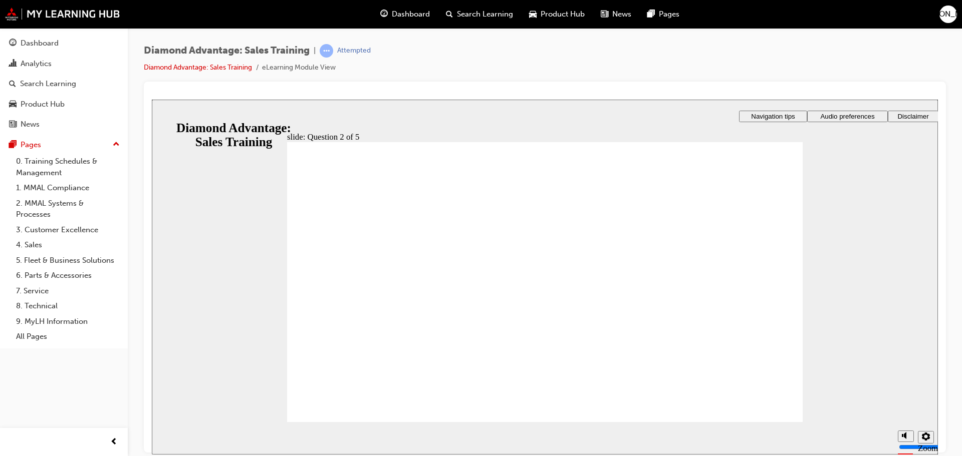
radio input "true"
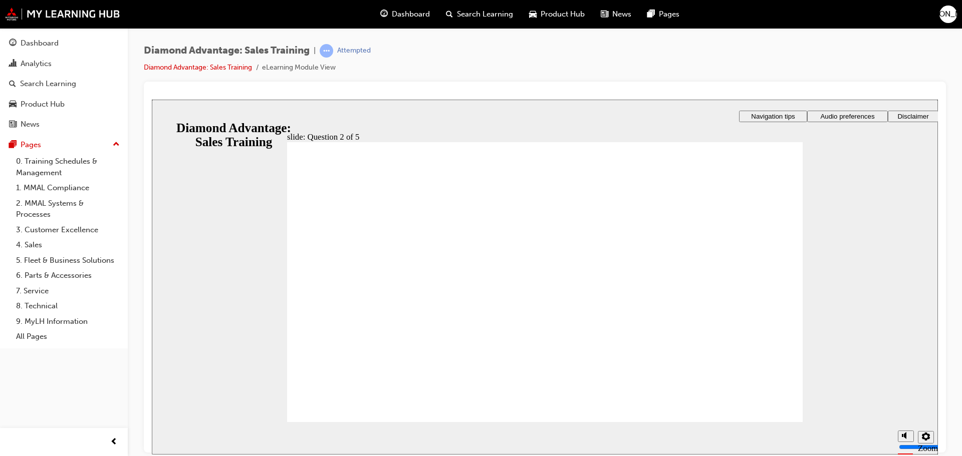
radio input "true"
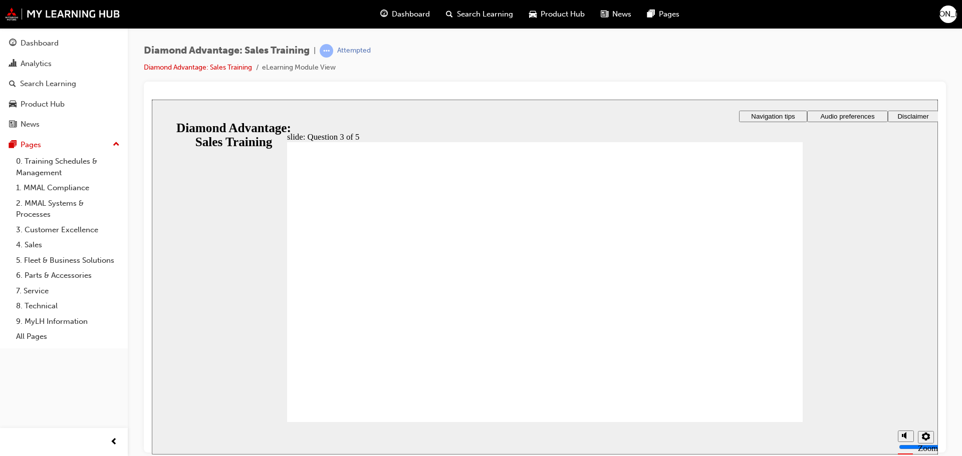
radio input "true"
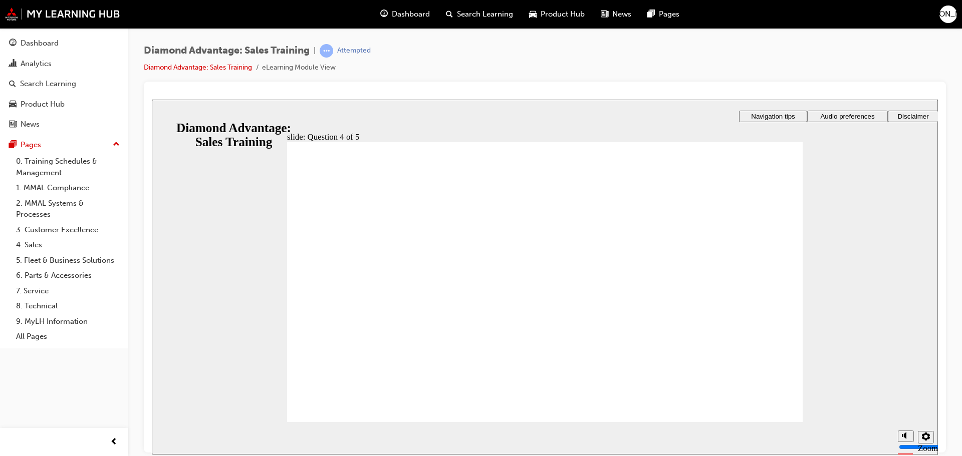
radio input "true"
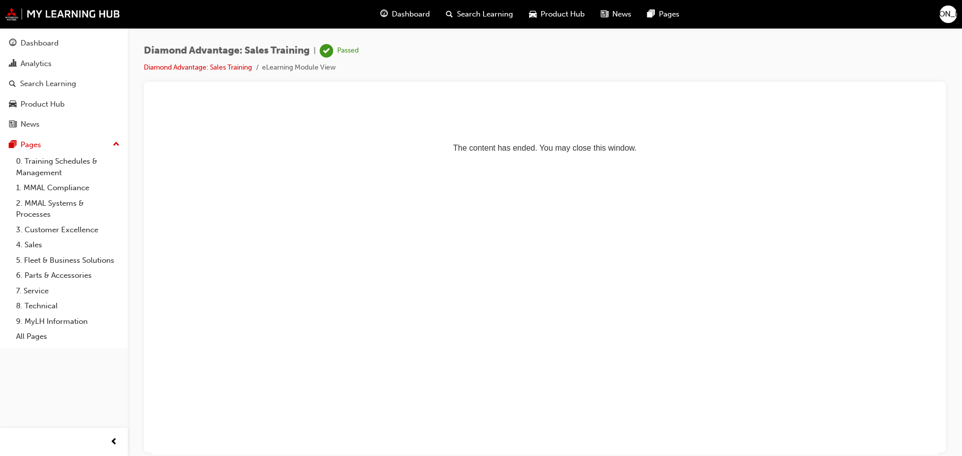
click at [481, 160] on html "The content has ended. You may close this window." at bounding box center [545, 129] width 786 height 61
click at [54, 17] on img at bounding box center [62, 14] width 115 height 13
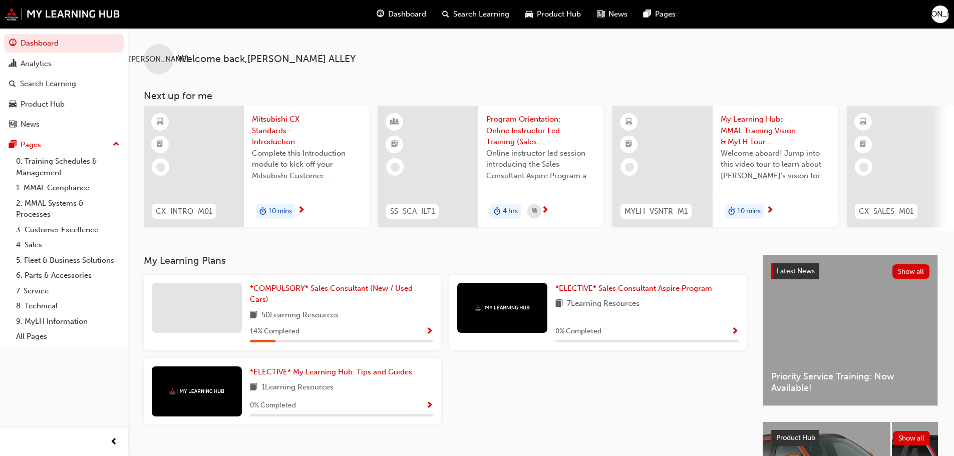
click at [430, 335] on span "Show Progress" at bounding box center [430, 332] width 8 height 9
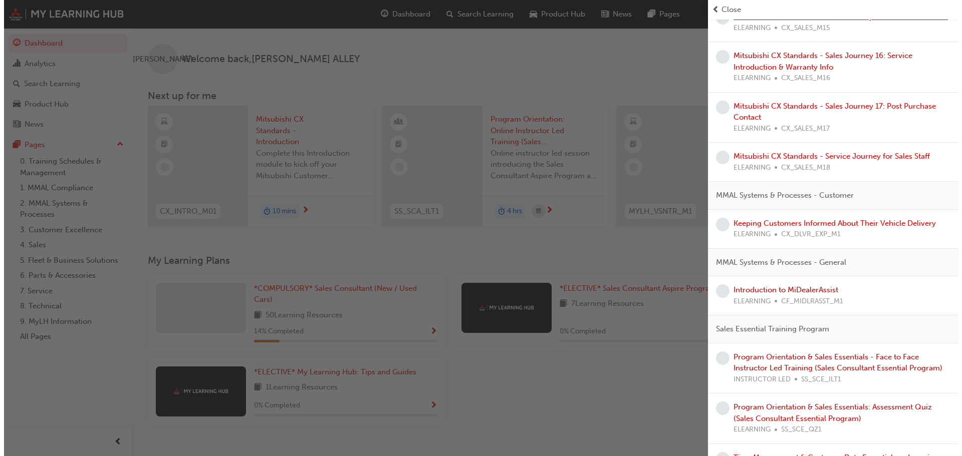
scroll to position [812, 0]
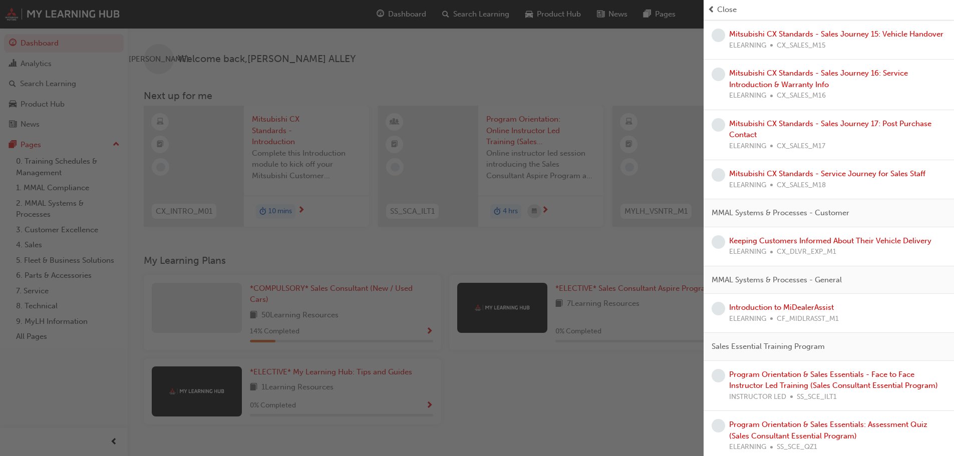
click at [729, 11] on span "Close" at bounding box center [727, 10] width 20 height 12
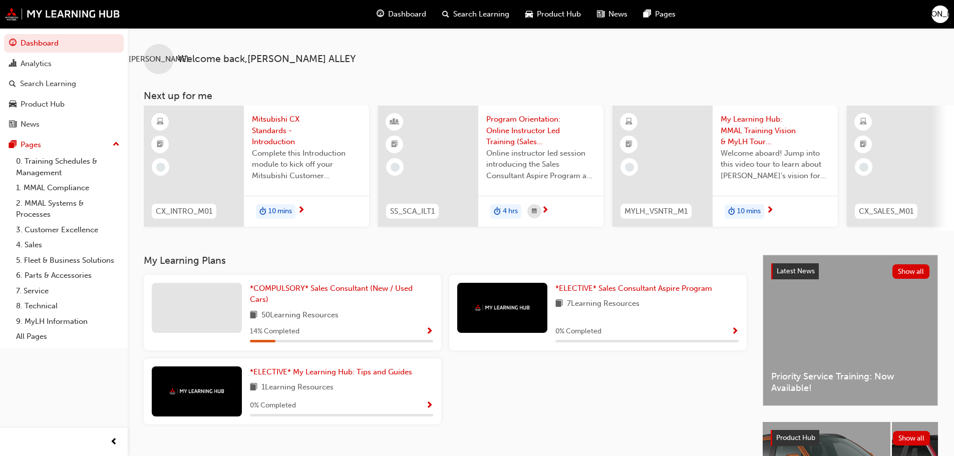
click at [303, 189] on div "Mitsubishi CX Standards - Introduction Complete this Introduction module to kic…" at bounding box center [306, 151] width 125 height 90
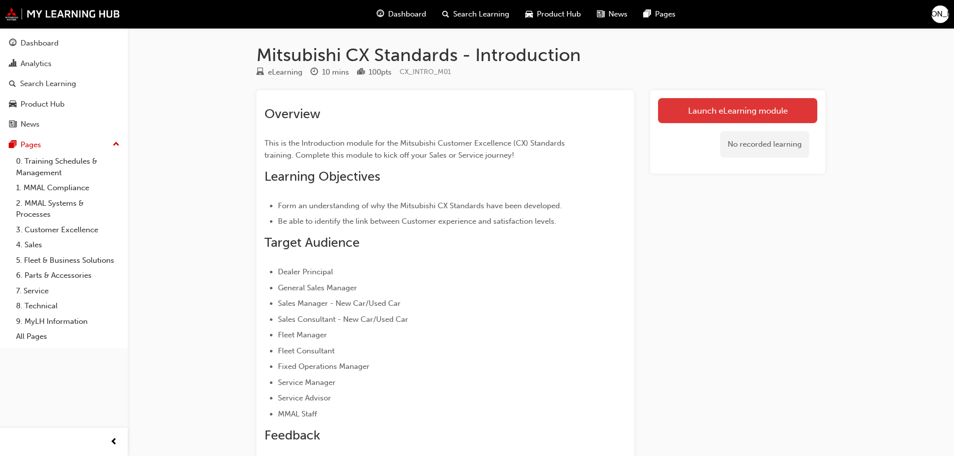
click at [702, 105] on link "Launch eLearning module" at bounding box center [737, 110] width 159 height 25
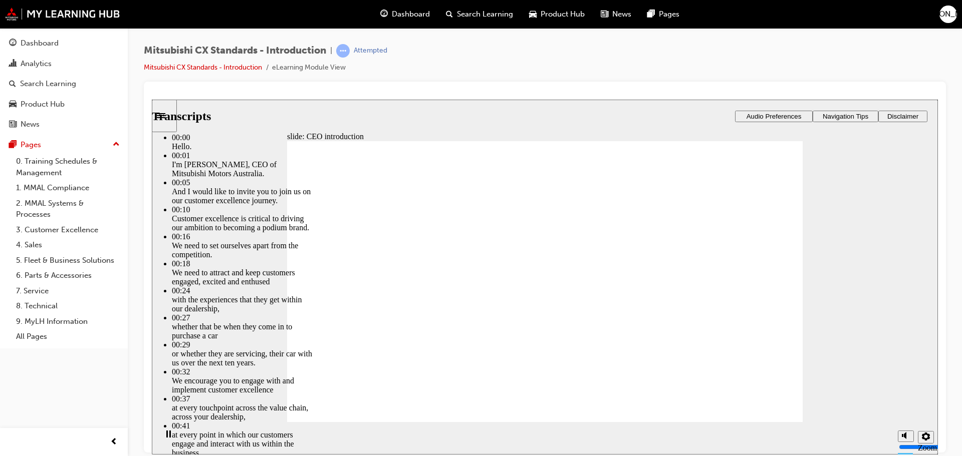
type input "2"
type input "3"
type input "2"
type input "3"
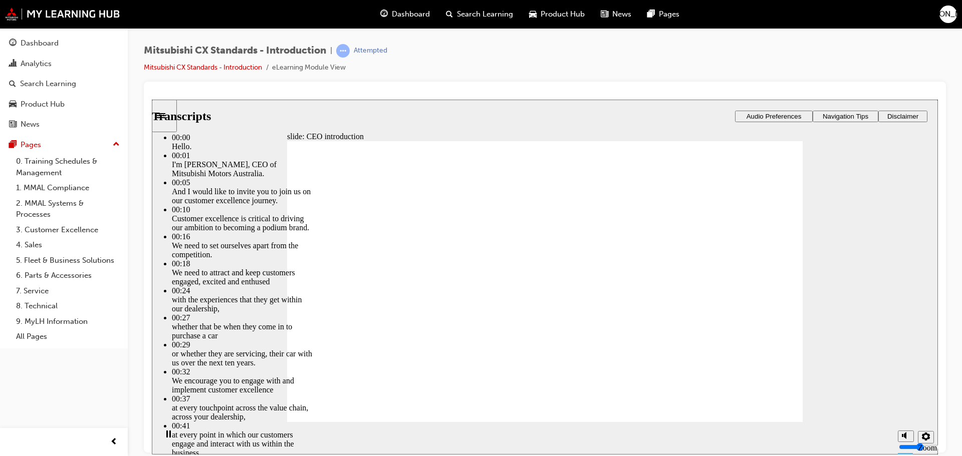
type input "3"
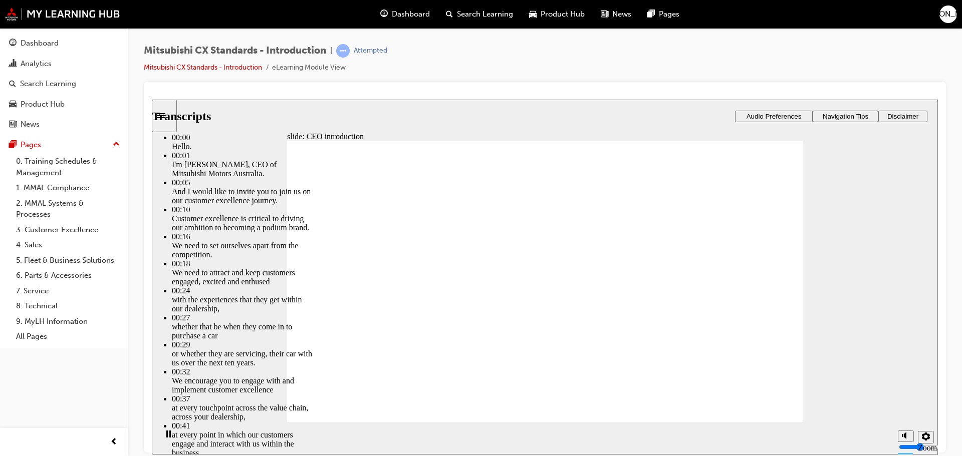
type input "3"
type input "4"
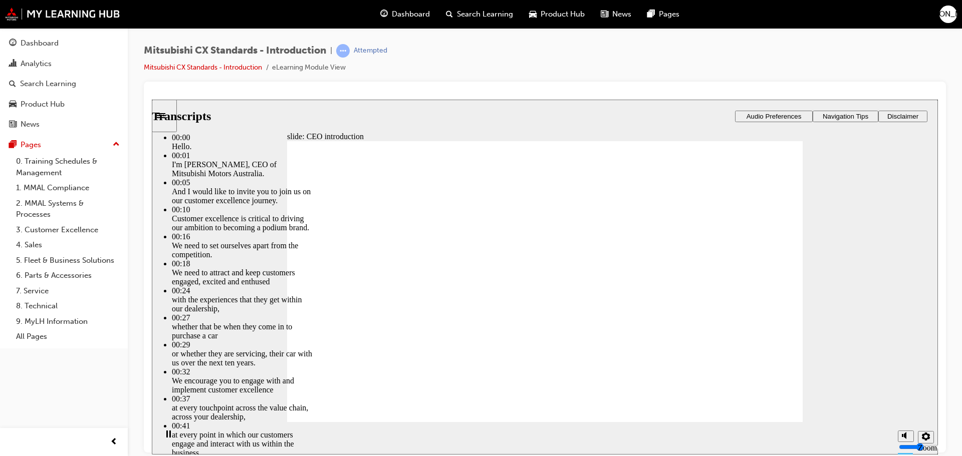
type input "3"
type input "4"
type input "3"
type input "4"
type input "3"
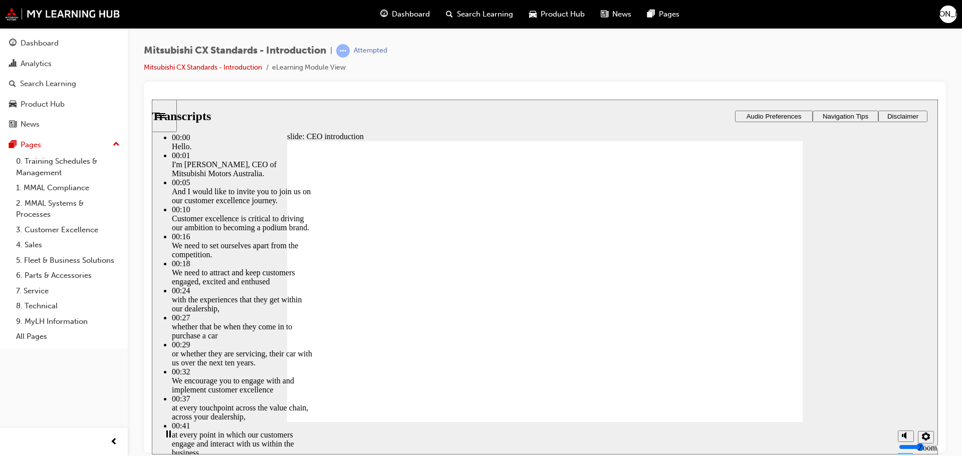
type input "5"
type input "3"
type input "5"
type input "3"
type input "5"
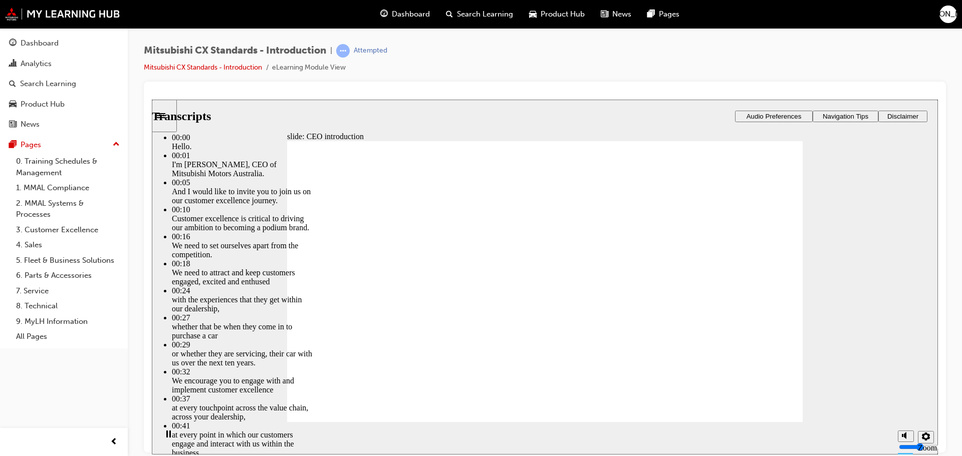
type input "3"
type input "2"
type input "5"
type input "2"
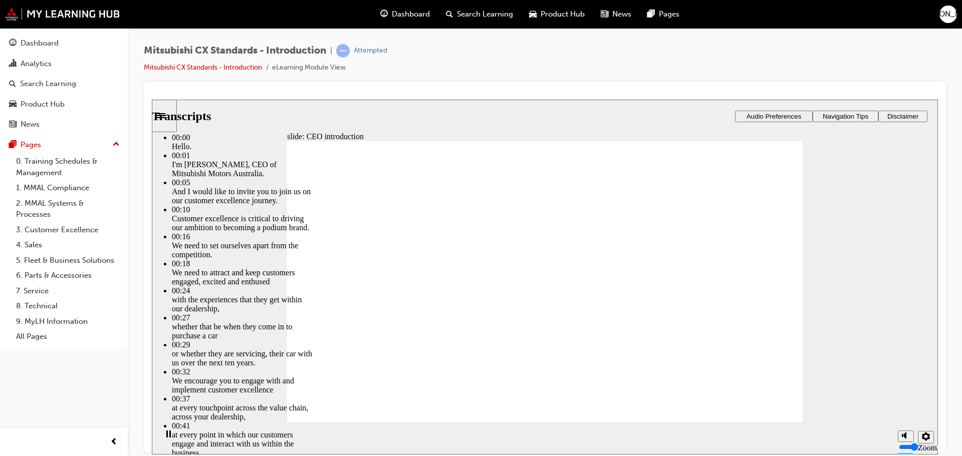
type input "5"
type input "2"
type input "5"
type input "2"
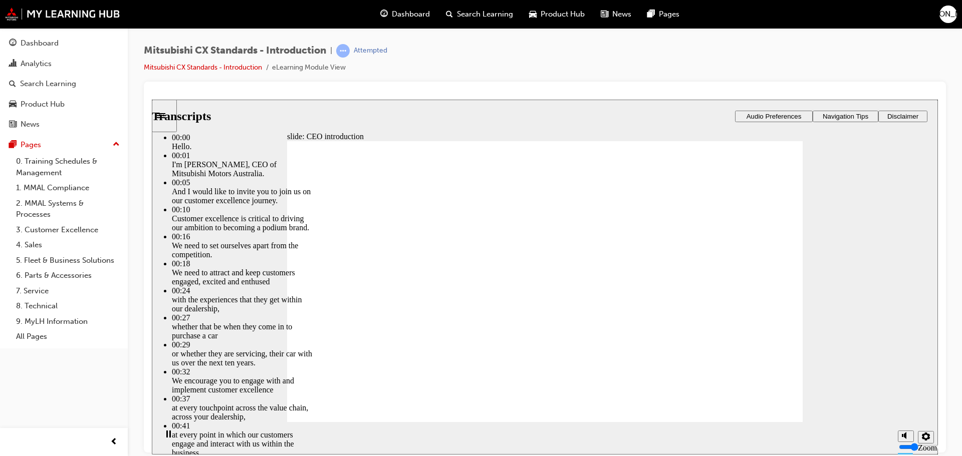
type input "2"
type input "5"
type input "2"
type input "1"
type input "5"
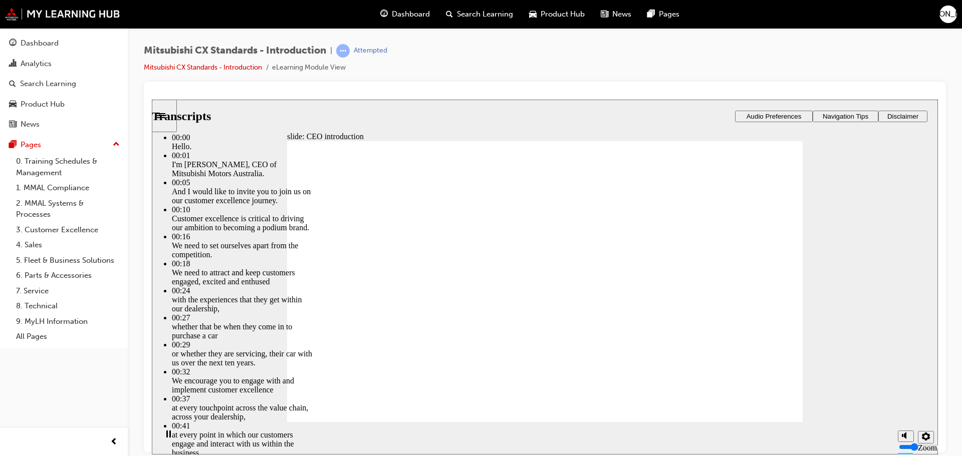
type input "1"
type input "5"
type input "1"
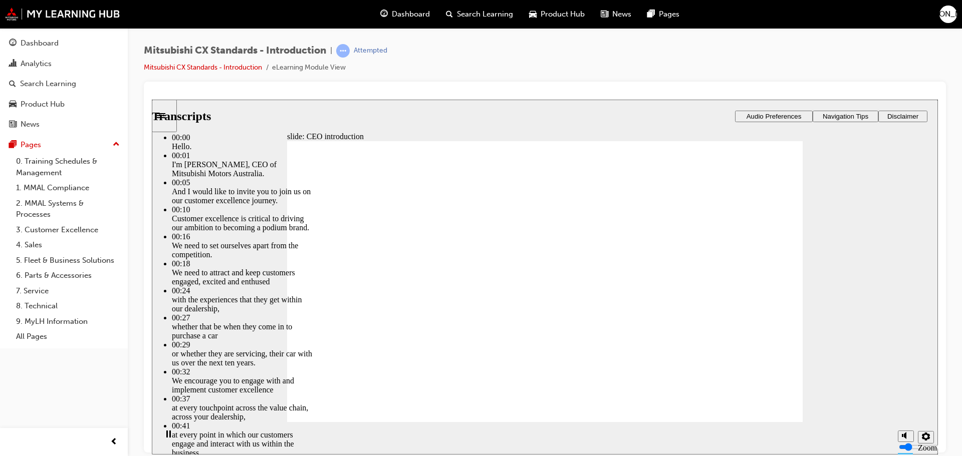
type input "5"
type input "1"
type input "5"
type input "1"
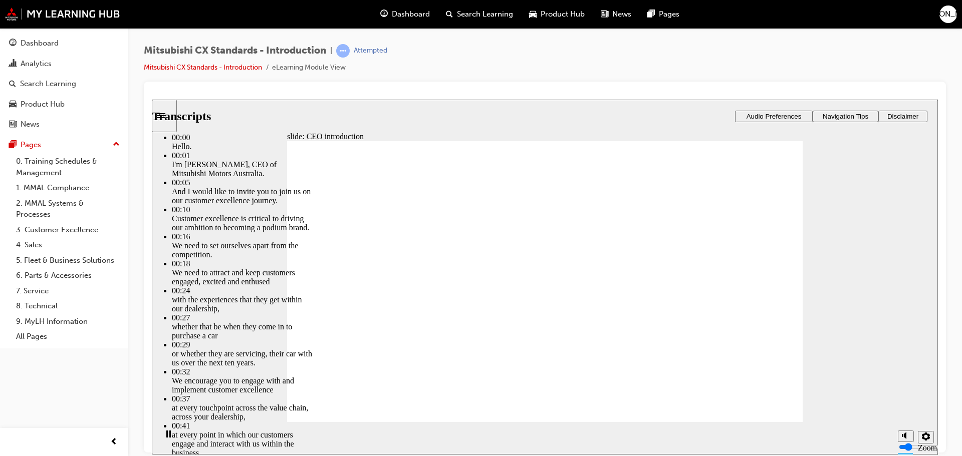
type input "1"
type input "6"
type input "1"
type input "6"
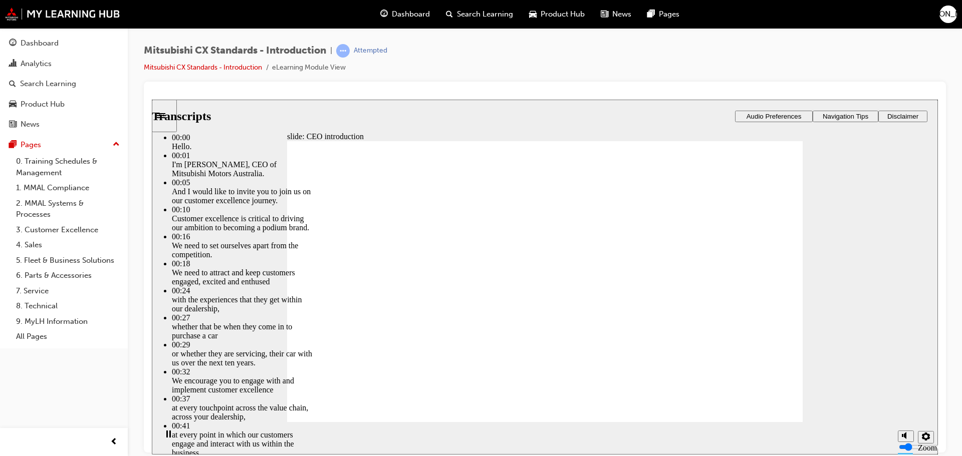
type input "1"
type input "6"
type input "1"
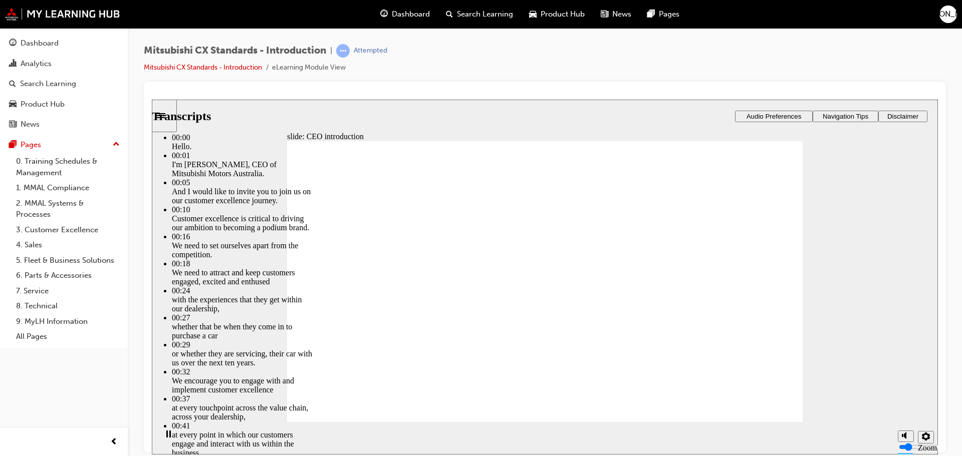
type input "6"
type input "1"
type input "2"
type input "6"
type input "2"
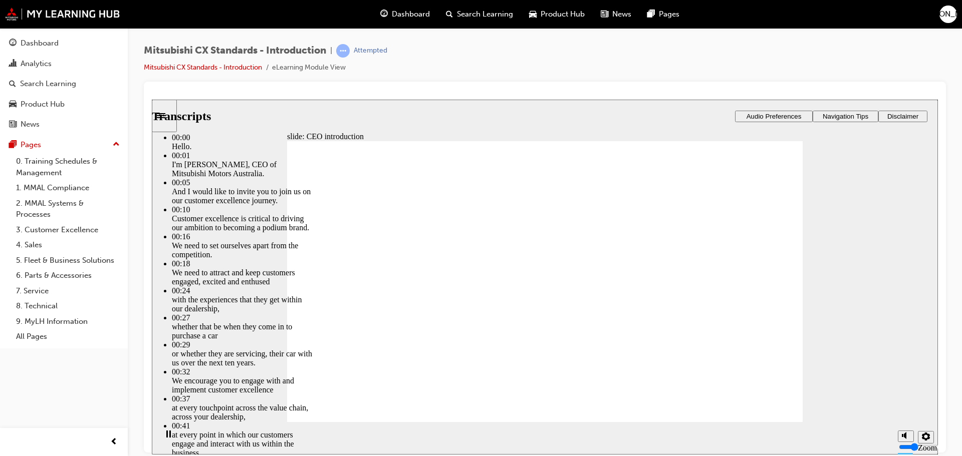
type input "2"
type input "6"
type input "2"
type input "6"
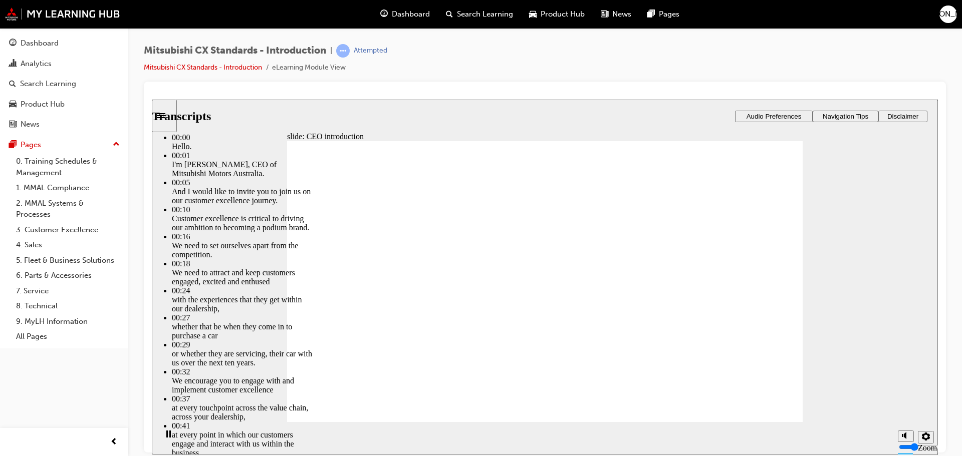
type input "2"
type input "6"
type input "2"
type input "3"
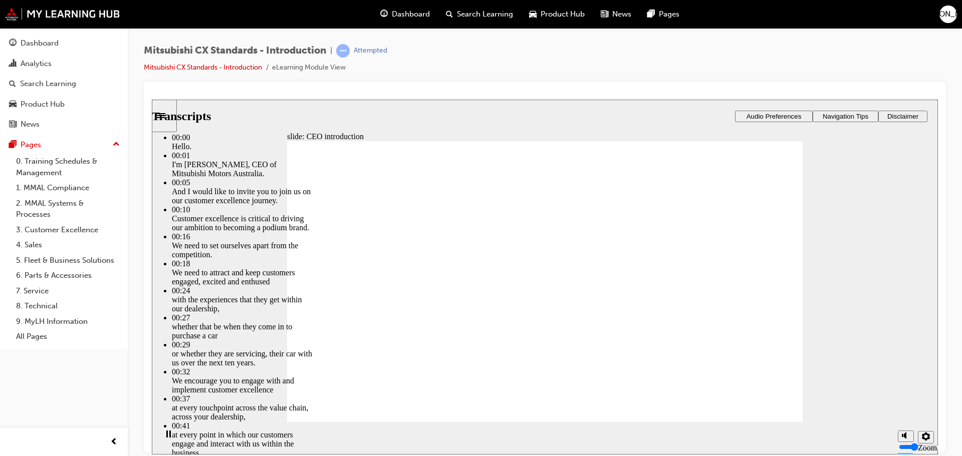
type input "6"
type input "3"
type input "6"
type input "3"
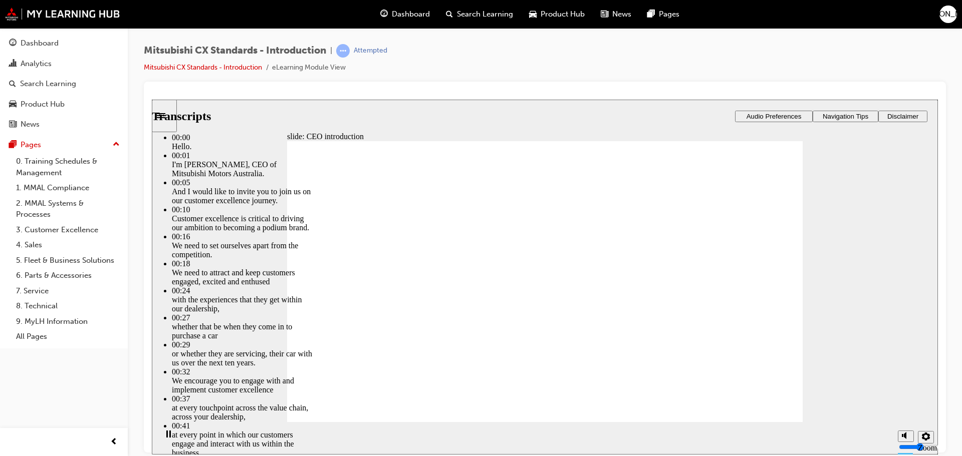
type input "3"
type input "6"
type input "3"
type input "4"
type input "6"
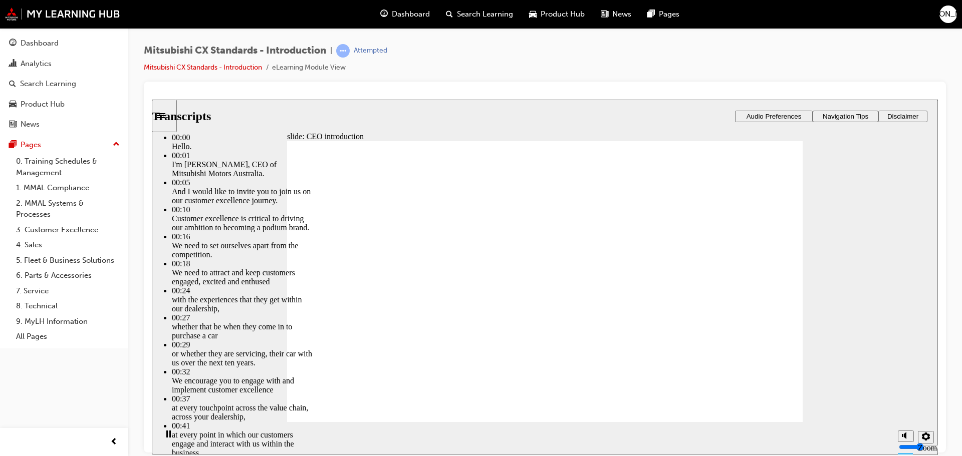
type input "4"
type input "6"
type input "4"
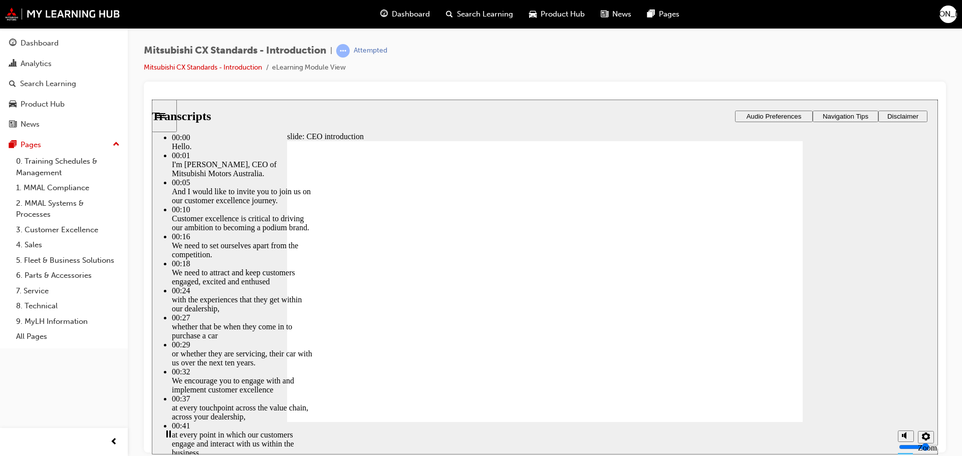
type input "6"
type input "4"
type input "6"
type input "4"
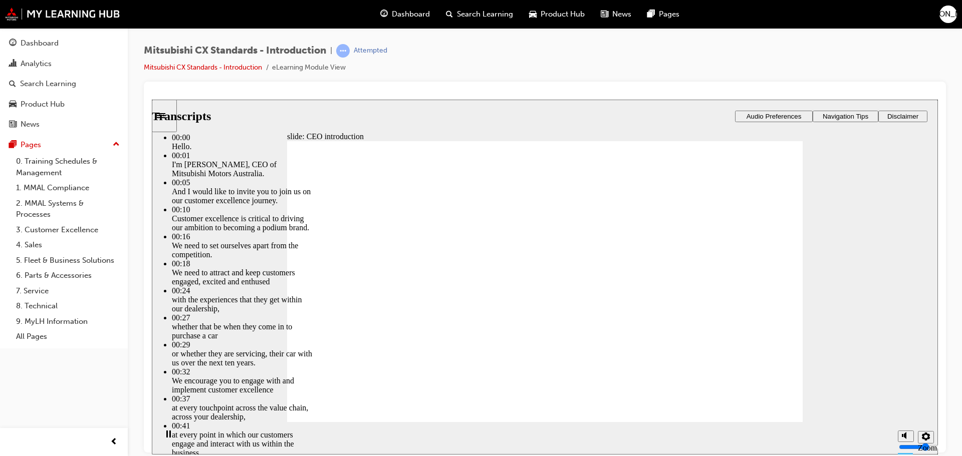
type input "5"
type input "6"
type input "5"
type input "6"
type input "5"
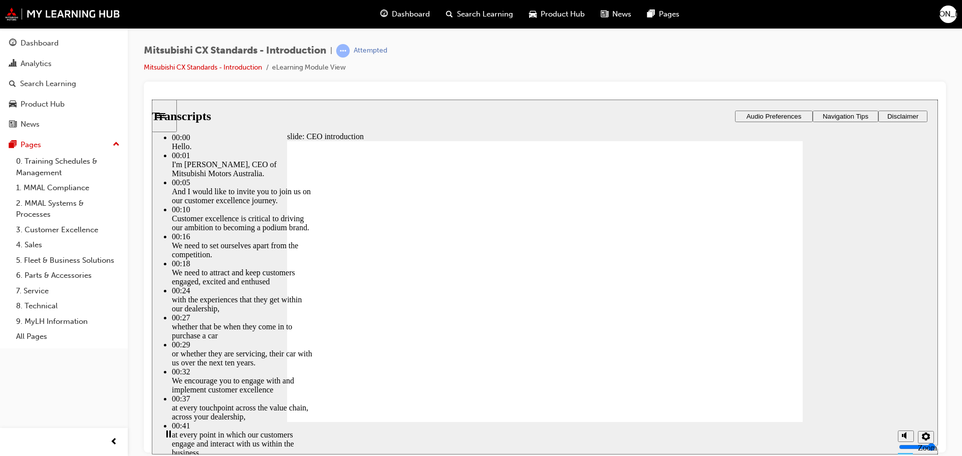
type input "5"
type input "6"
type input "5"
type input "6"
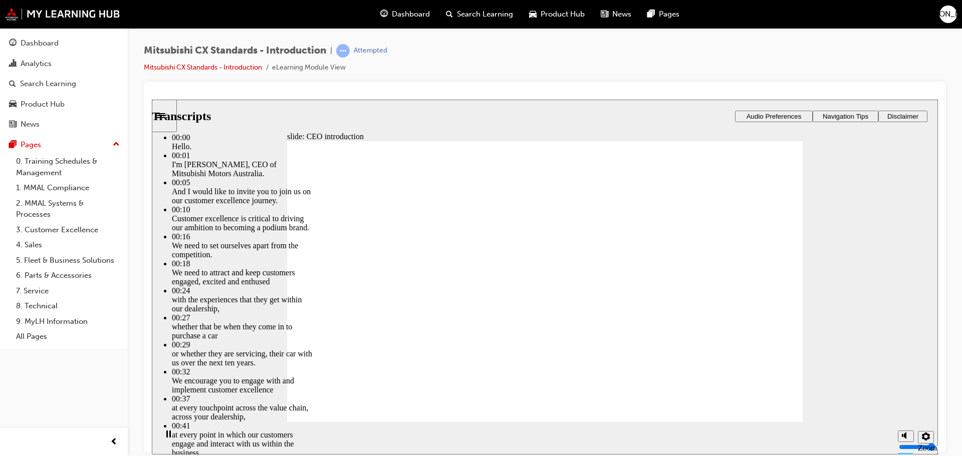
type input "5"
type input "6"
type input "5"
type input "4"
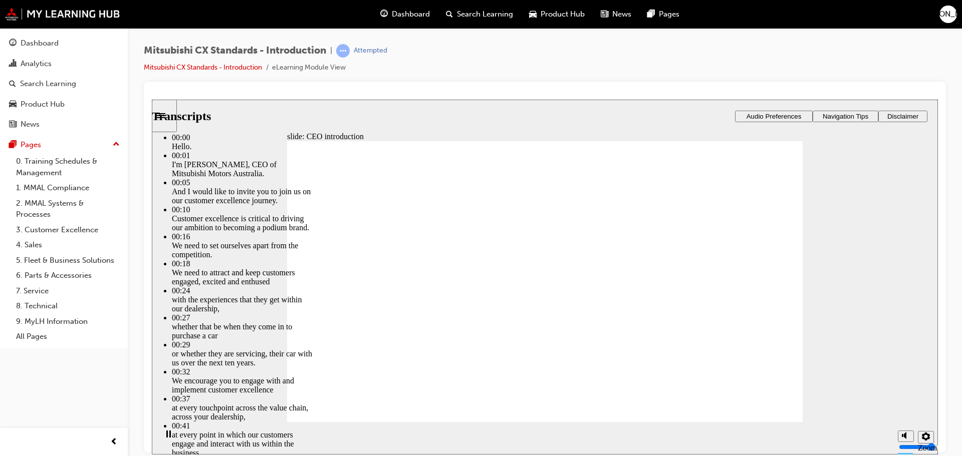
type input "6"
type input "4"
type input "6"
type input "4"
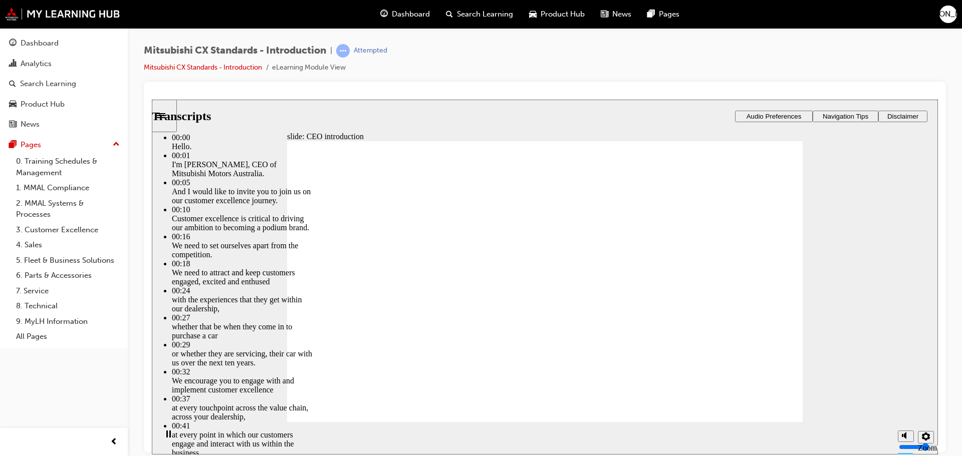
type input "4"
type input "7"
type input "4"
type input "3"
type input "7"
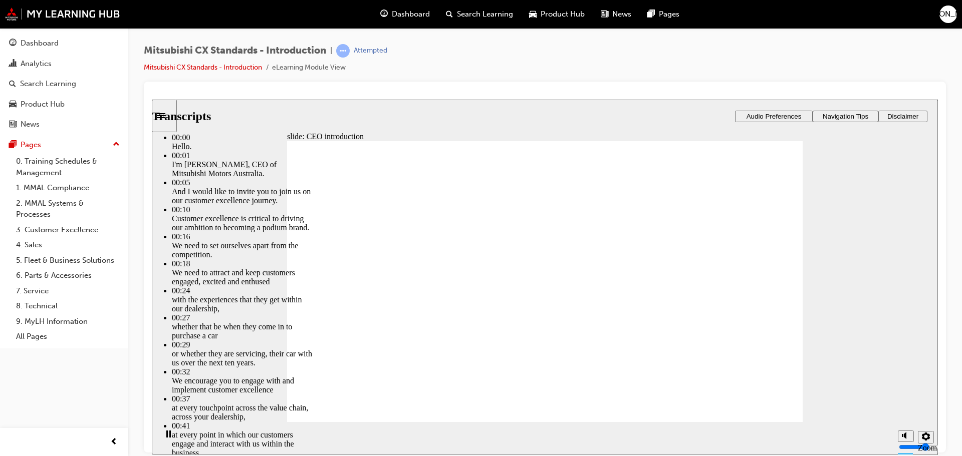
type input "3"
type input "7"
type input "3"
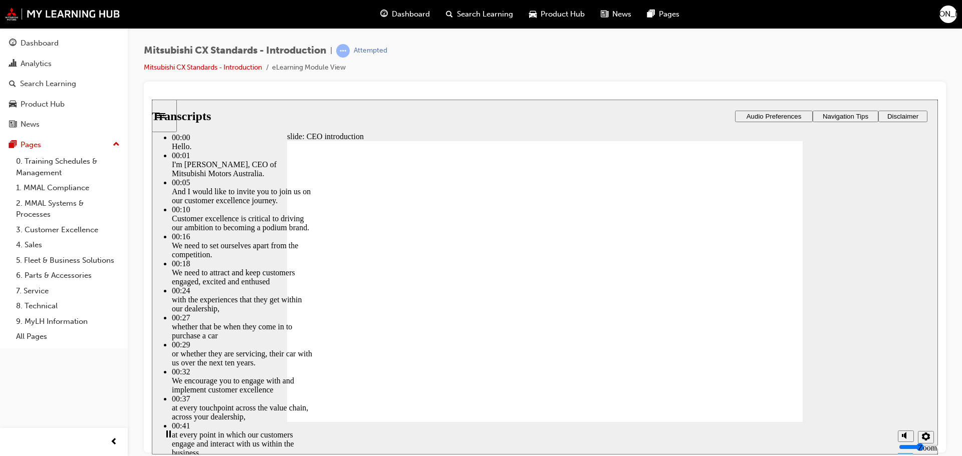
type input "7"
type input "3"
type input "7"
type input "3"
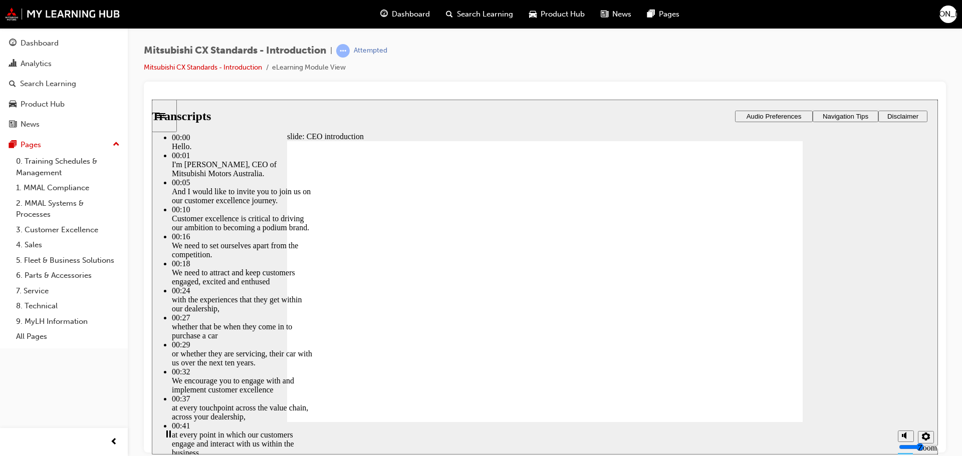
type input "2"
type input "7"
type input "2"
type input "7"
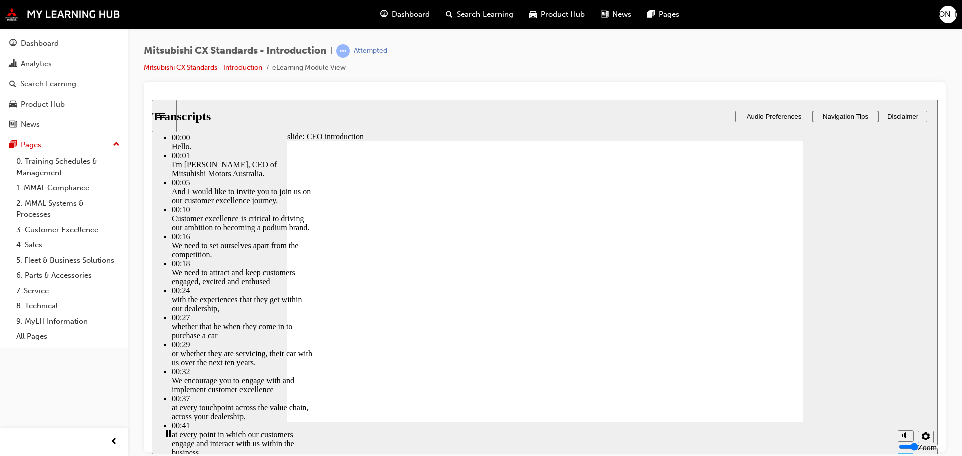
type input "2"
type input "7"
type input "2"
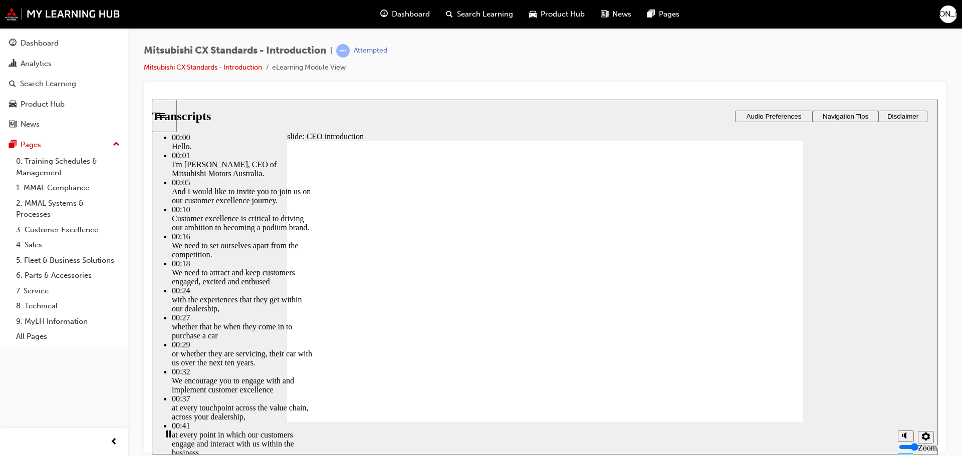
type input "7"
type input "2"
type input "7"
type input "2"
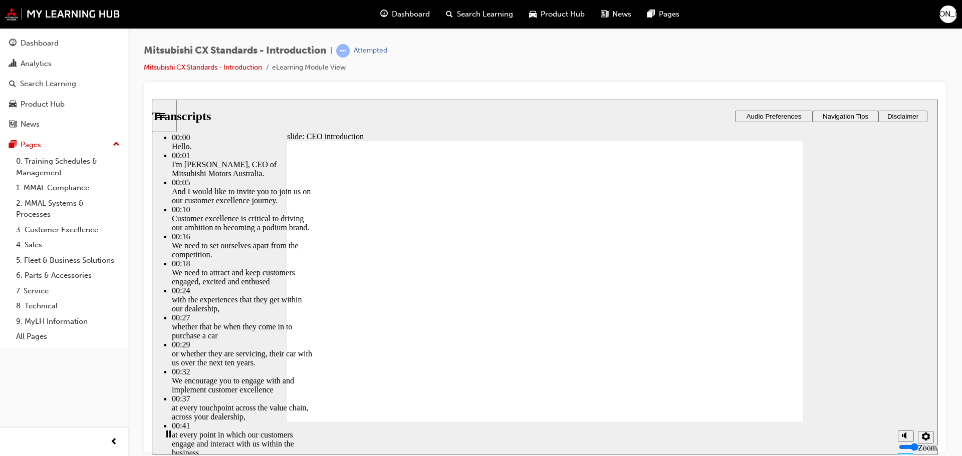
type input "7"
type input "2"
type input "7"
type input "2"
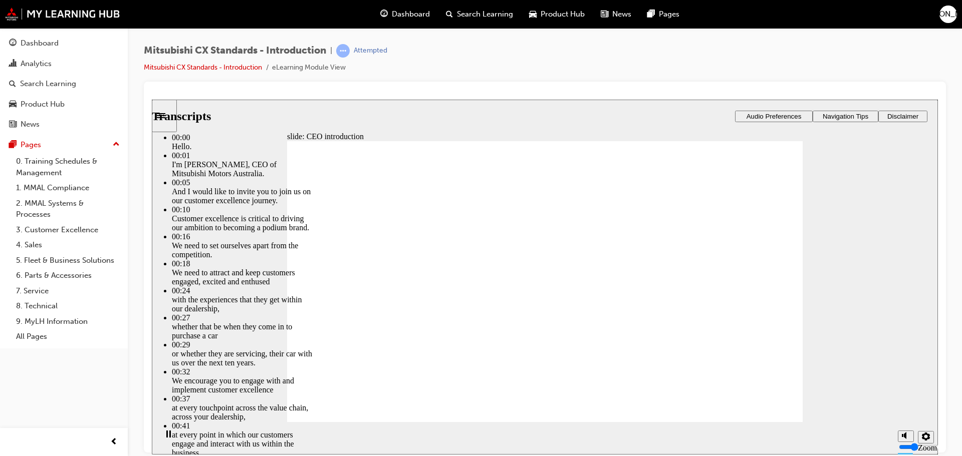
type input "8"
type input "2"
type input "8"
type input "2"
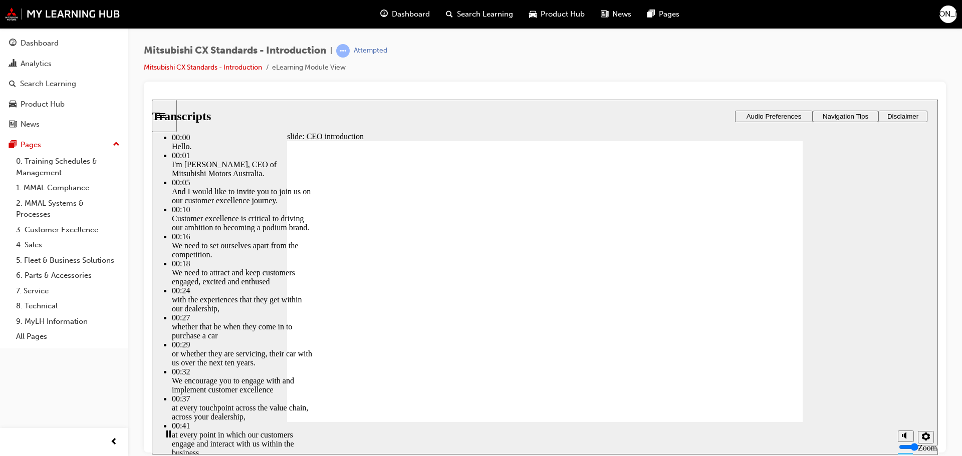
type input "8"
type input "2"
type input "8"
type input "2"
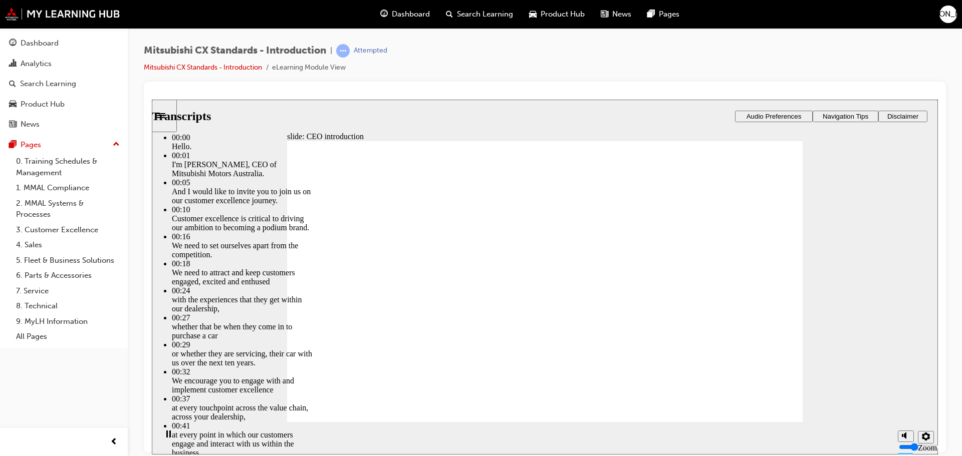
type input "2"
type input "8"
type input "2"
type input "8"
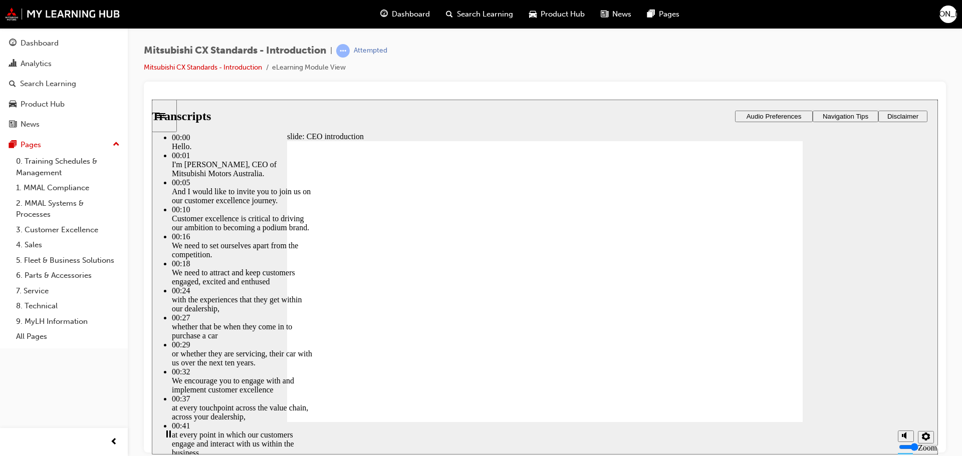
type input "2"
type input "3"
type input "8"
type input "3"
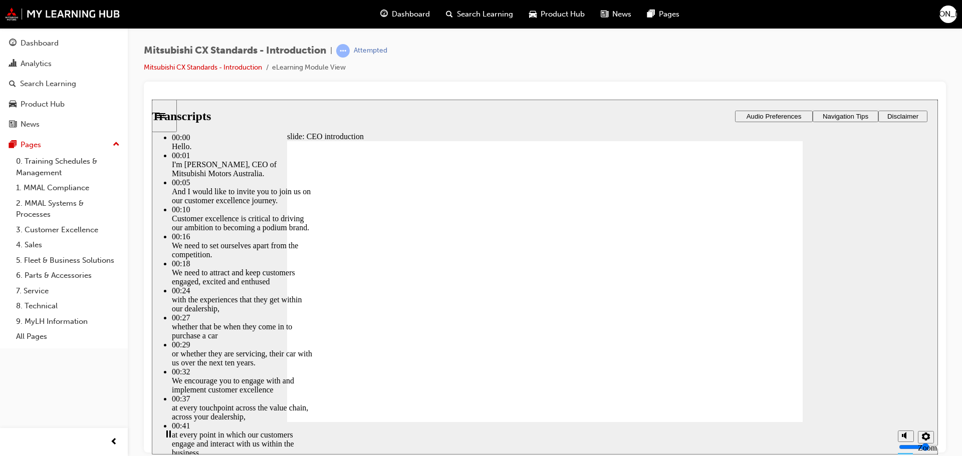
drag, startPoint x: 641, startPoint y: 391, endPoint x: 637, endPoint y: 387, distance: 5.7
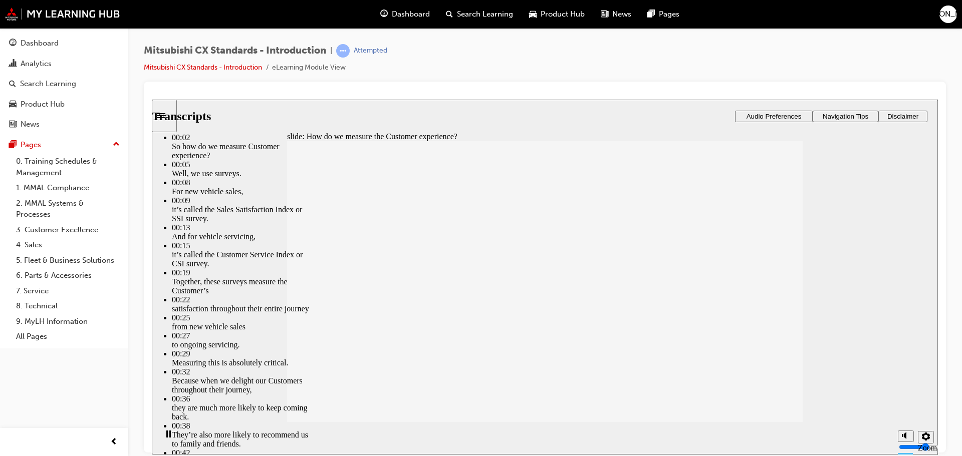
type input "129"
type input "4"
drag, startPoint x: 403, startPoint y: 400, endPoint x: 774, endPoint y: 408, distance: 371.3
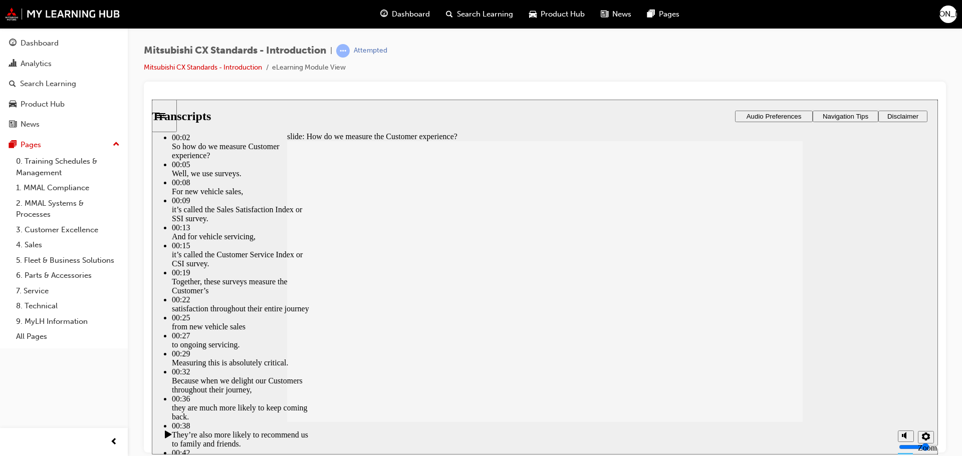
type input "186"
type input "4"
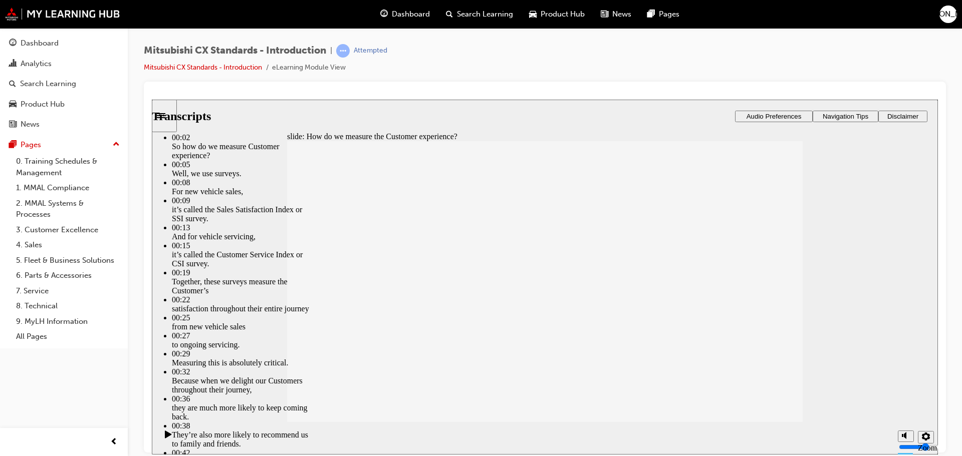
type input "186"
type input "4"
type input "186"
type input "4"
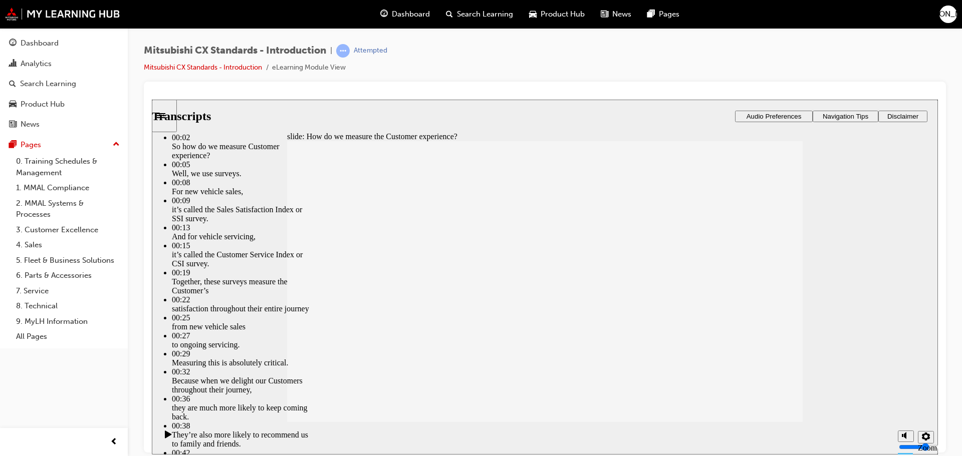
type input "186"
type input "4"
type input "187"
type input "4"
type input "187"
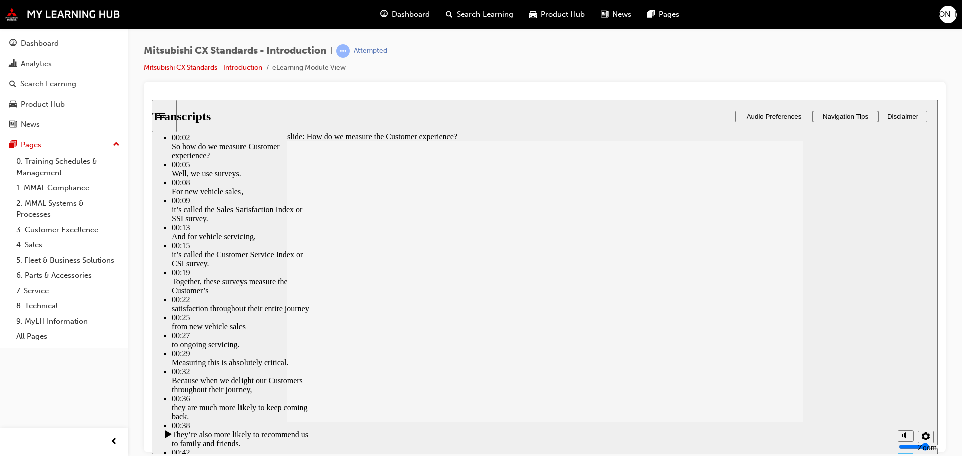
type input "4"
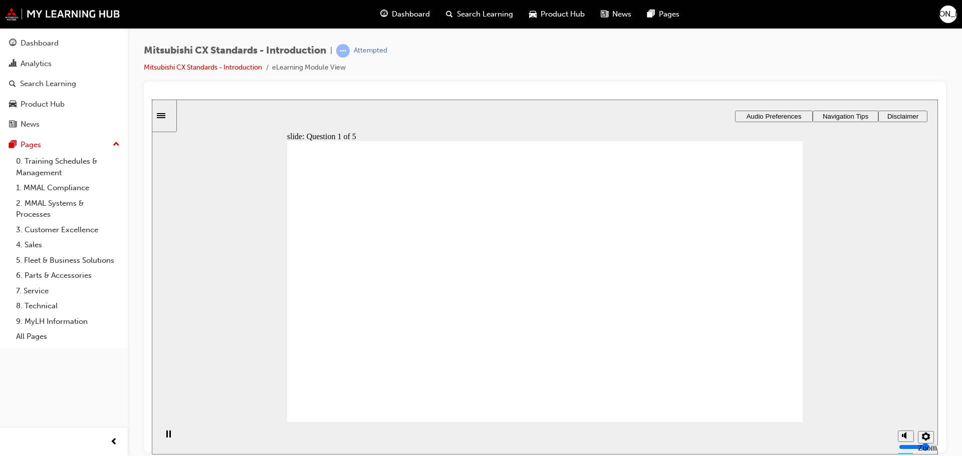
radio input "true"
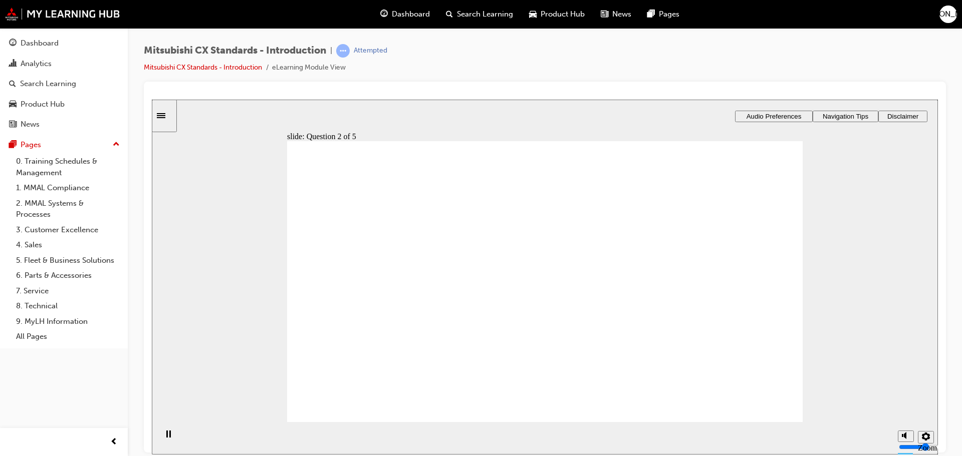
radio input "true"
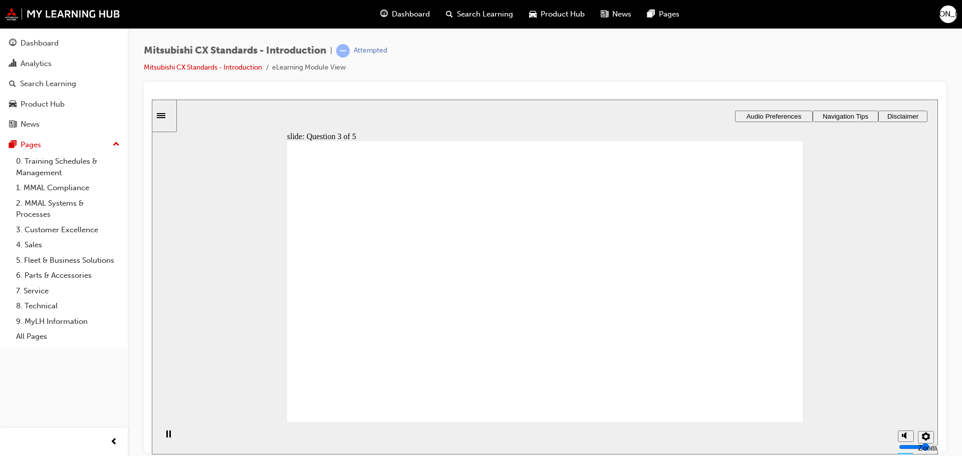
radio input "true"
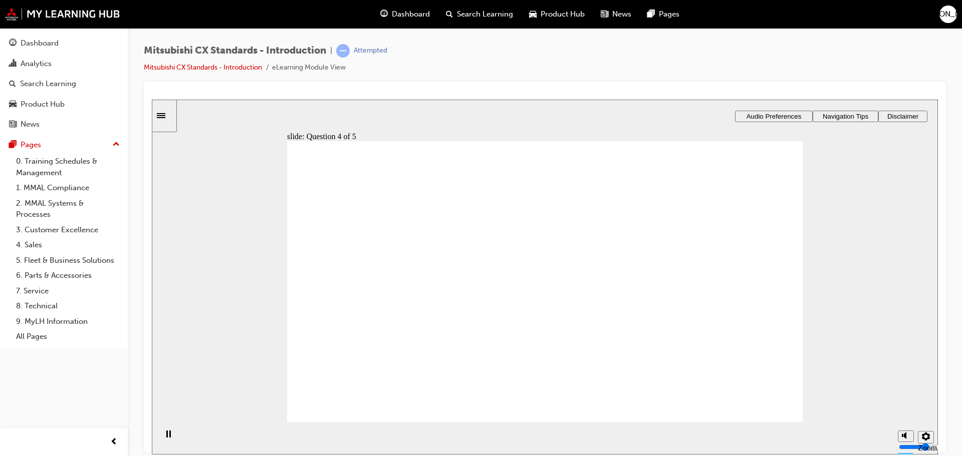
radio input "true"
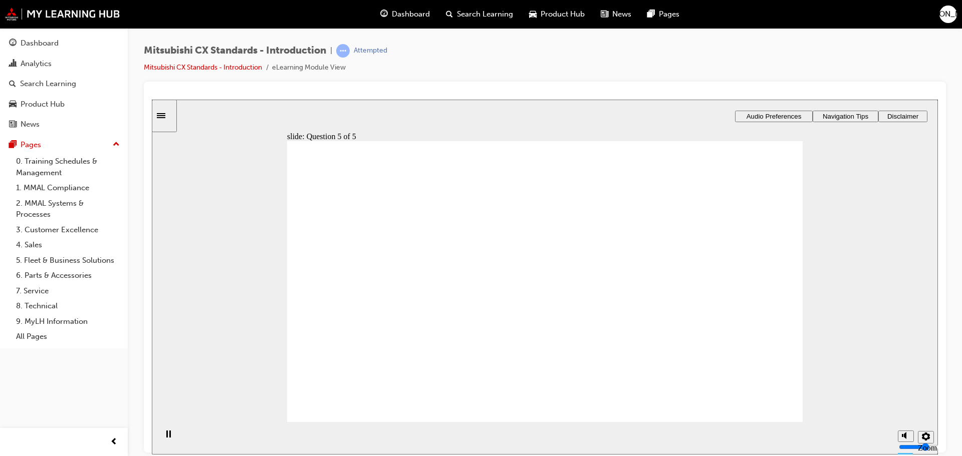
radio input "true"
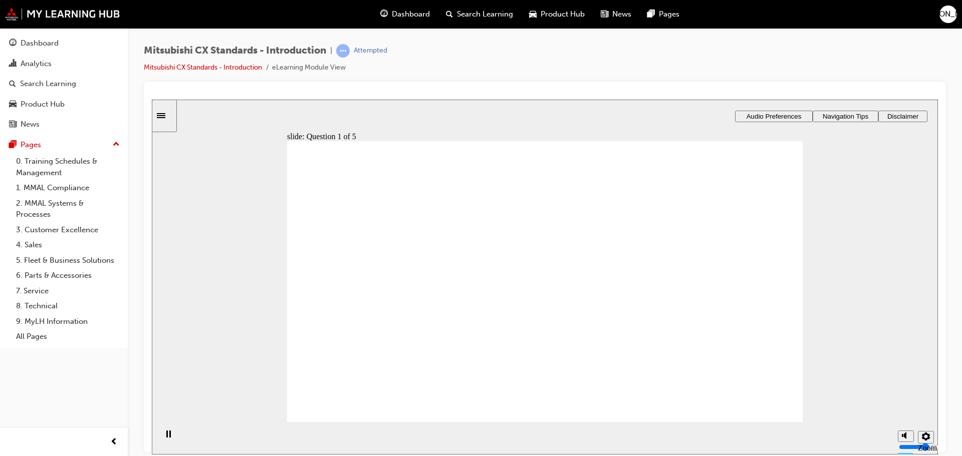
radio input "true"
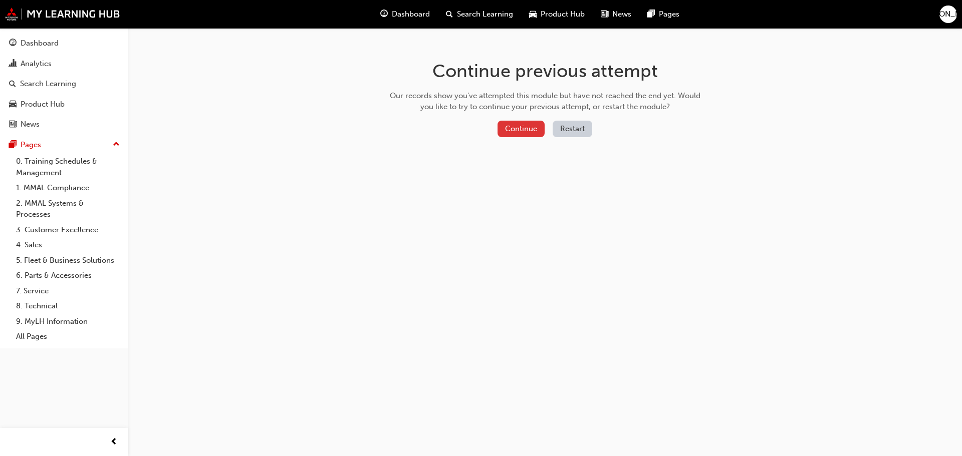
click at [527, 128] on button "Continue" at bounding box center [520, 129] width 47 height 17
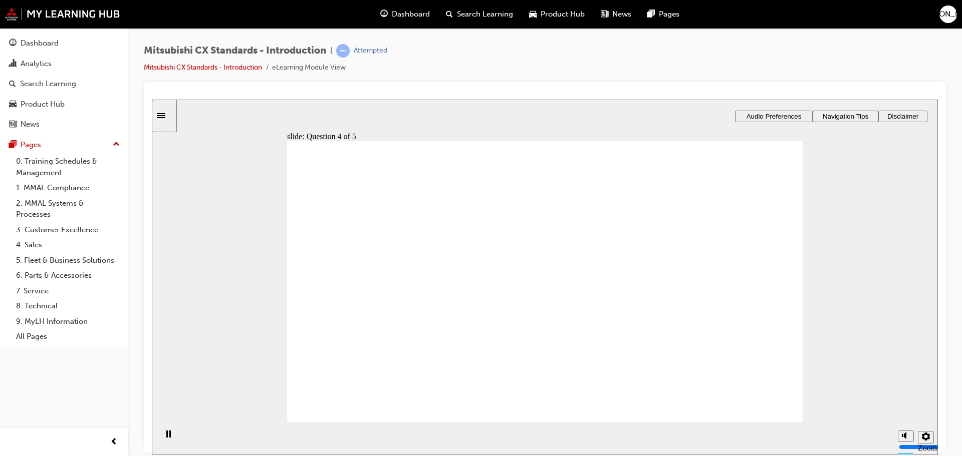
radio input "true"
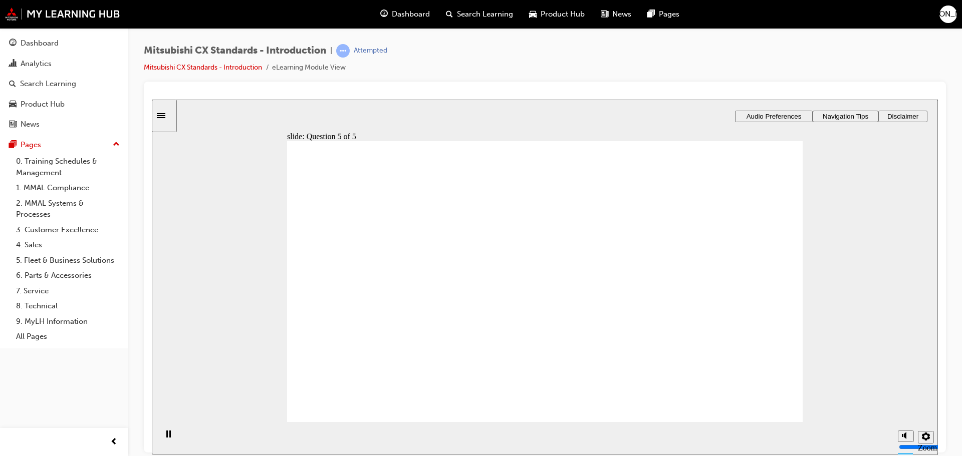
radio input "false"
radio input "true"
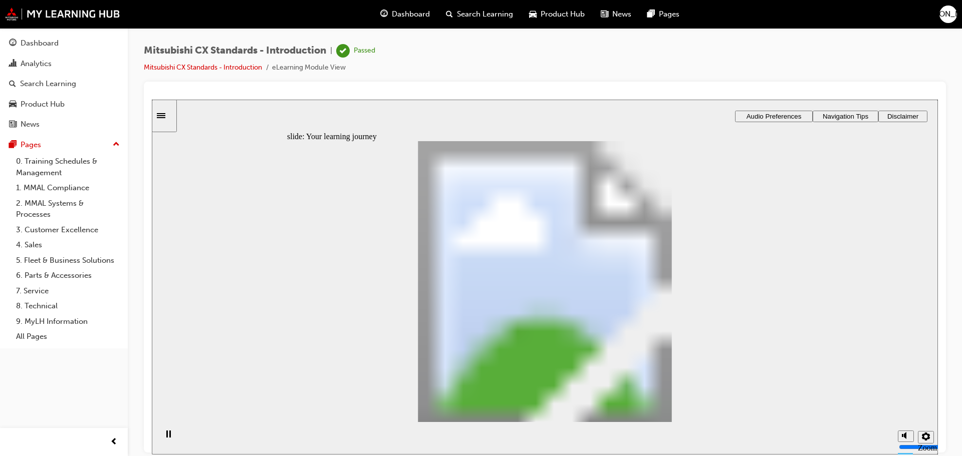
drag, startPoint x: 754, startPoint y: 395, endPoint x: 717, endPoint y: 377, distance: 41.0
